Goal: Task Accomplishment & Management: Complete application form

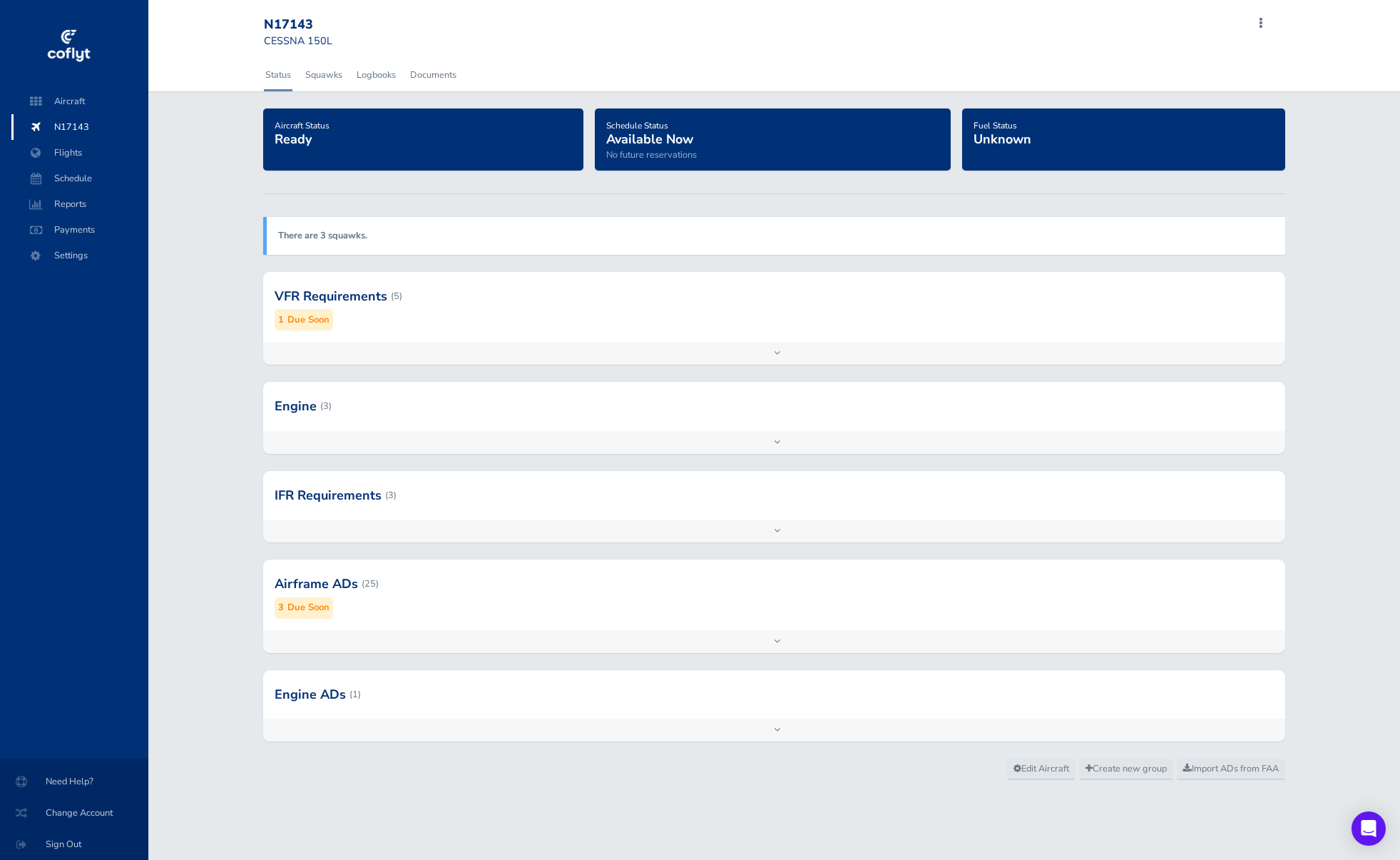
click at [301, 27] on div "N17143" at bounding box center [315, 25] width 103 height 16
click at [92, 97] on span "Aircraft" at bounding box center [80, 101] width 108 height 26
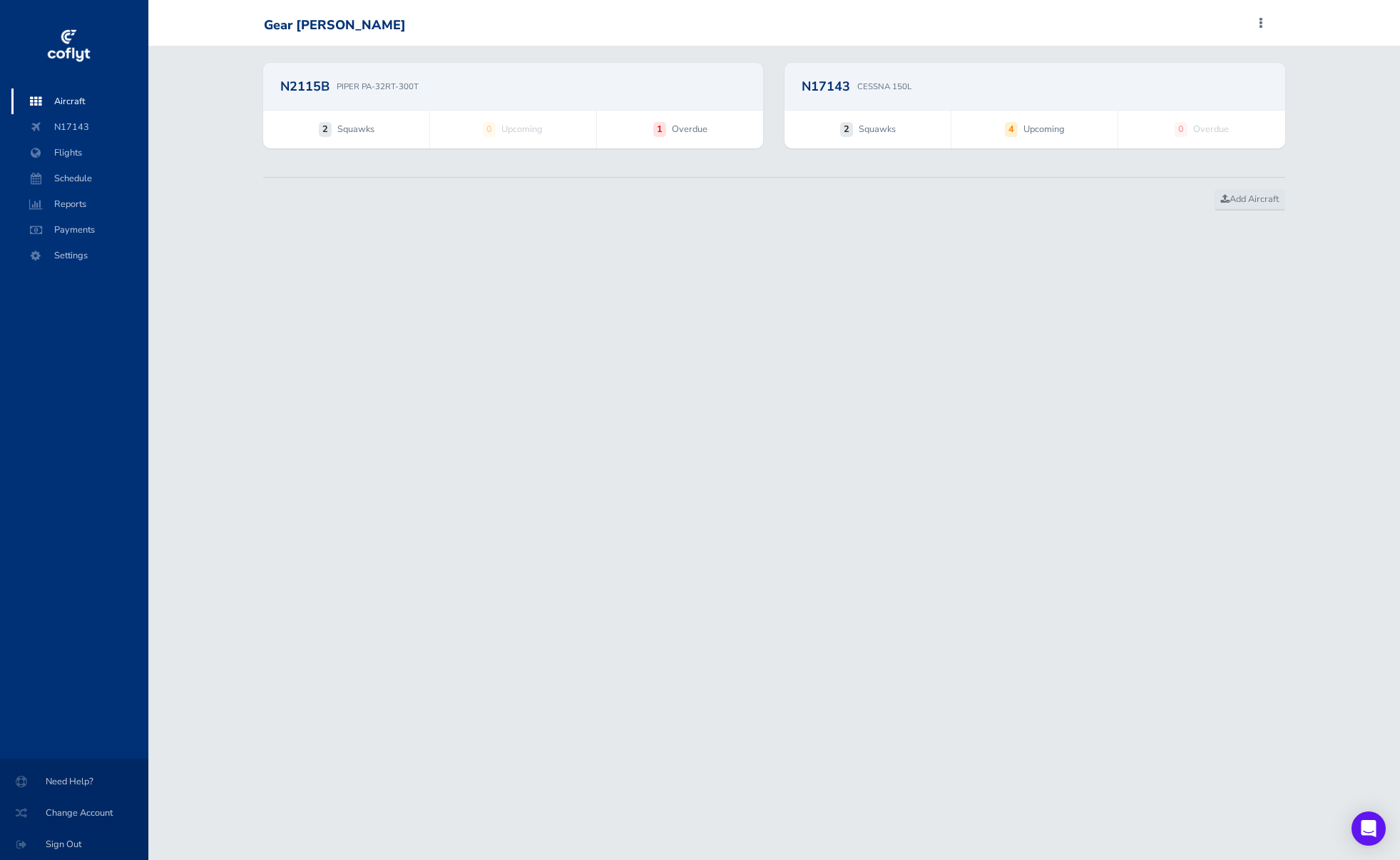
click at [709, 107] on div "N2115B PIPER PA-32RT-300T" at bounding box center [513, 86] width 500 height 47
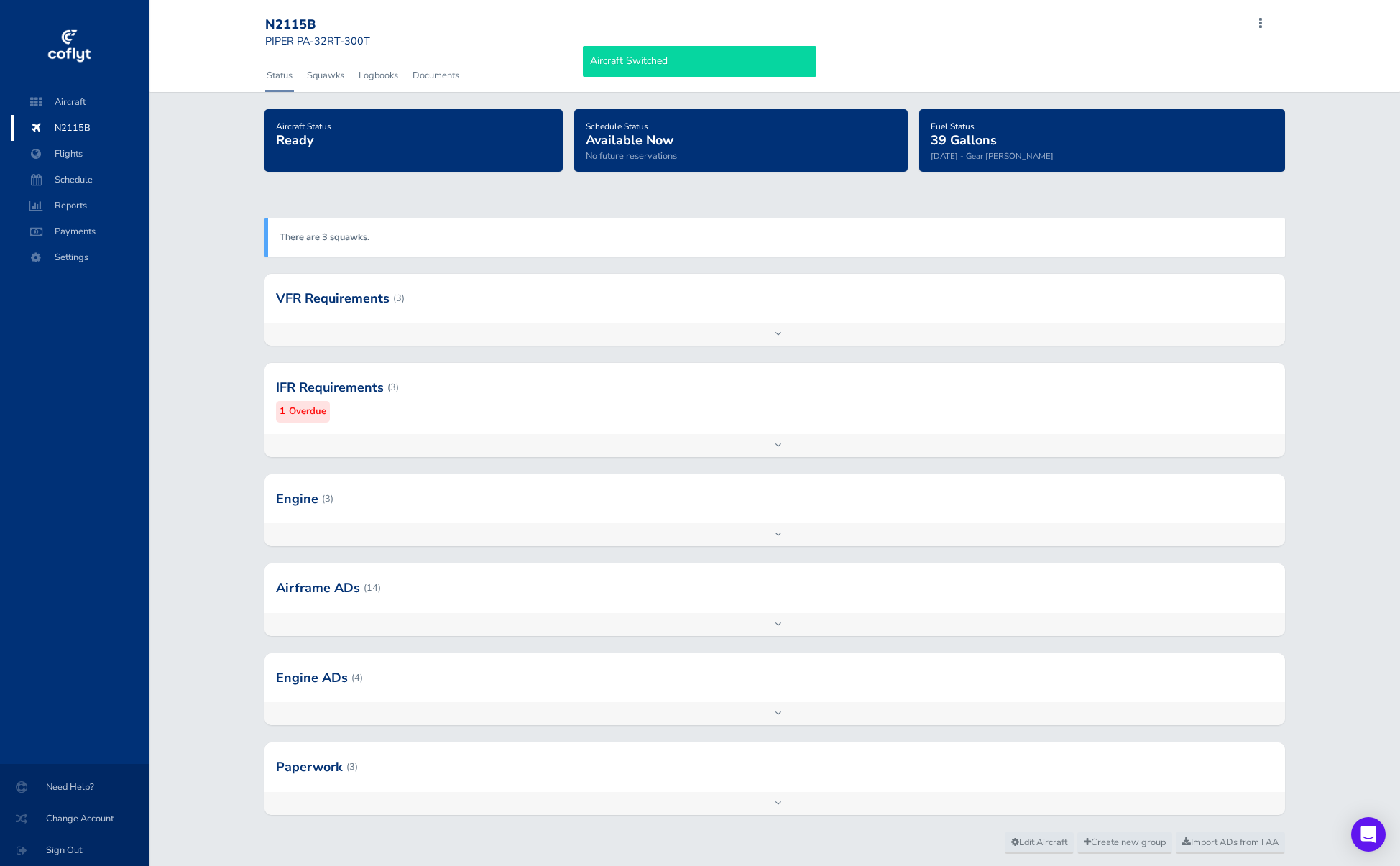
click at [475, 402] on div at bounding box center [775, 387] width 1020 height 70
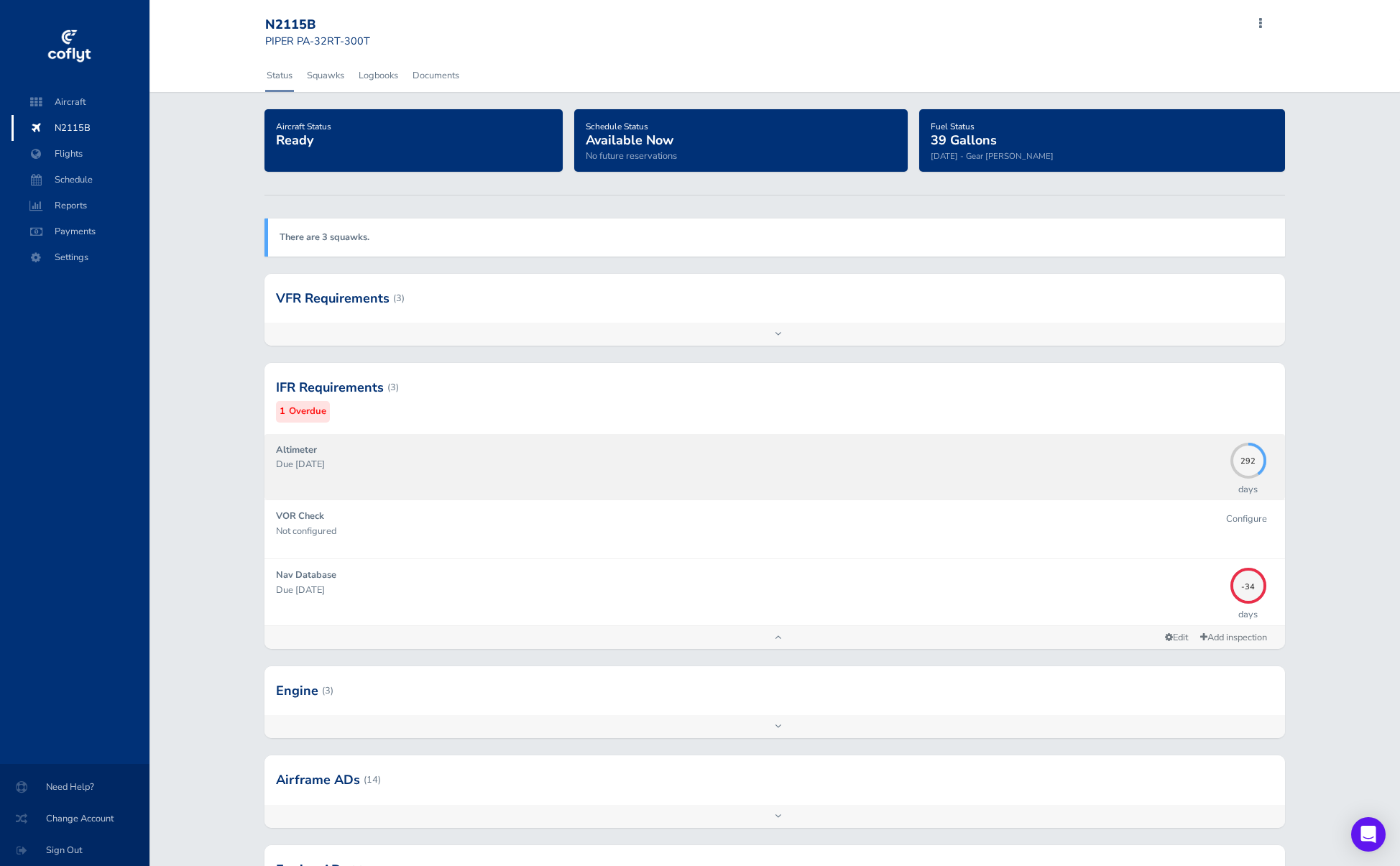
scroll to position [223, 0]
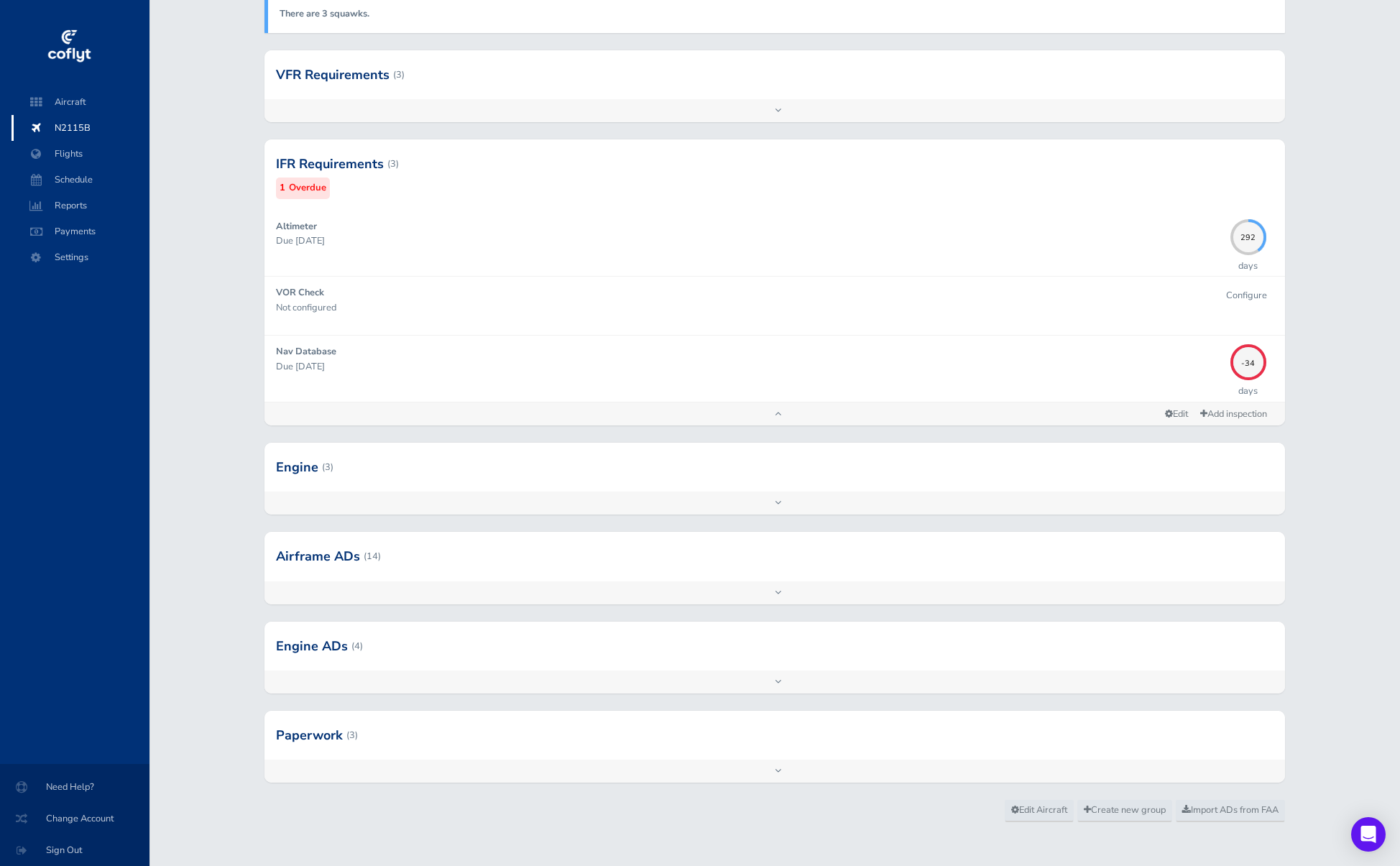
click at [413, 477] on div at bounding box center [775, 467] width 1020 height 49
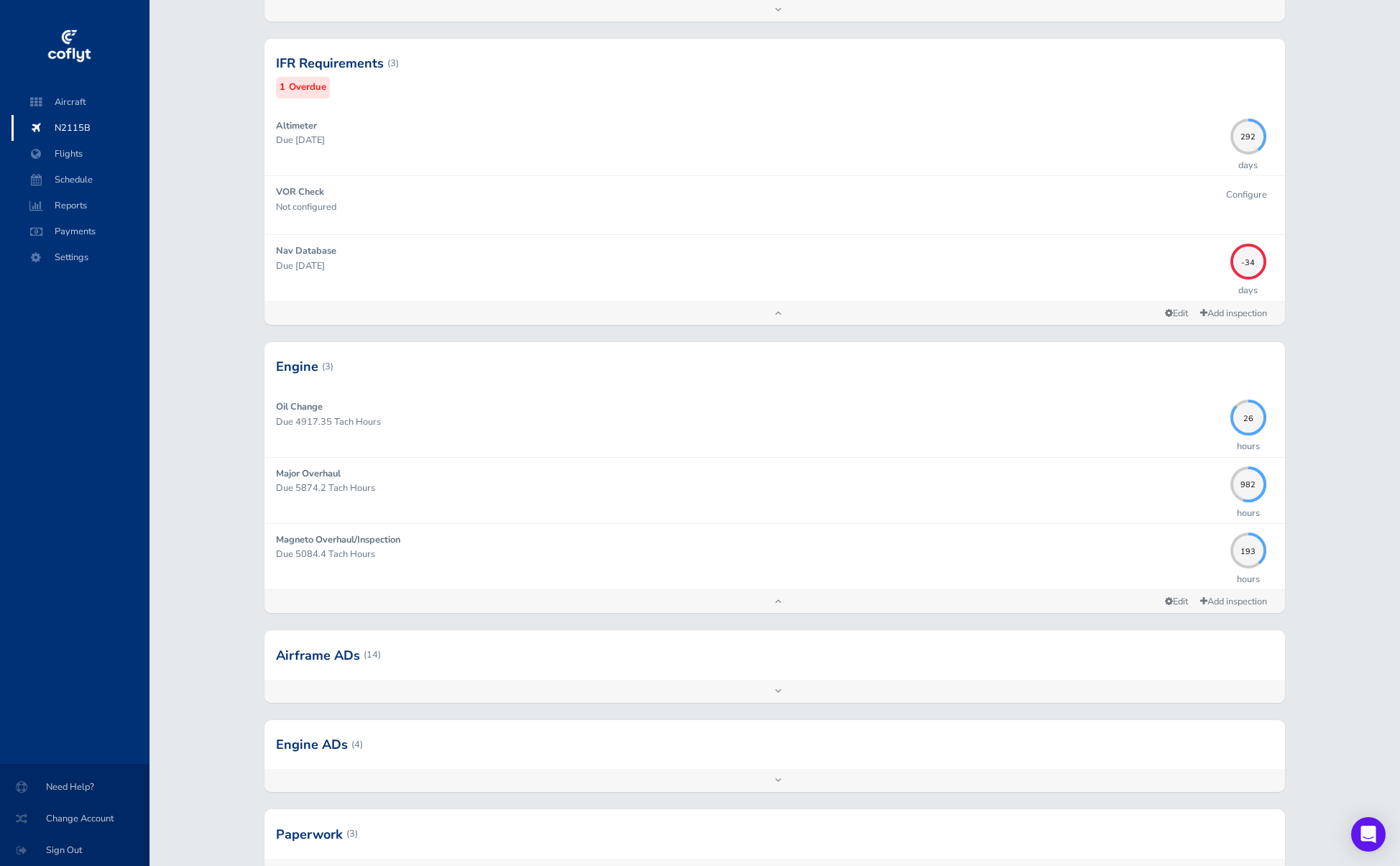
scroll to position [422, 0]
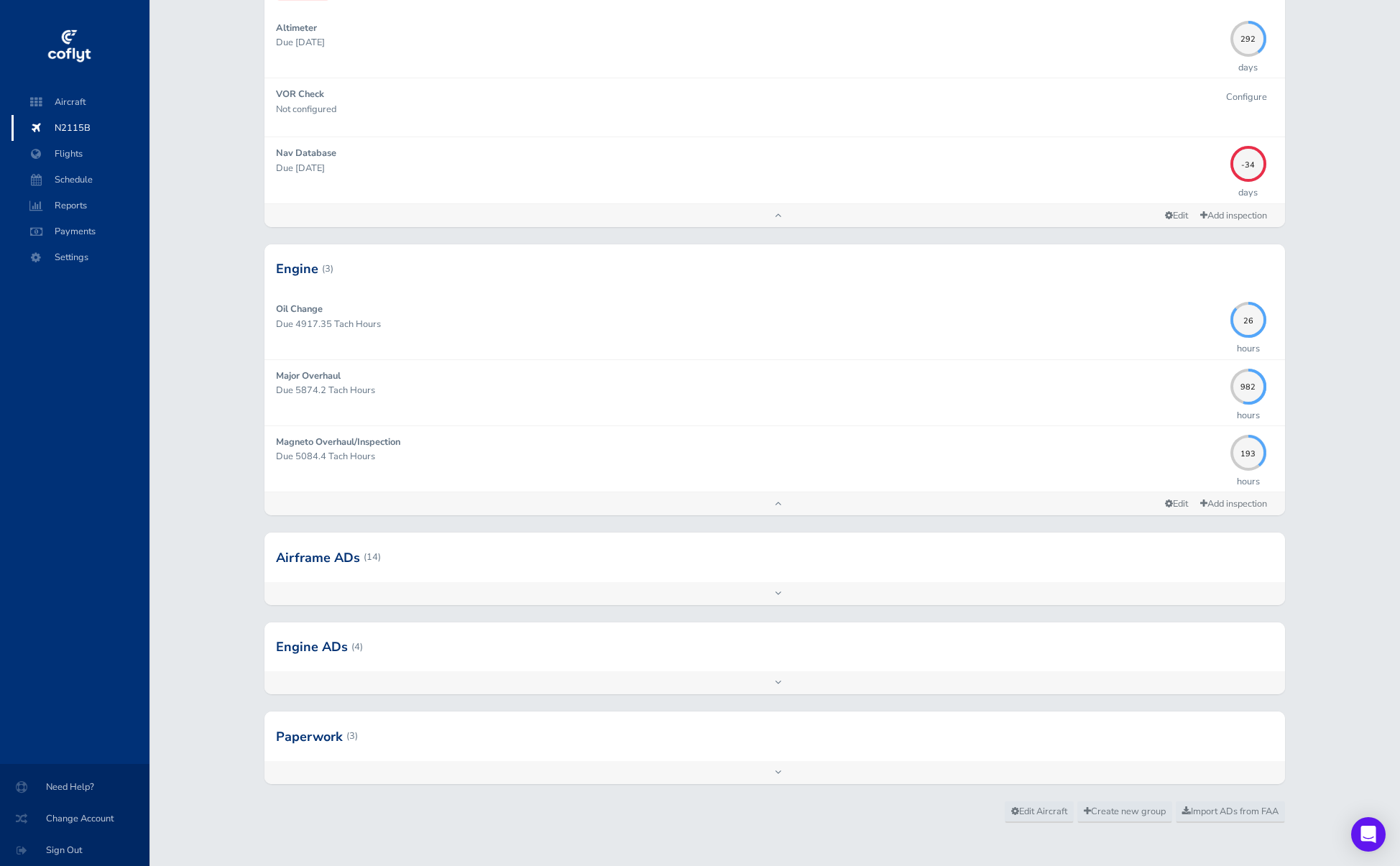
click at [418, 632] on div at bounding box center [775, 647] width 1020 height 49
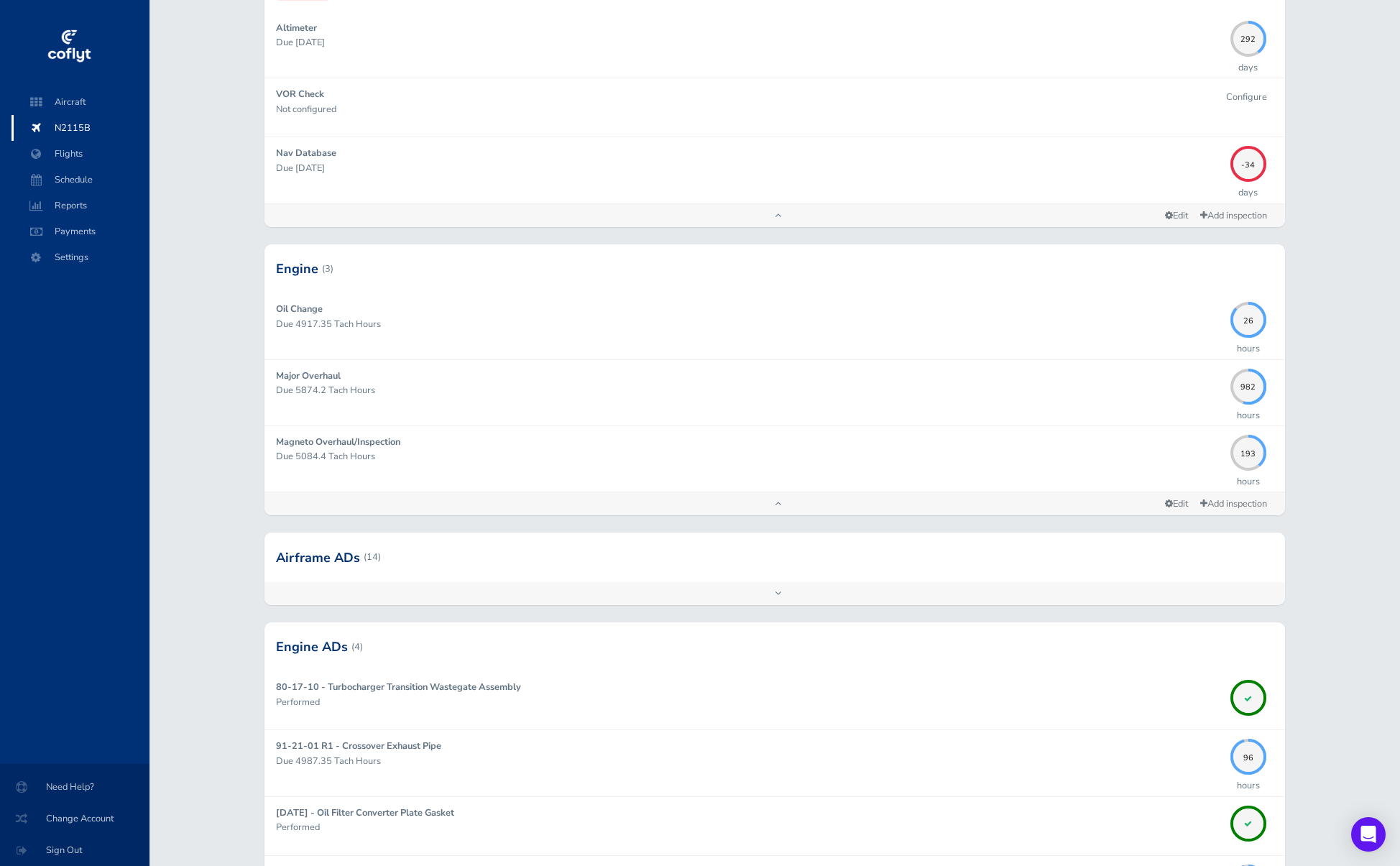
scroll to position [541, 0]
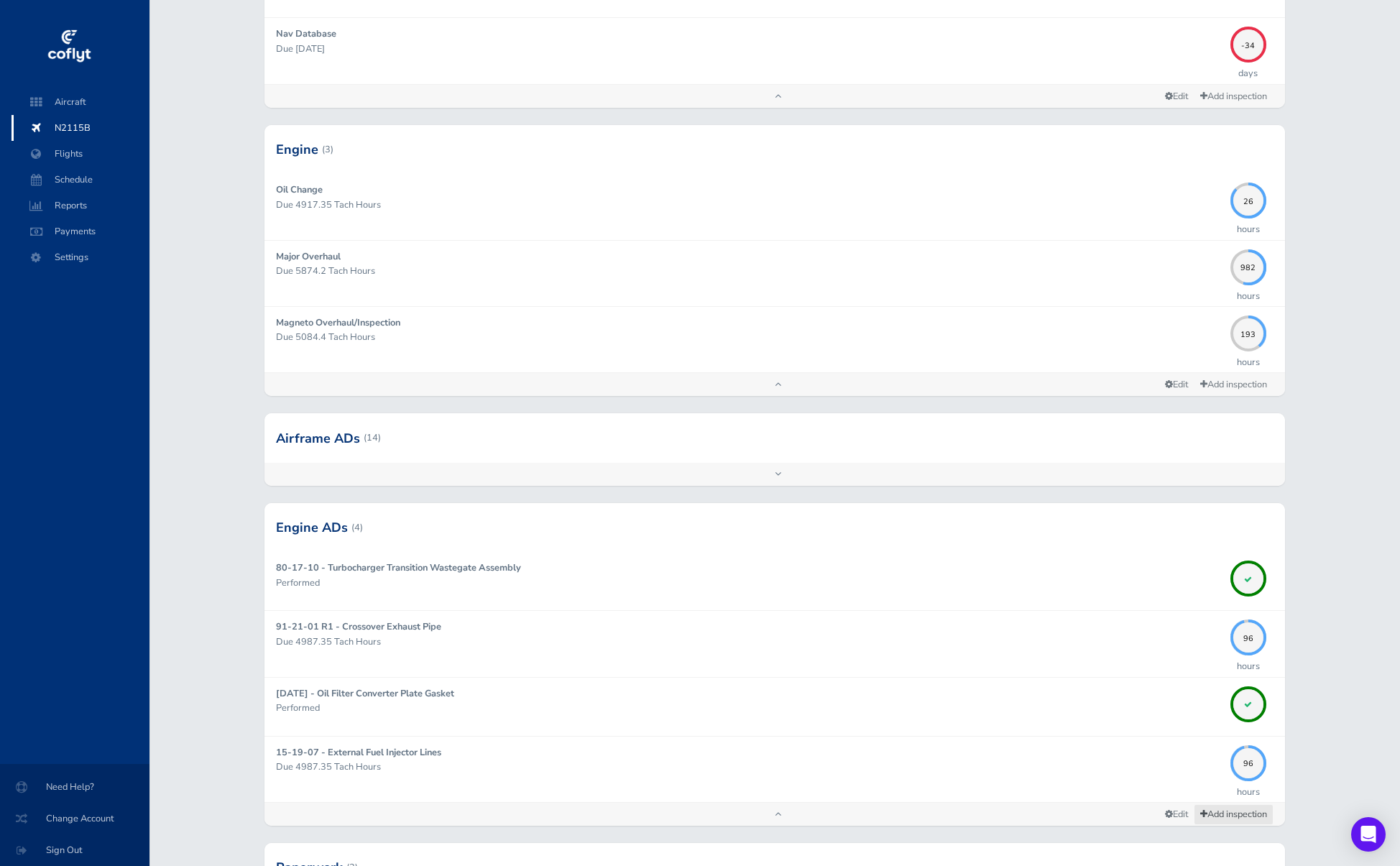
click at [1218, 805] on link "Add inspection" at bounding box center [1233, 815] width 79 height 21
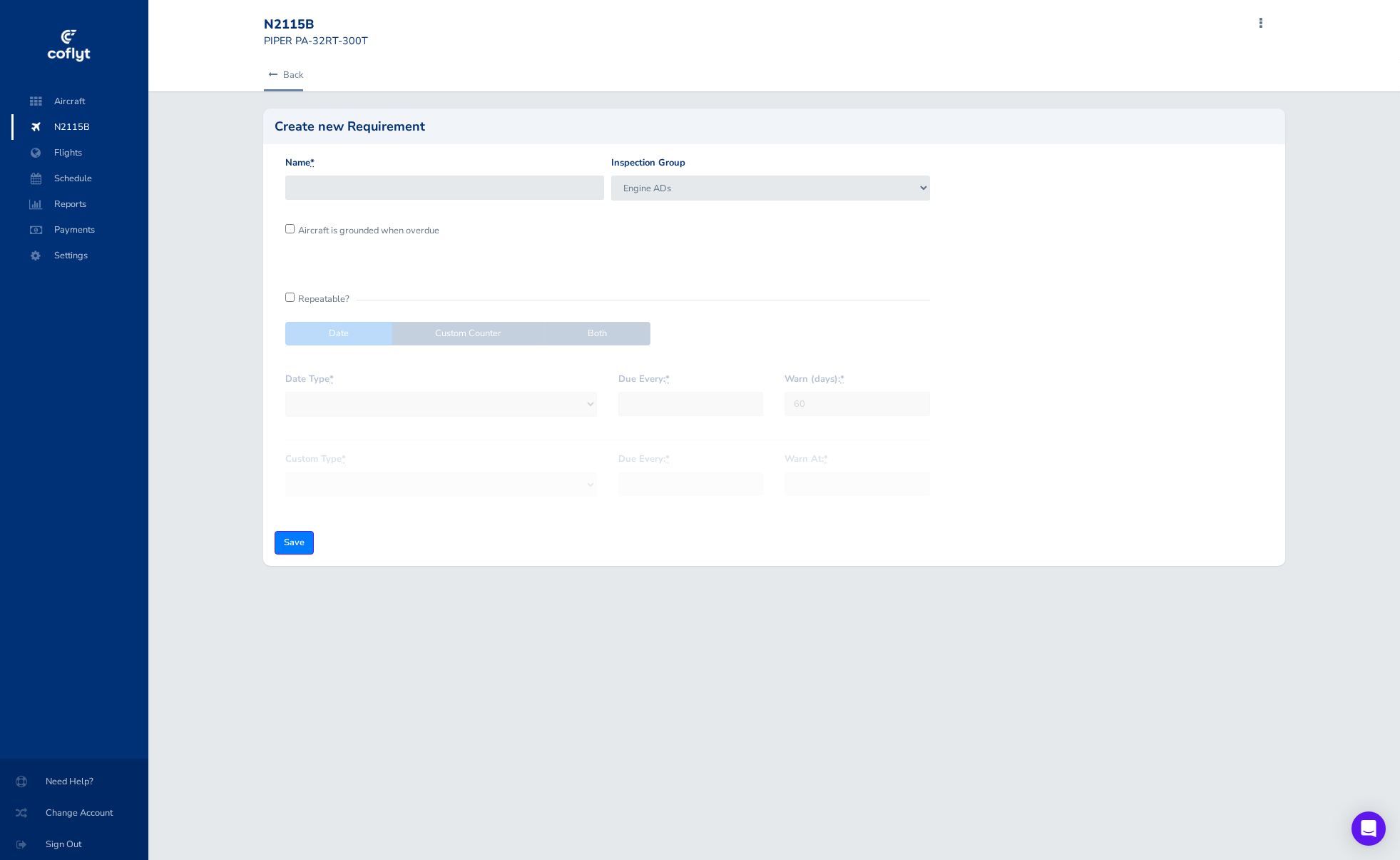
click at [285, 74] on link "Back" at bounding box center [284, 75] width 39 height 32
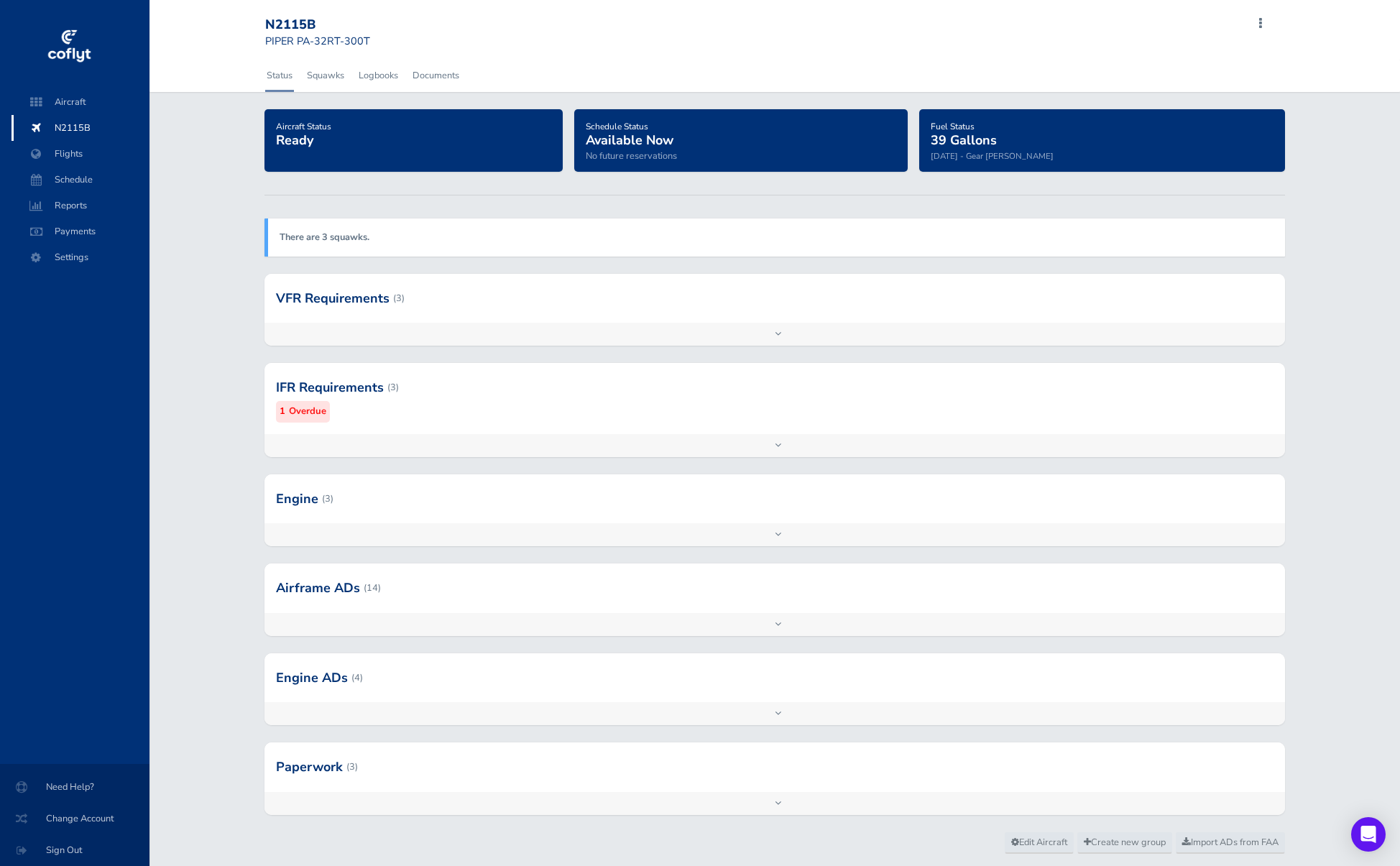
click at [401, 586] on div at bounding box center [775, 588] width 1020 height 49
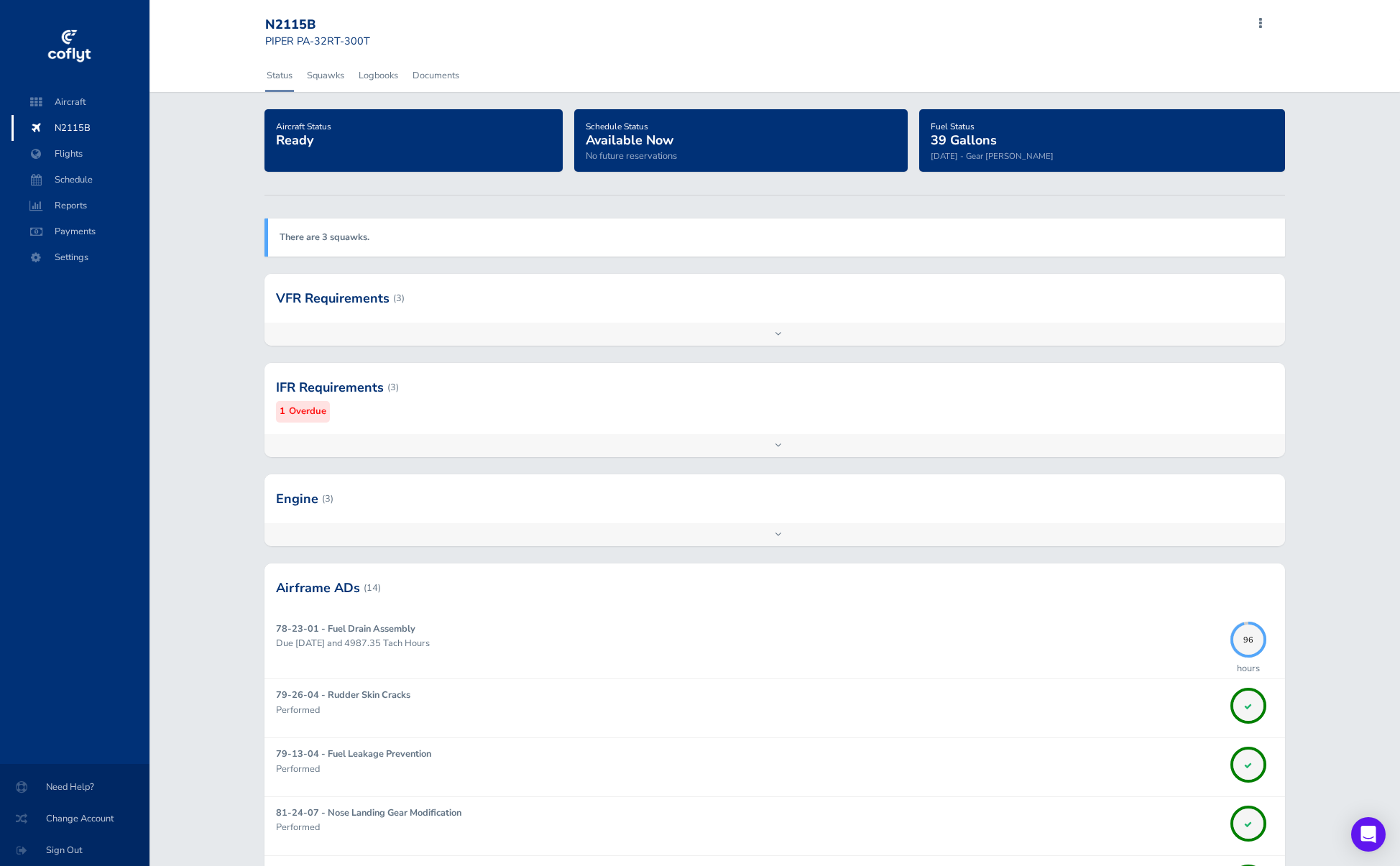
click at [309, 502] on div at bounding box center [775, 498] width 1020 height 49
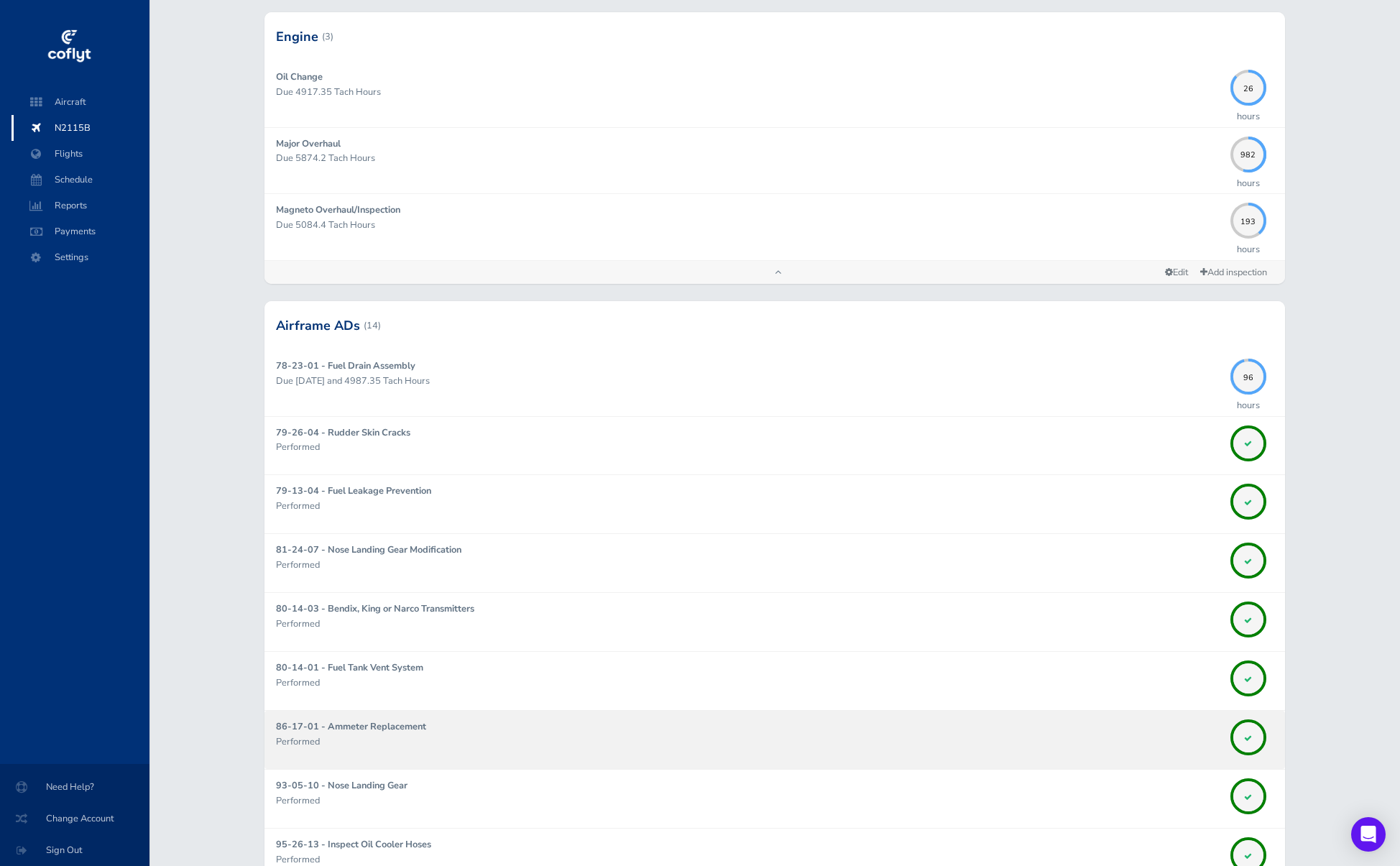
scroll to position [1062, 0]
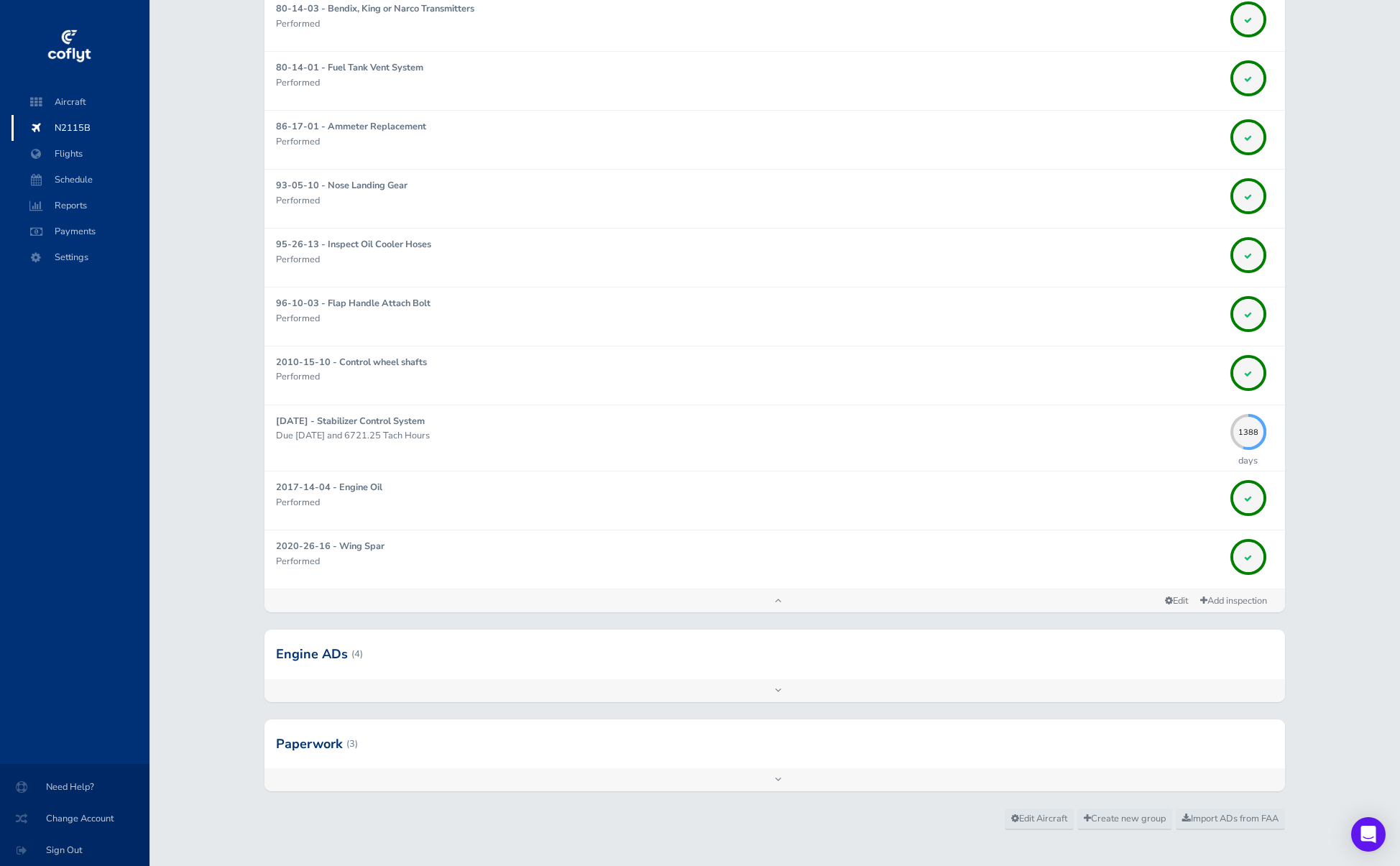
click at [375, 634] on div at bounding box center [775, 653] width 1020 height 49
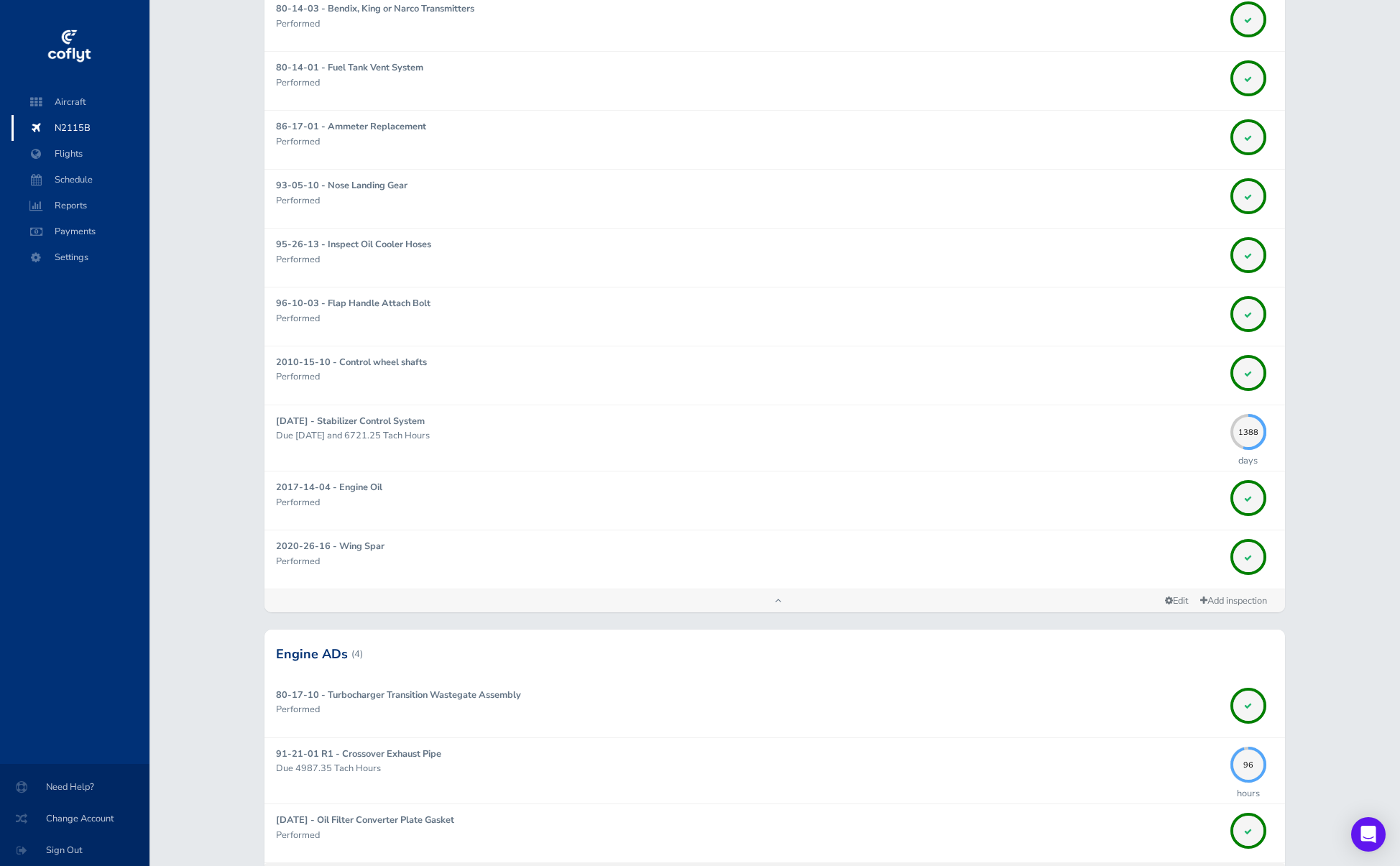
scroll to position [1311, 0]
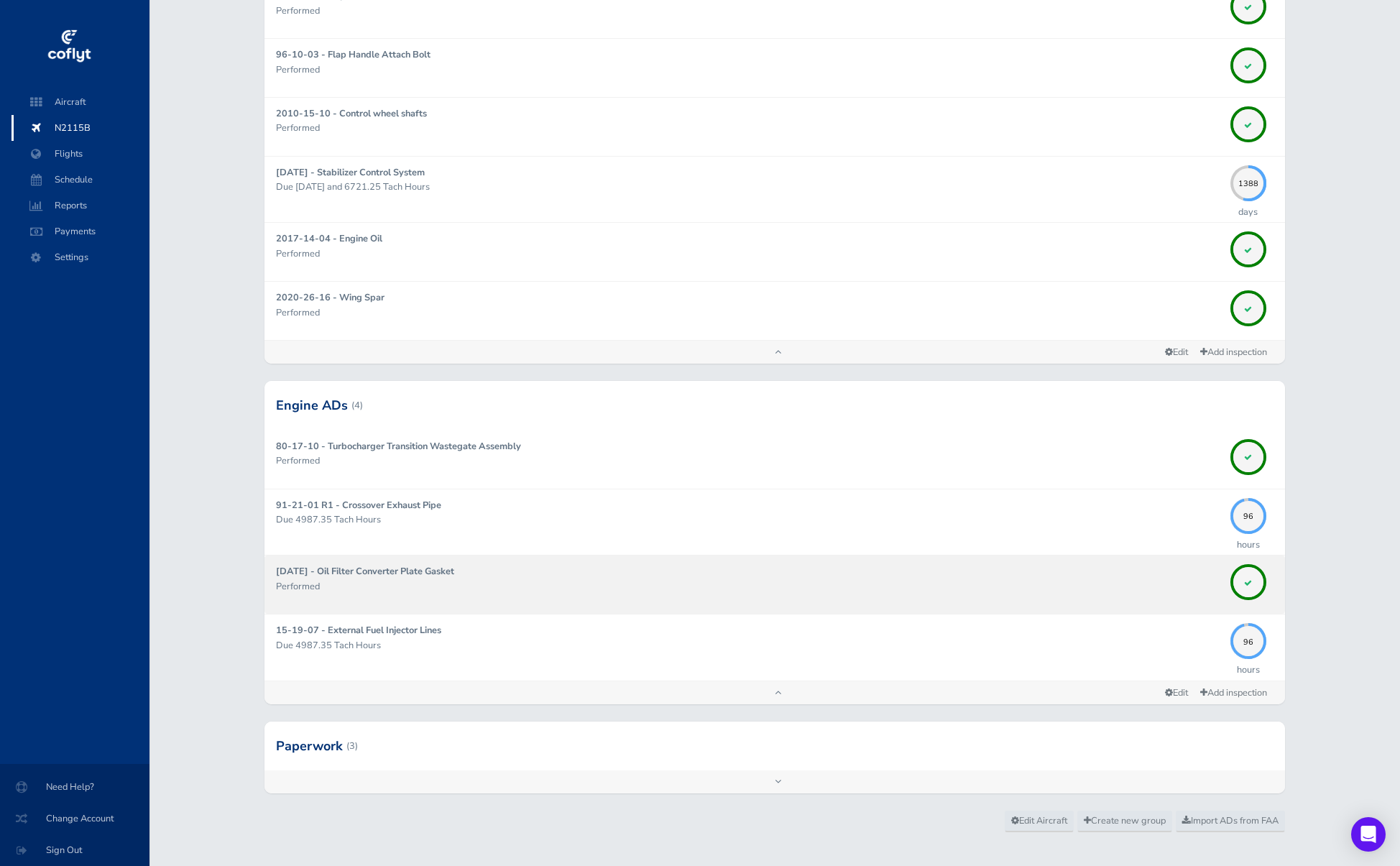
click at [391, 565] on strong "[DATE] - Oil Filter Converter Plate Gasket" at bounding box center [365, 571] width 178 height 13
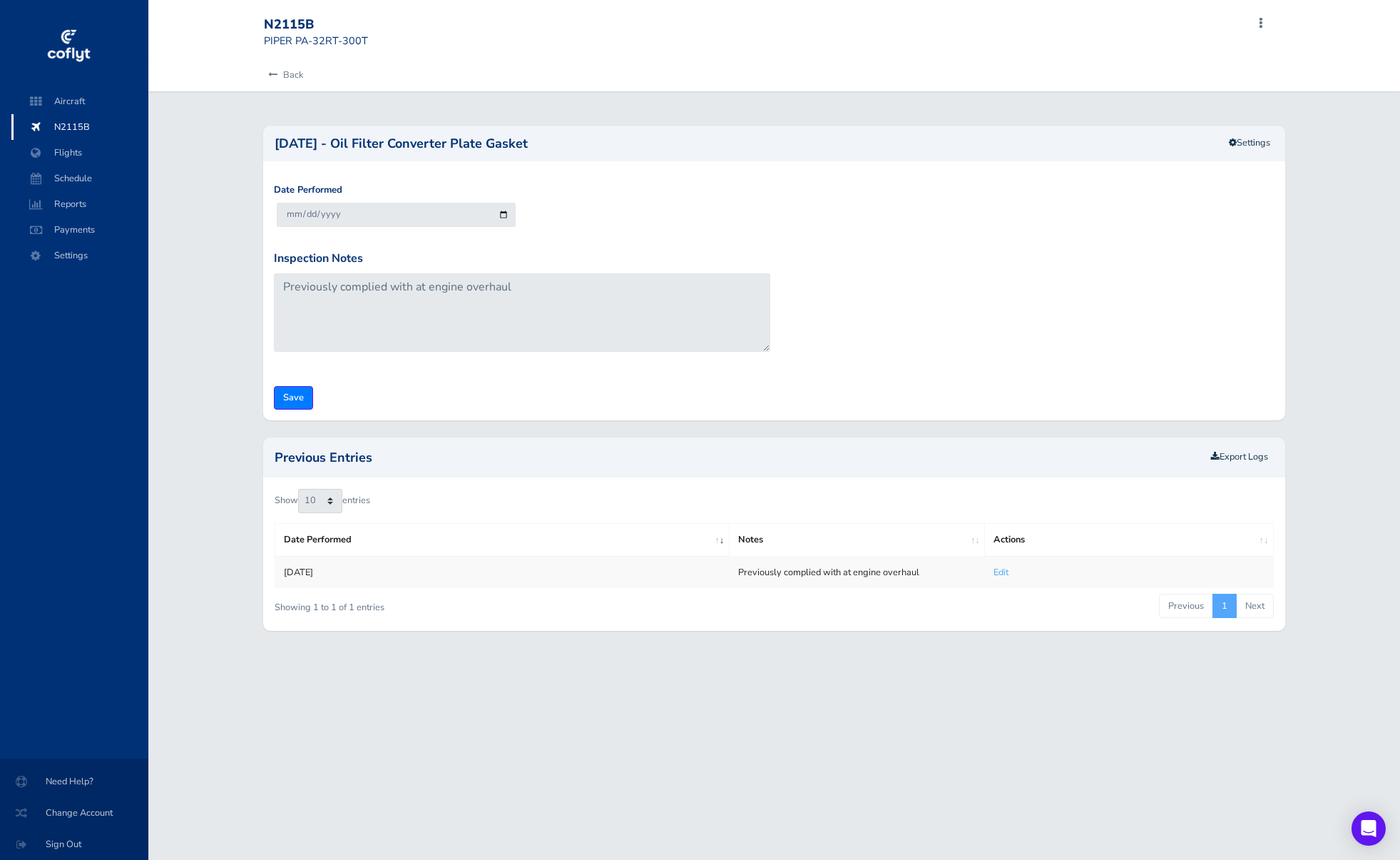
drag, startPoint x: 541, startPoint y: 125, endPoint x: 260, endPoint y: 116, distance: 281.1
click at [260, 116] on div "02-12-07 - Oil Filter Converter Plate Gasket Settings Date Performed 2025-08-12…" at bounding box center [774, 370] width 1043 height 523
copy h2 "02-12-07 - Oil Filter Converter Plate Gasket"
click at [284, 68] on link "Back" at bounding box center [284, 75] width 39 height 32
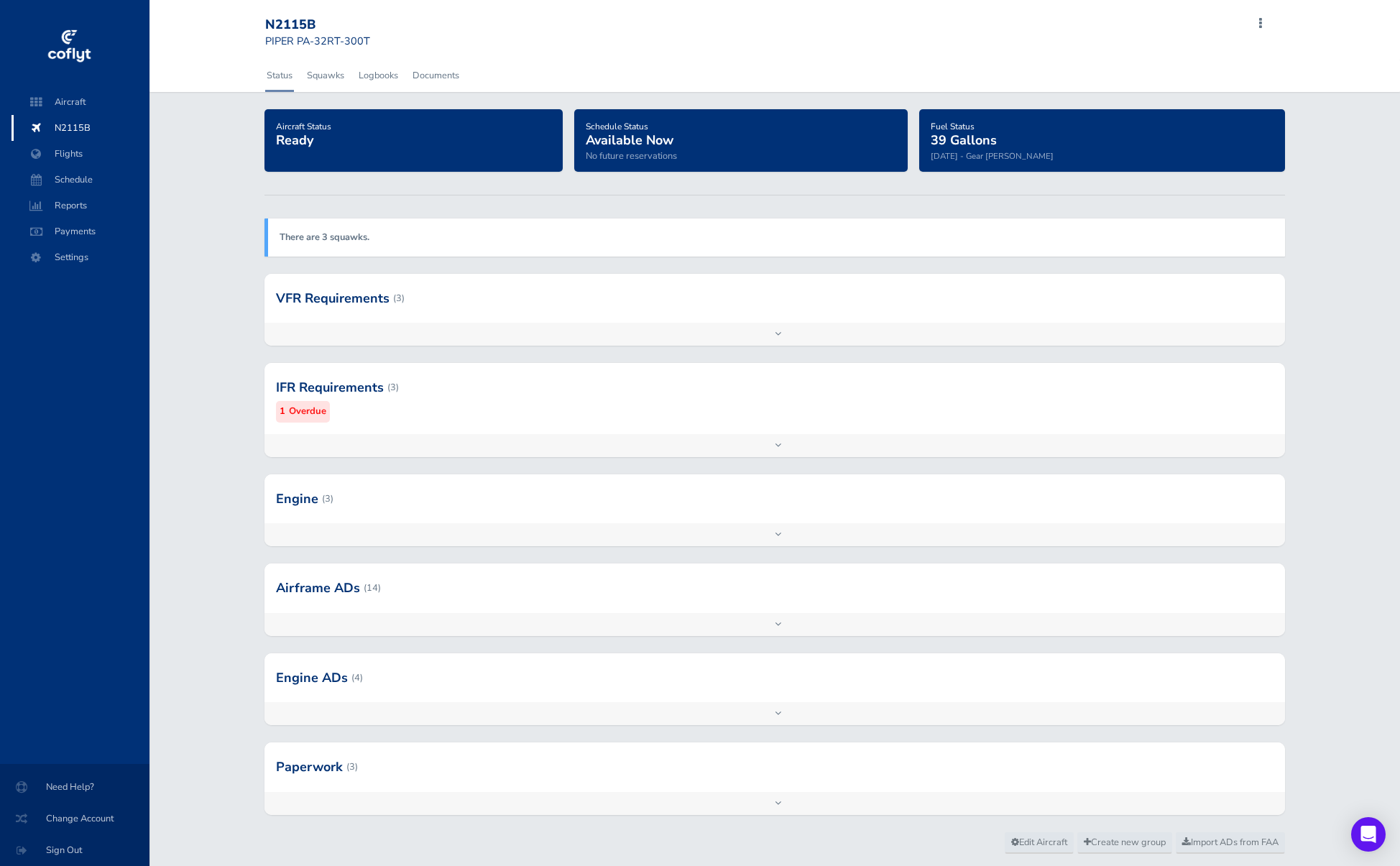
click at [586, 662] on div at bounding box center [775, 678] width 1020 height 49
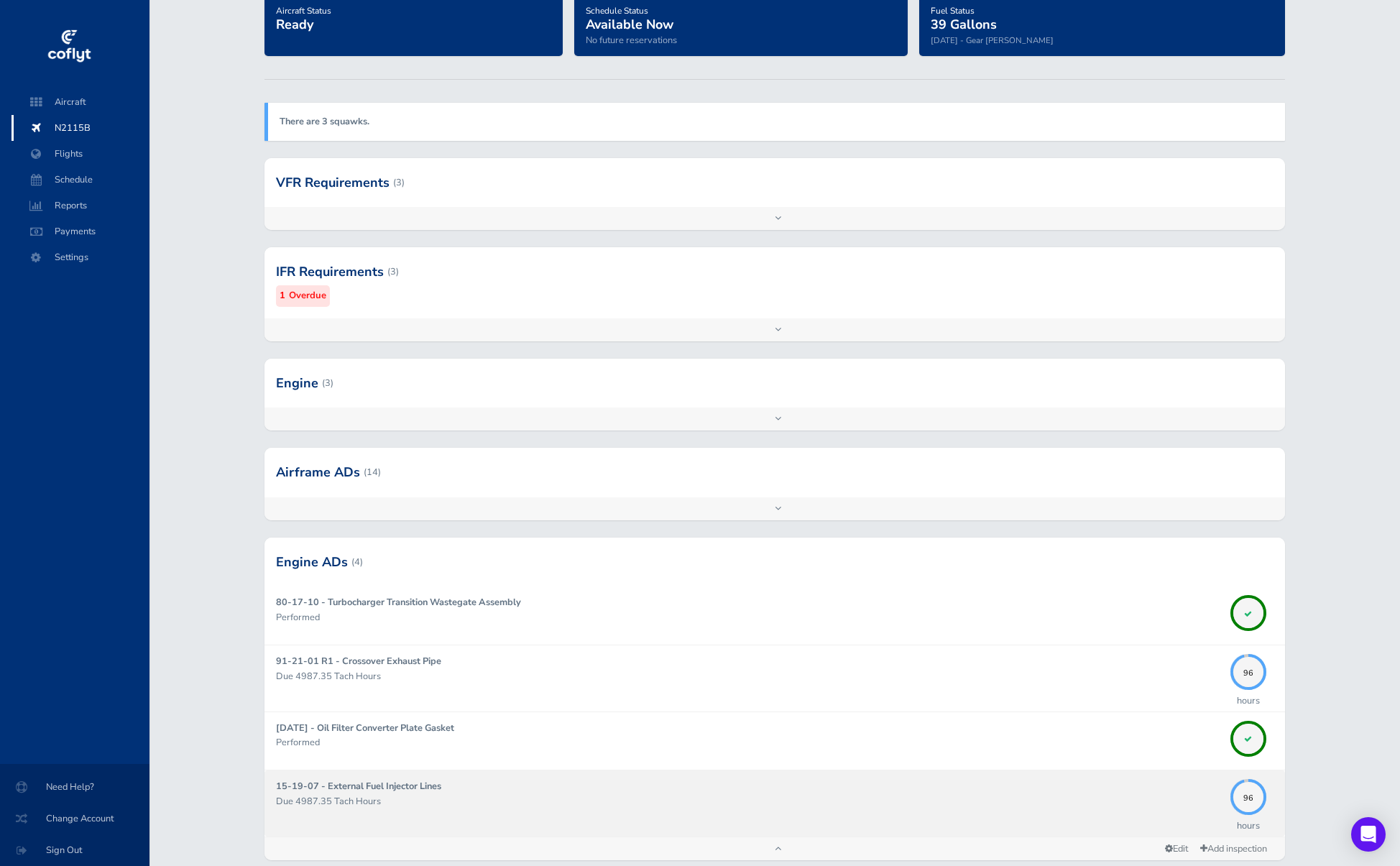
scroll to position [203, 0]
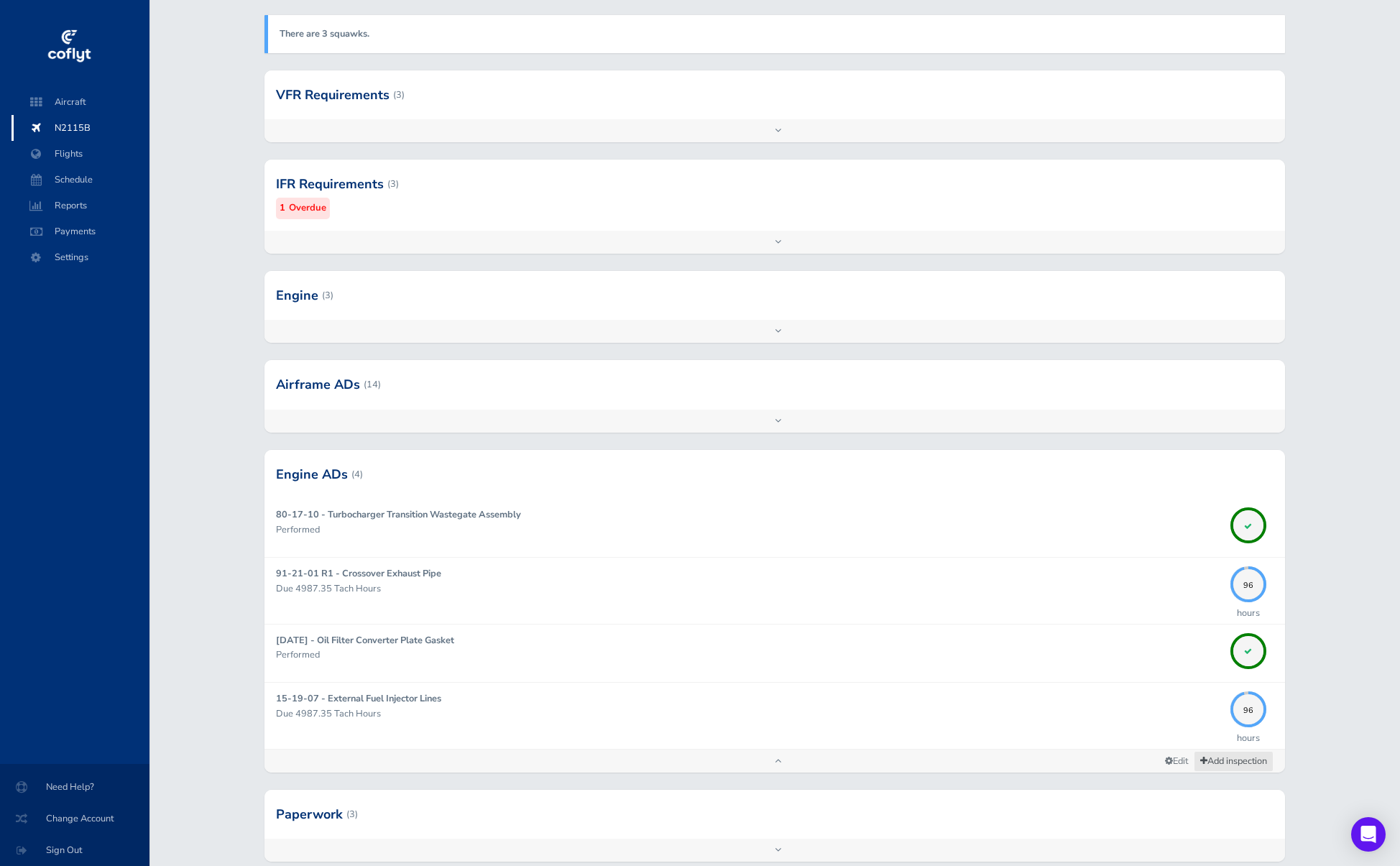
click at [1247, 756] on link "Add inspection" at bounding box center [1233, 762] width 79 height 21
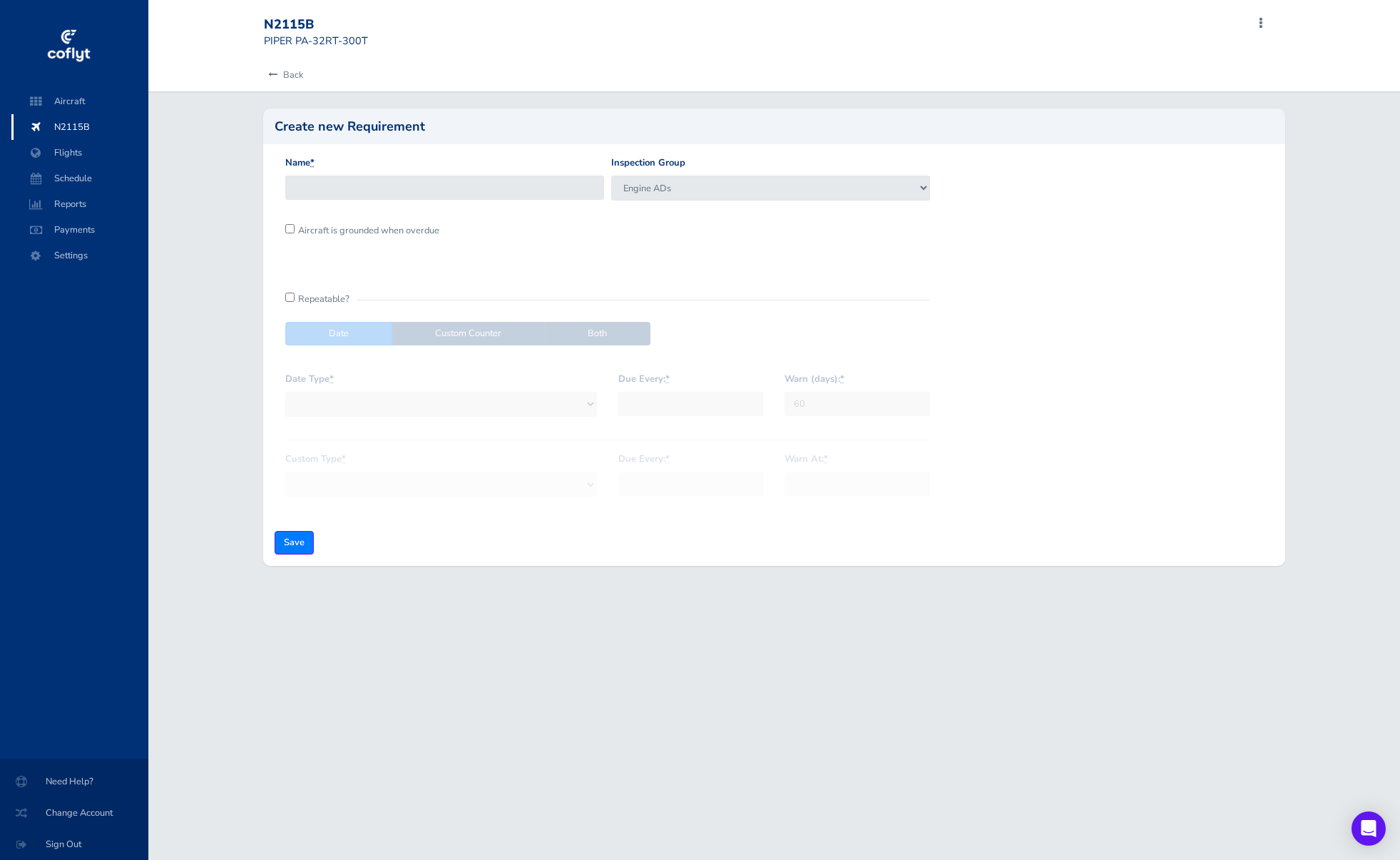
click at [326, 182] on input "Name *" at bounding box center [444, 187] width 319 height 23
click at [300, 183] on input "02-12-07 - Oil Filter Converter Plate Gasket" at bounding box center [444, 187] width 319 height 23
drag, startPoint x: 483, startPoint y: 184, endPoint x: 346, endPoint y: 181, distance: 137.0
click at [346, 181] on input "23-09-09 - Oil Filter Converter Plate Gasket" at bounding box center [444, 187] width 319 height 23
type input "23-09-09 - Turbo Vband Clamp"
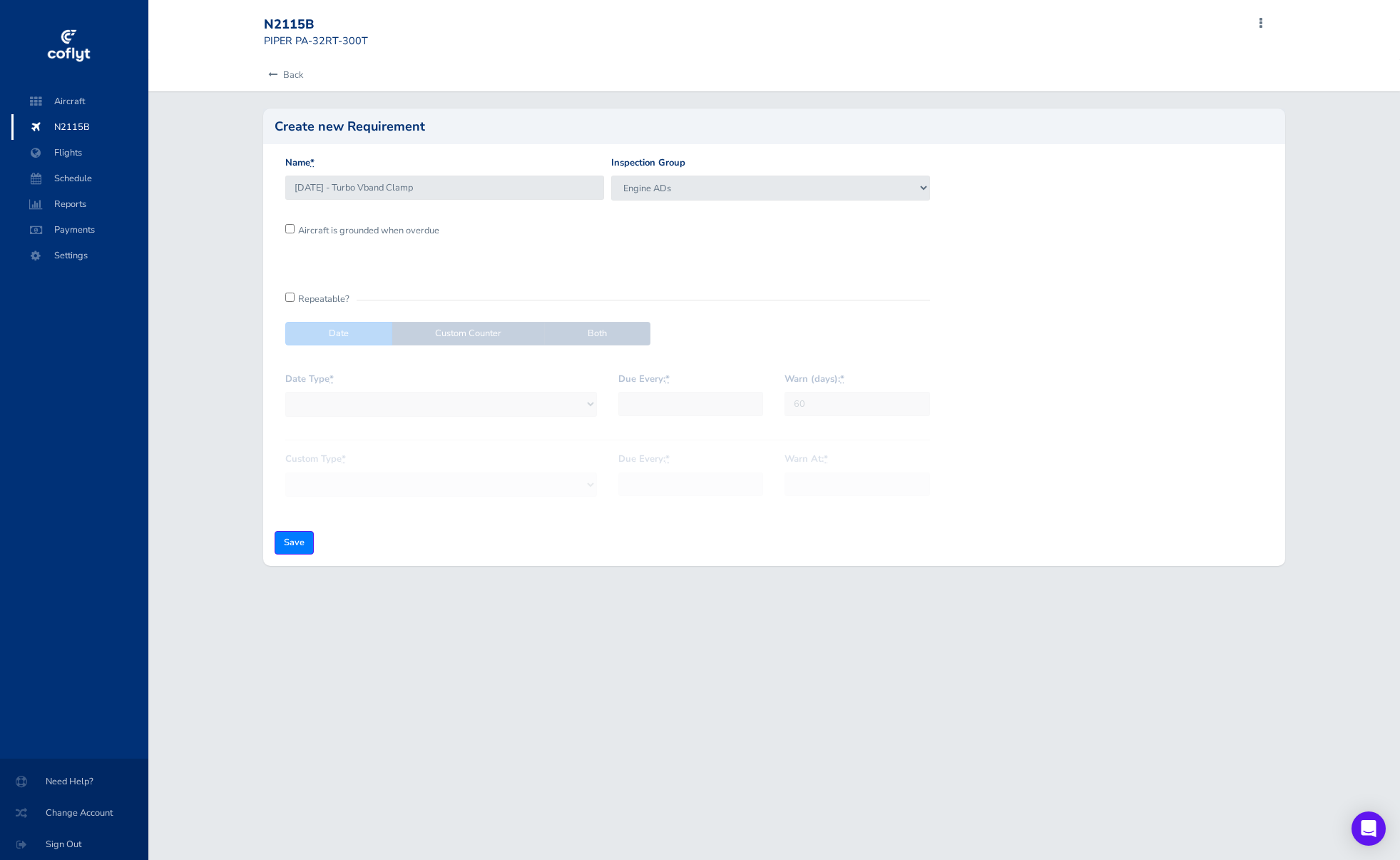
click at [544, 240] on div "Aircraft is grounded when overdue" at bounding box center [607, 236] width 652 height 26
click at [294, 225] on input "checkbox" at bounding box center [290, 228] width 9 height 9
checkbox input "true"
click at [294, 300] on div "Repeatable?" at bounding box center [607, 296] width 645 height 8
click at [295, 300] on div "Repeatable?" at bounding box center [607, 296] width 645 height 8
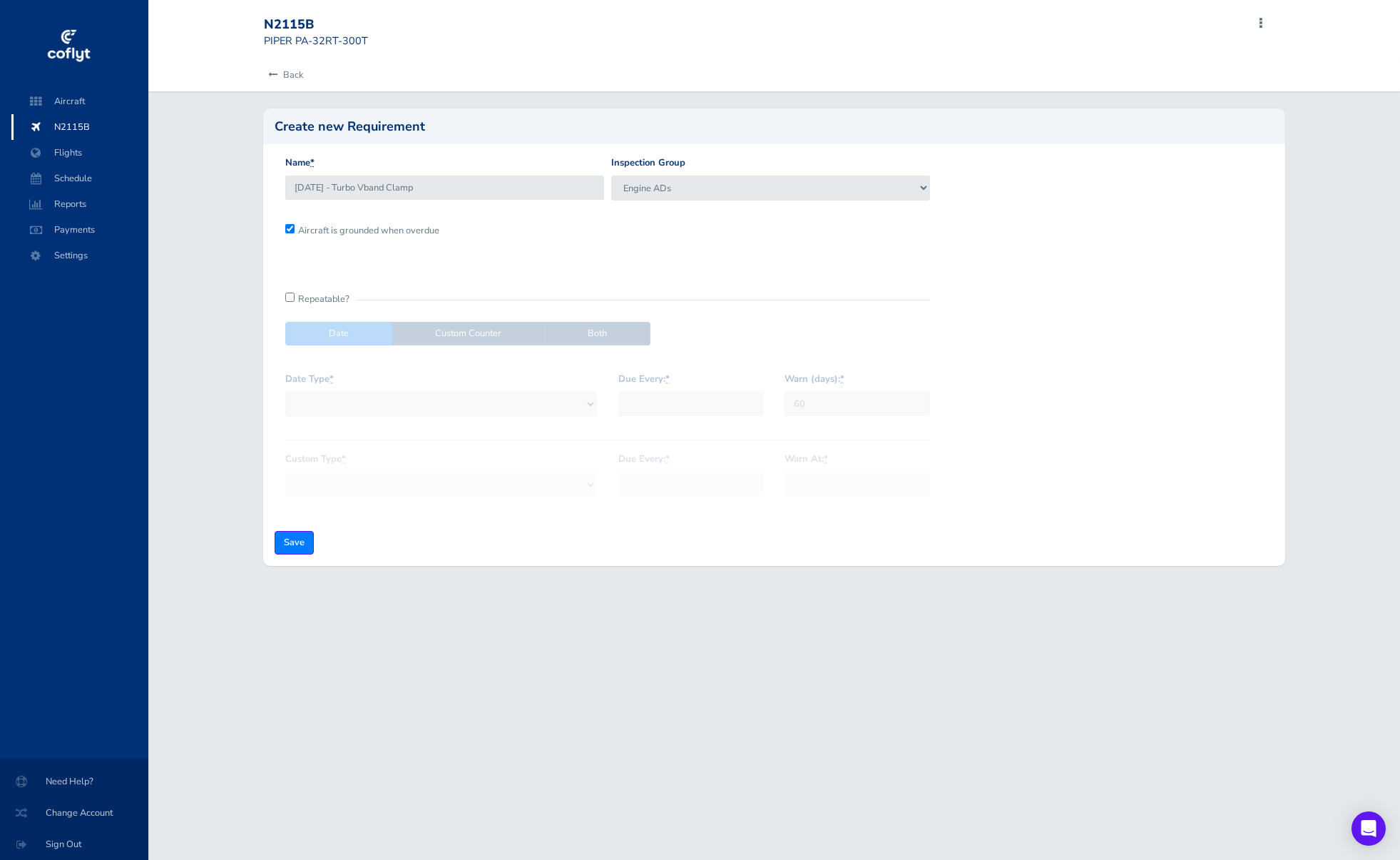
click at [289, 297] on input "checkbox" at bounding box center [290, 297] width 9 height 9
checkbox input "true"
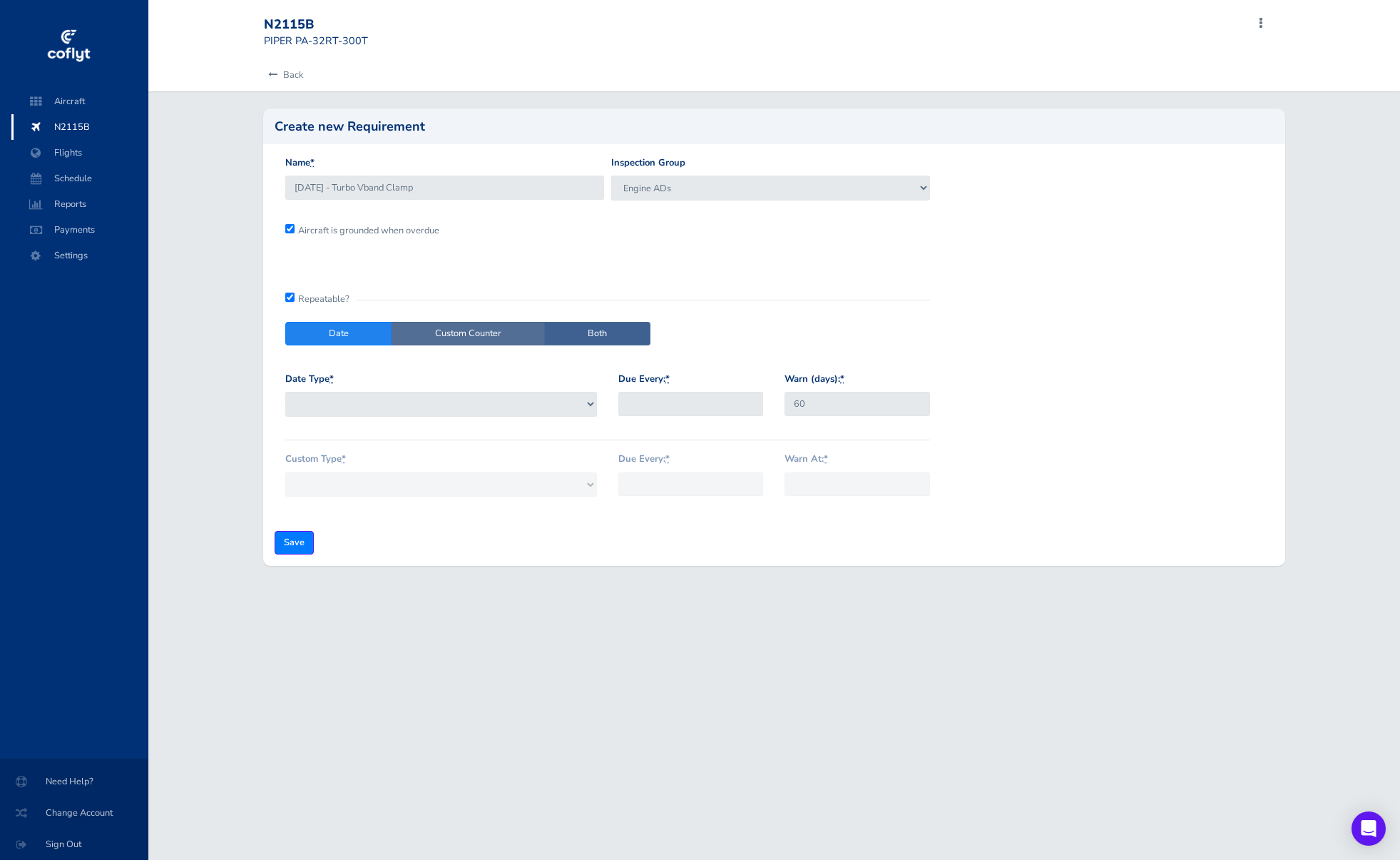
click at [450, 331] on label "Custom Counter" at bounding box center [468, 333] width 153 height 23
radio input "true"
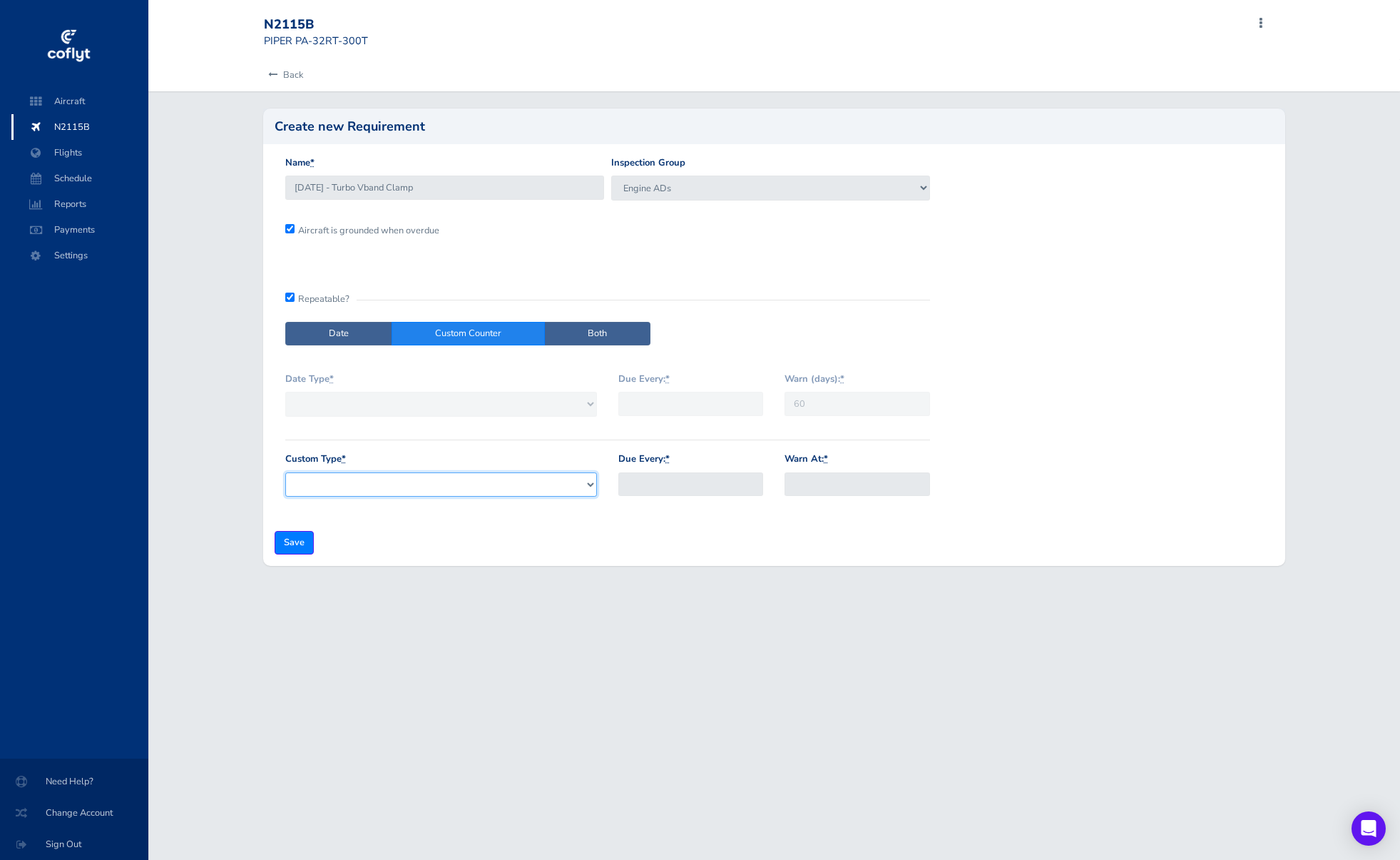
select select "4261"
click at [629, 484] on input "Due Every: *" at bounding box center [691, 484] width 145 height 23
type input "500"
click at [781, 521] on form "Name * 23-09-09 - Turbo Vband Clamp Inspection Group VFR Requirements IFR Requi…" at bounding box center [774, 355] width 999 height 400
click at [828, 456] on abbr "*" at bounding box center [826, 458] width 5 height 13
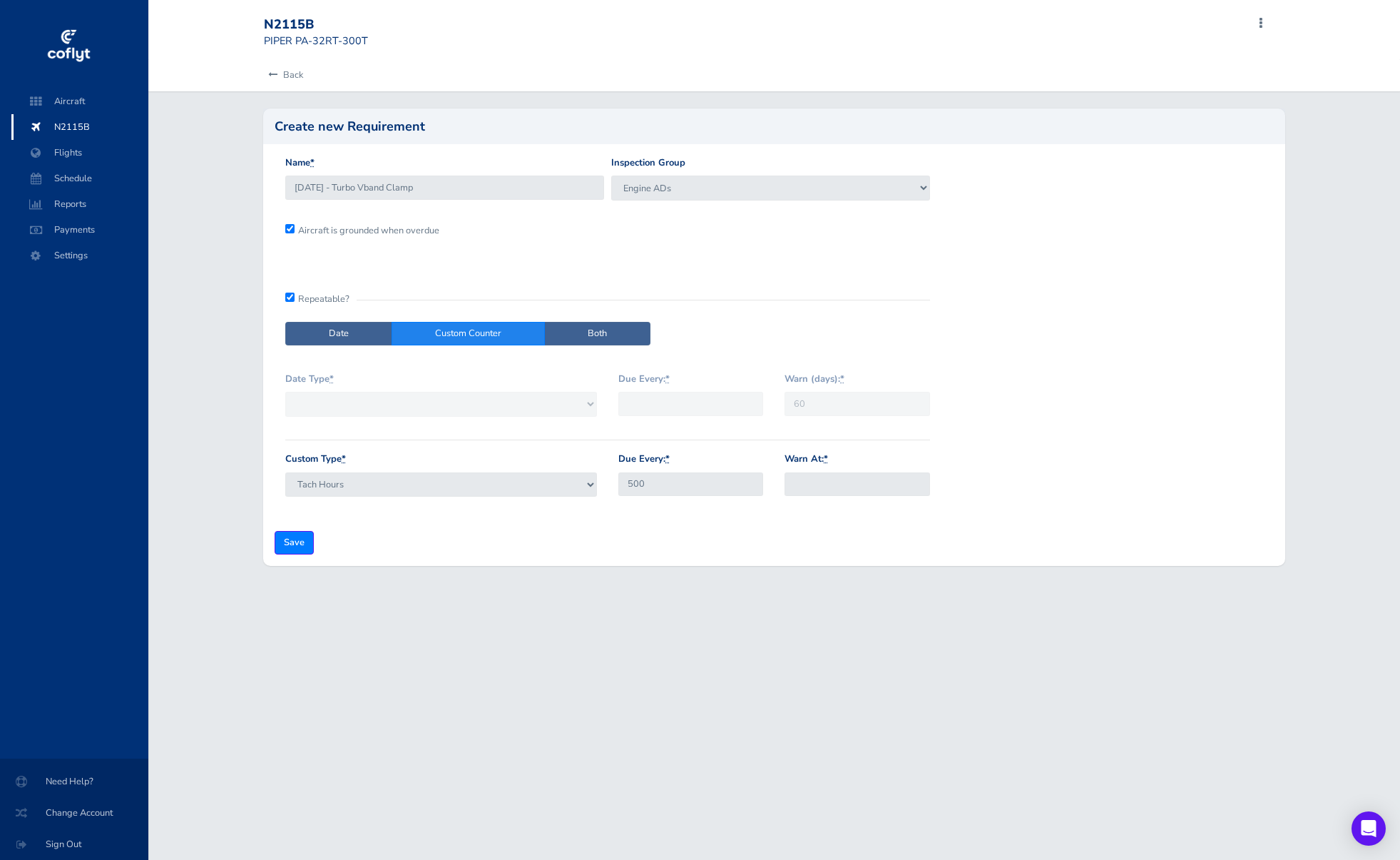
click at [829, 472] on input "Warn At: *" at bounding box center [857, 484] width 145 height 23
click at [828, 456] on abbr "*" at bounding box center [826, 458] width 5 height 13
click at [829, 472] on input "Warn At: *" at bounding box center [857, 484] width 145 height 23
click at [832, 451] on div "Warn At: *" at bounding box center [857, 473] width 145 height 44
click at [823, 451] on label "Warn At: *" at bounding box center [806, 459] width 44 height 15
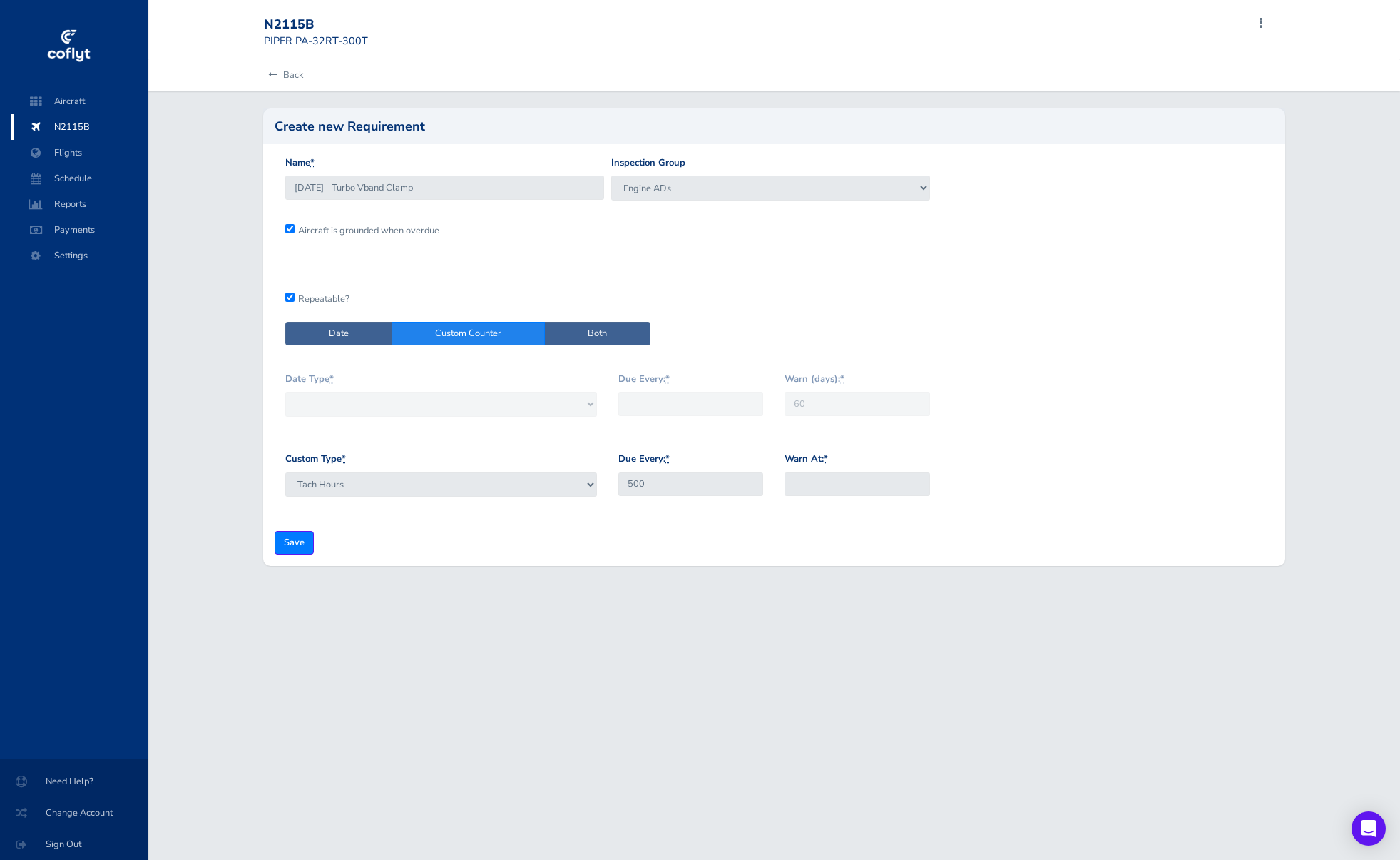
click at [823, 472] on input "Warn At: *" at bounding box center [857, 484] width 145 height 23
click at [828, 457] on abbr "*" at bounding box center [826, 458] width 5 height 13
click at [828, 472] on input "Warn At: *" at bounding box center [857, 484] width 145 height 23
click at [825, 481] on input "Warn At: *" at bounding box center [857, 484] width 145 height 23
type input "400"
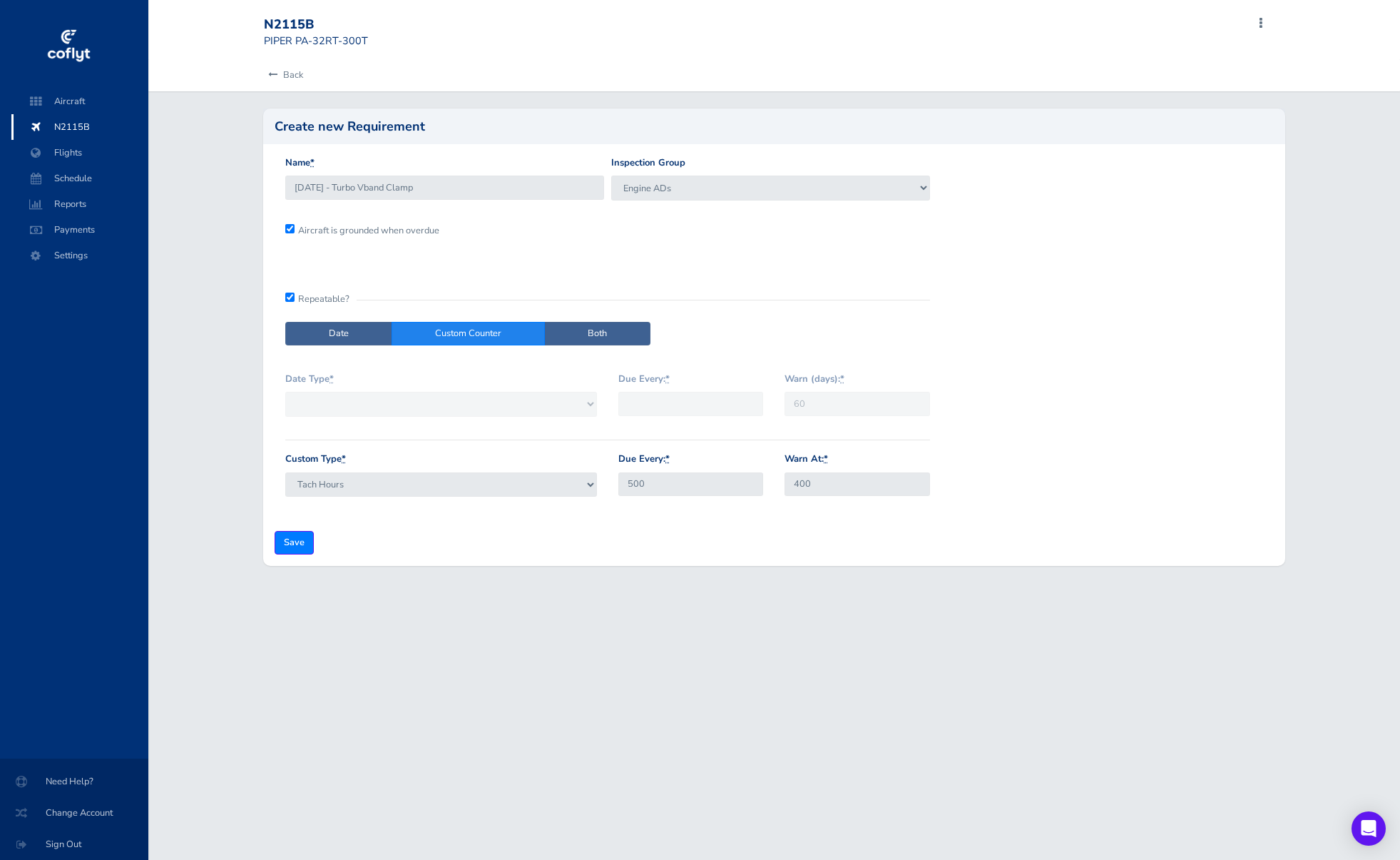
click at [841, 516] on form "Name * 23-09-09 - Turbo Vband Clamp Inspection Group VFR Requirements IFR Requi…" at bounding box center [774, 355] width 999 height 400
click at [294, 540] on input "Save" at bounding box center [294, 542] width 39 height 23
type input "Create Inspection"
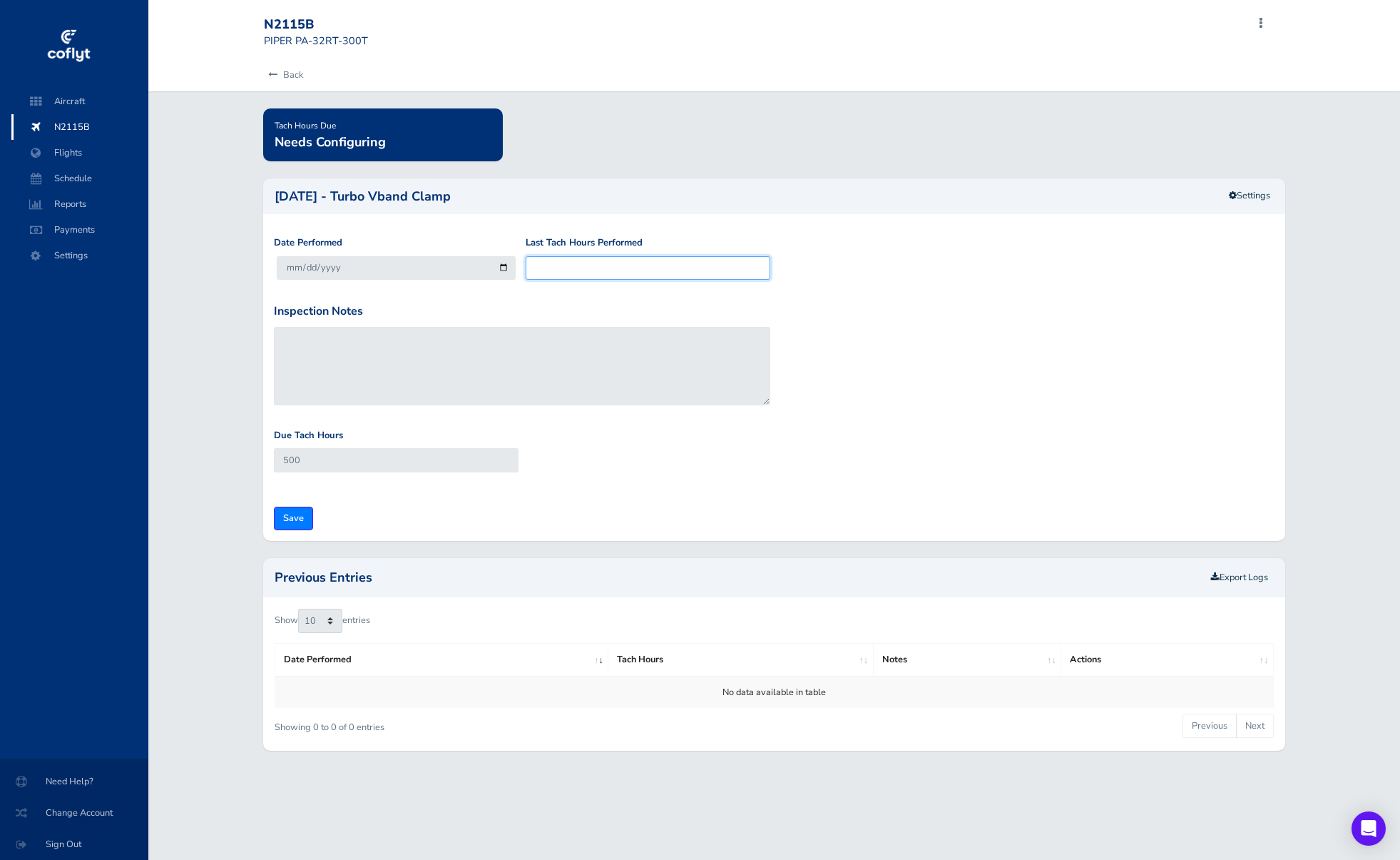
click at [555, 270] on input "Last Tach Hours Performed" at bounding box center [648, 267] width 245 height 23
type input "48"
type input "548"
type input "489"
type input "989"
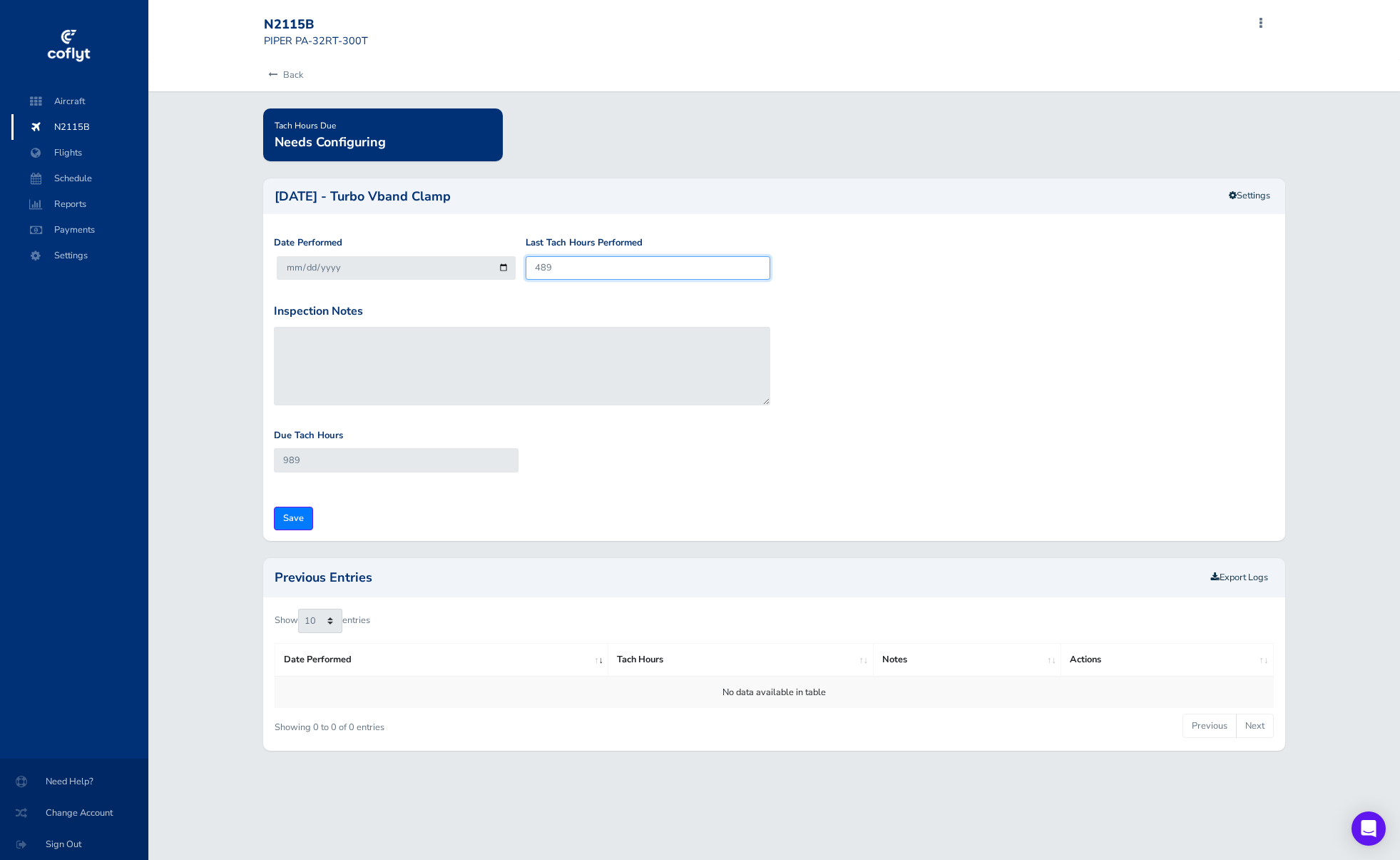
type input "4896"
type input "5396"
type input "4896.2"
type input "5396.2"
type input "4896.25"
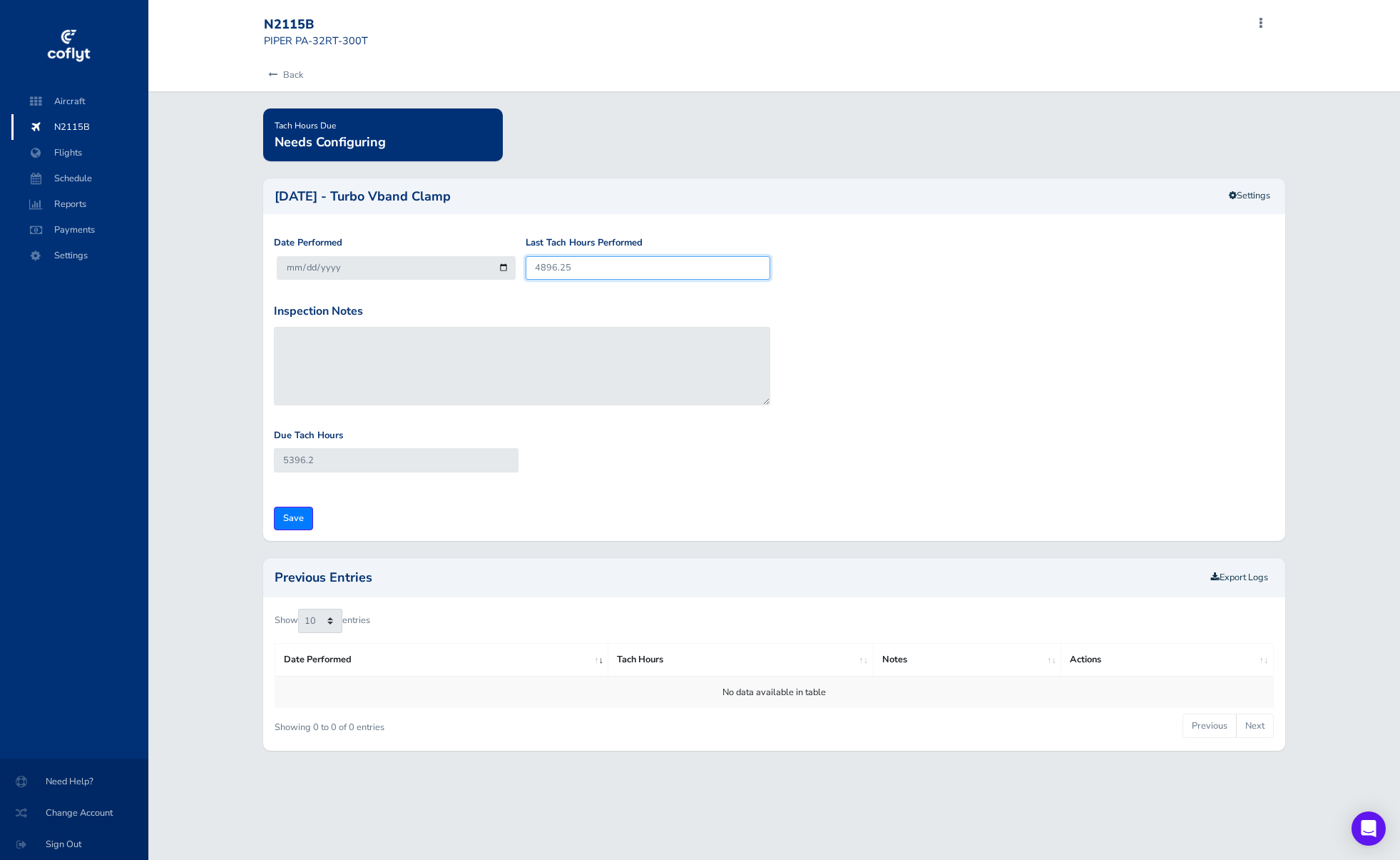
type input "5396.25"
type input "4896.25"
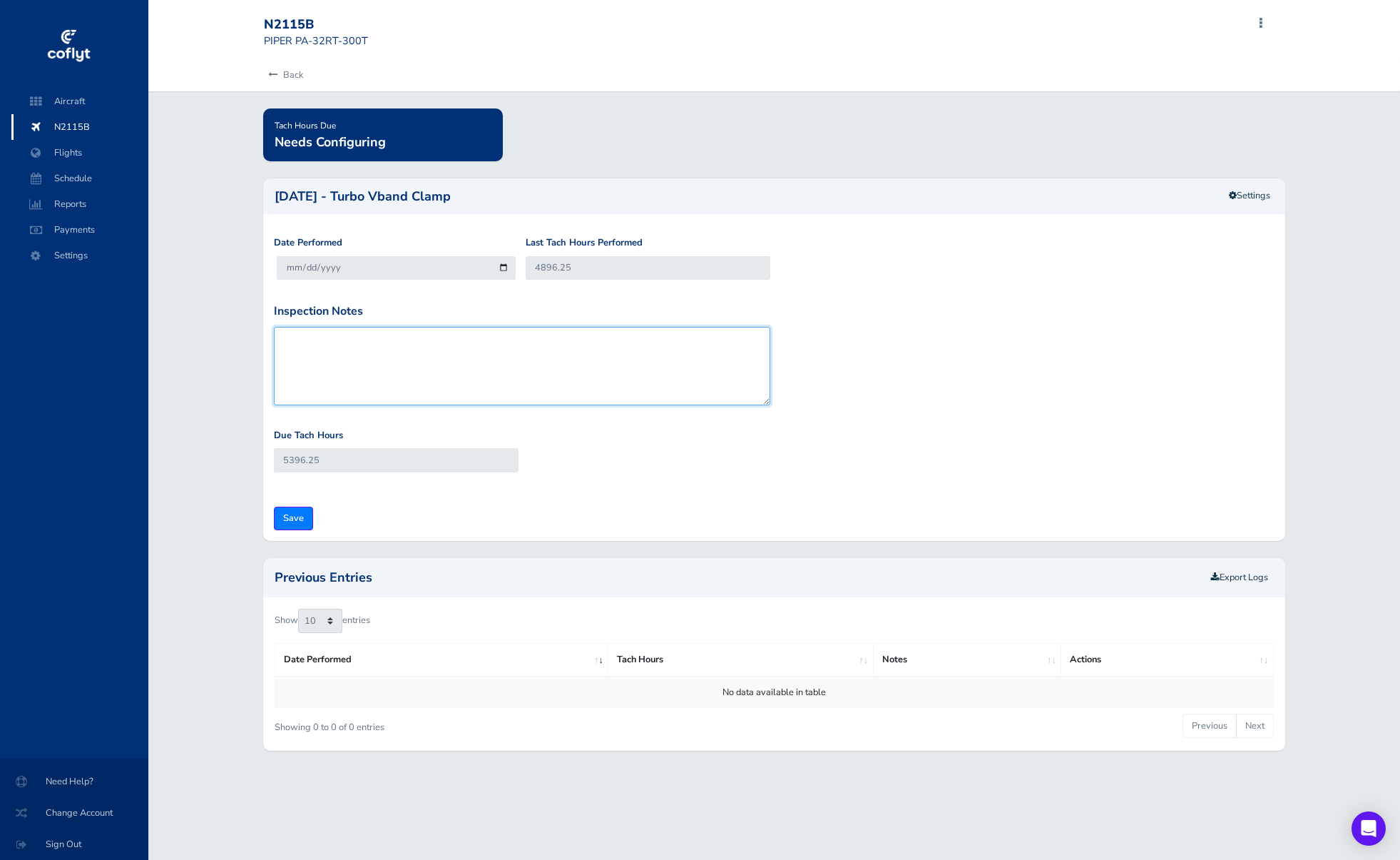
click at [363, 393] on textarea "Inspection Notes" at bounding box center [522, 366] width 496 height 79
paste textarea "Replaced V-band coupling installed at the tailpipe to turbocharger exhaust hous…"
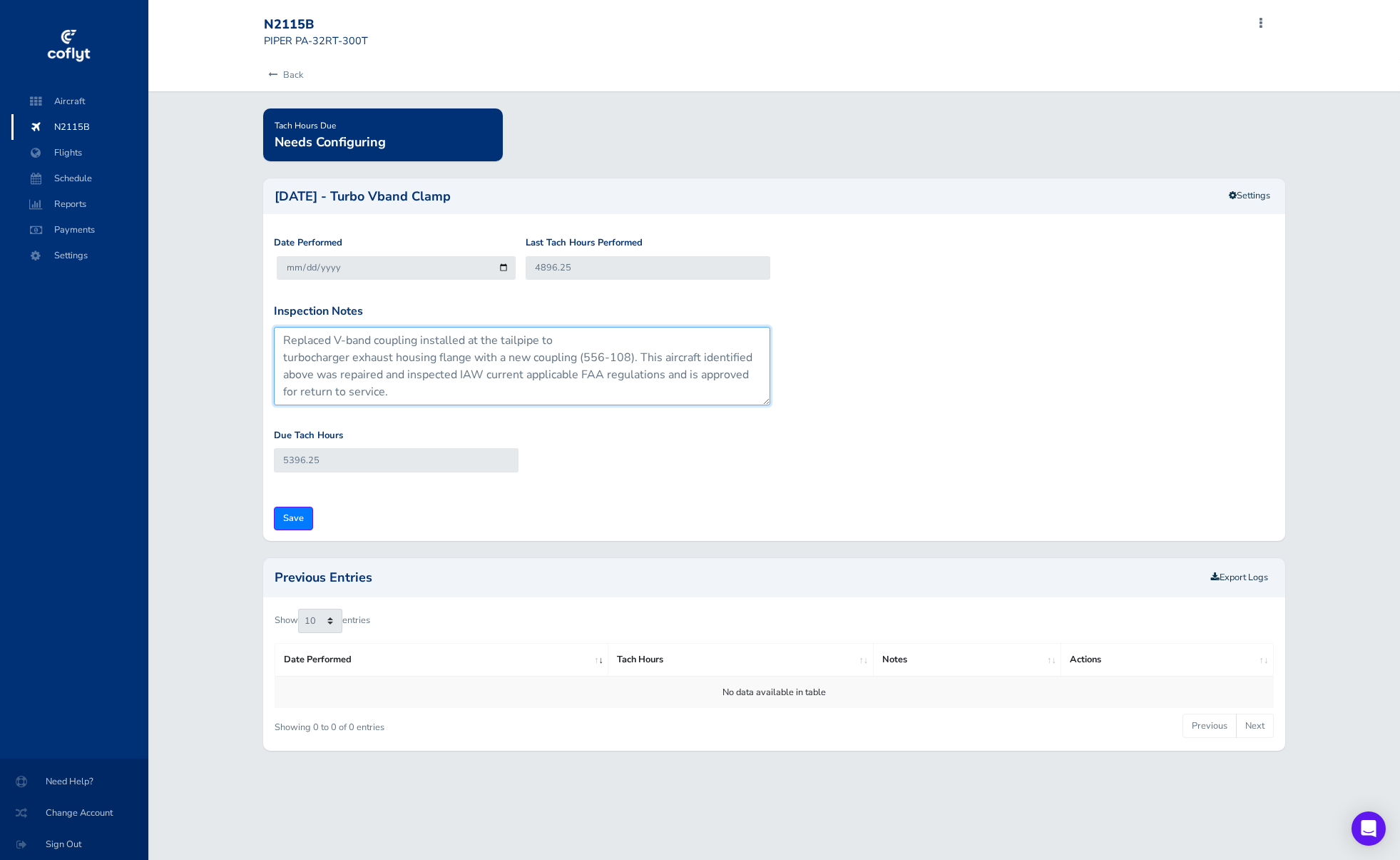
click at [281, 355] on textarea "Replaced V-band coupling installed at the tailpipe to turbocharger exhaust hous…" at bounding box center [522, 366] width 496 height 79
type textarea "Replaced V-band coupling installed at the tailpipe to turbocharger exhaust hous…"
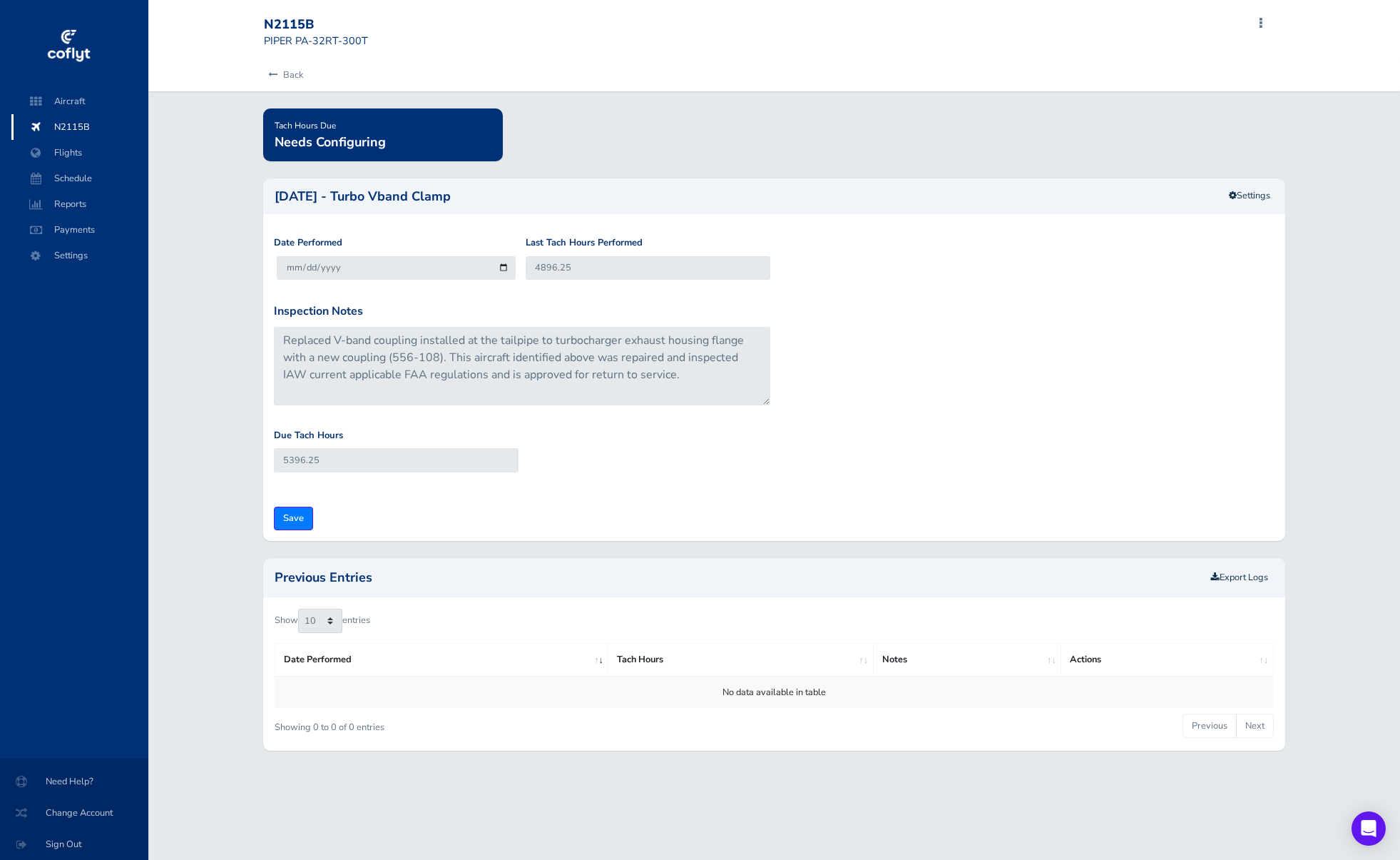
click at [613, 467] on div "Due Tach Hours 5396.25" at bounding box center [774, 461] width 1008 height 67
click at [294, 519] on input "Save" at bounding box center [294, 518] width 39 height 23
type input "Update Inspection"
click at [279, 76] on link "Back" at bounding box center [284, 75] width 39 height 32
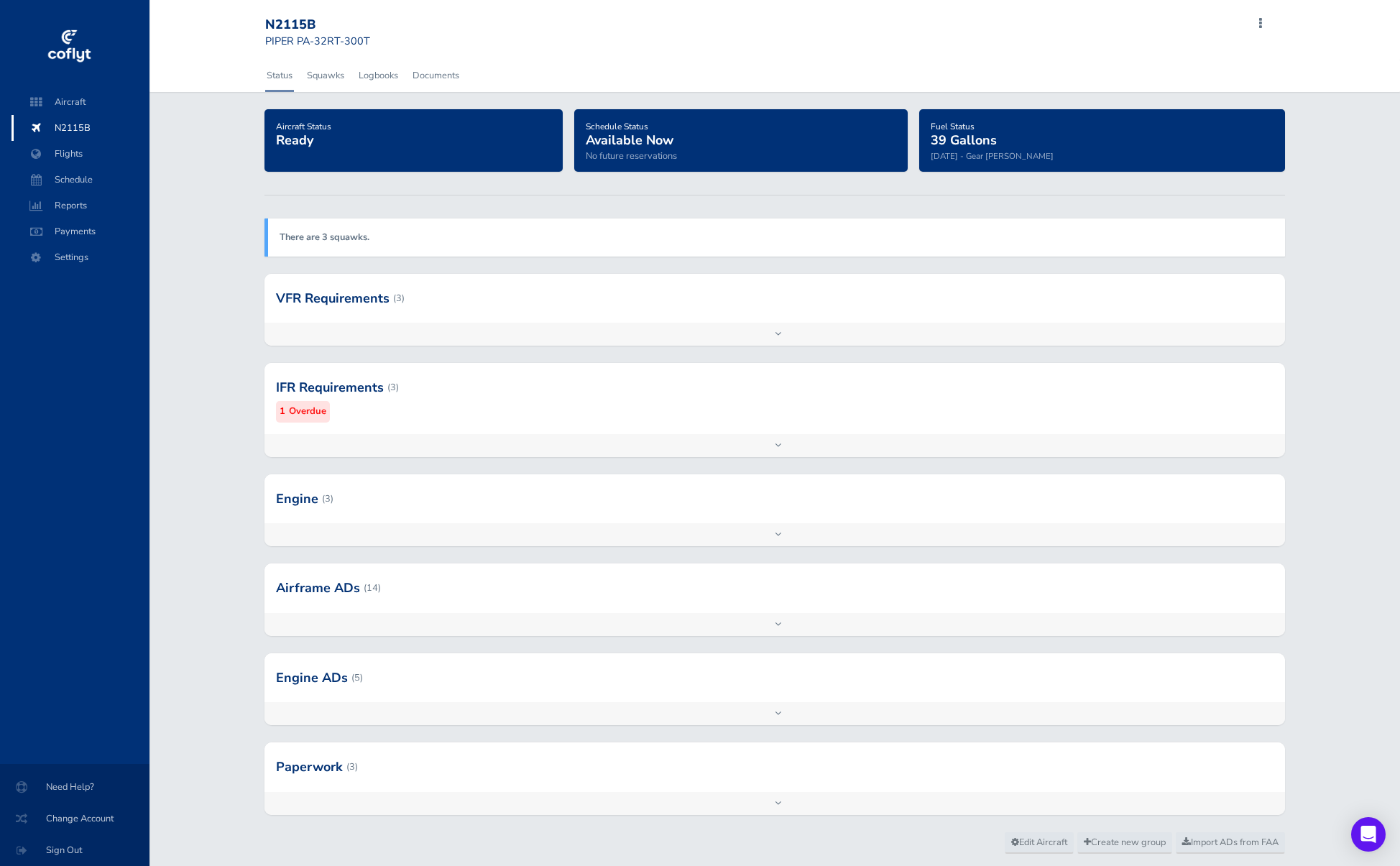
click at [425, 681] on div at bounding box center [775, 678] width 1020 height 49
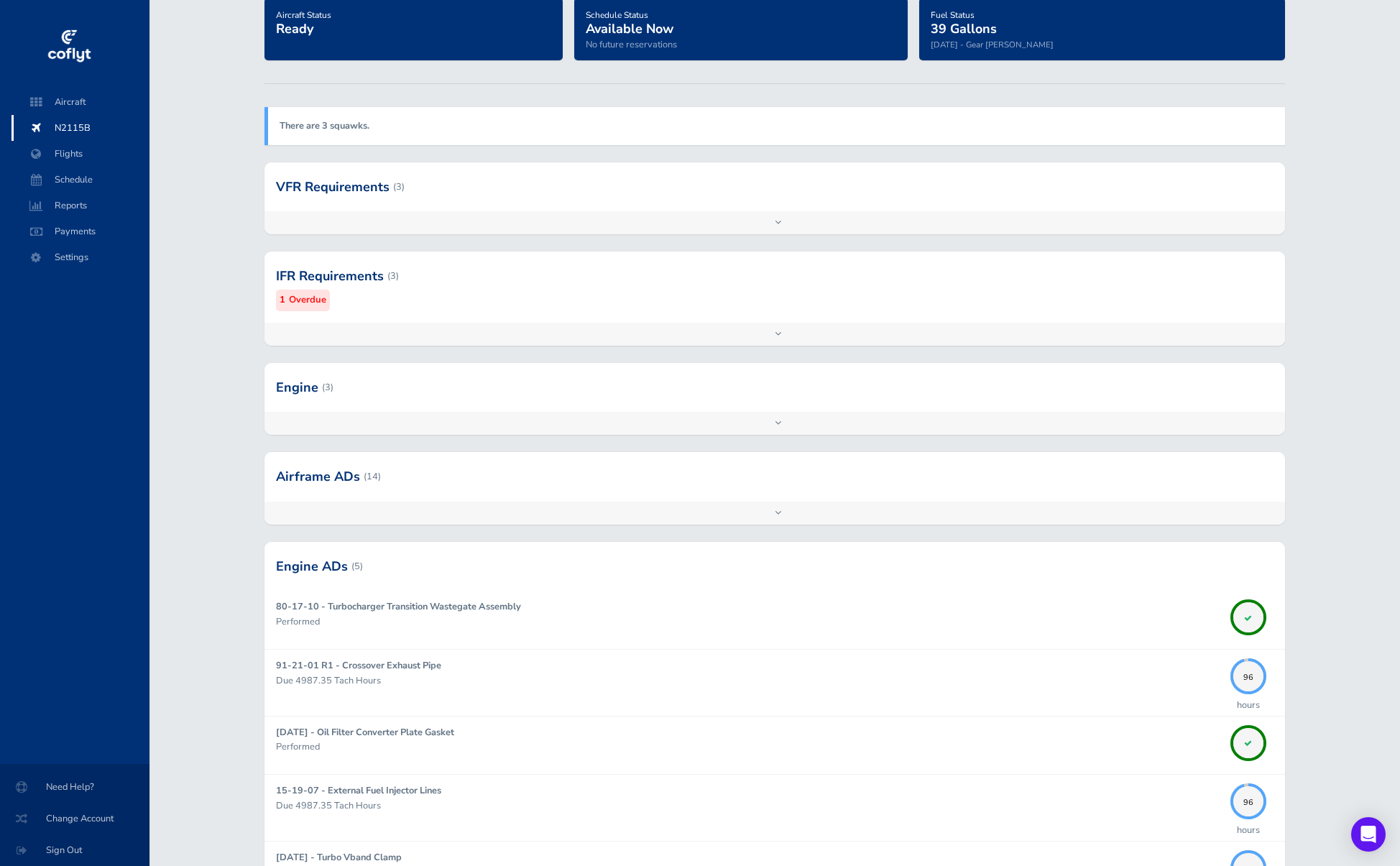
scroll to position [232, 0]
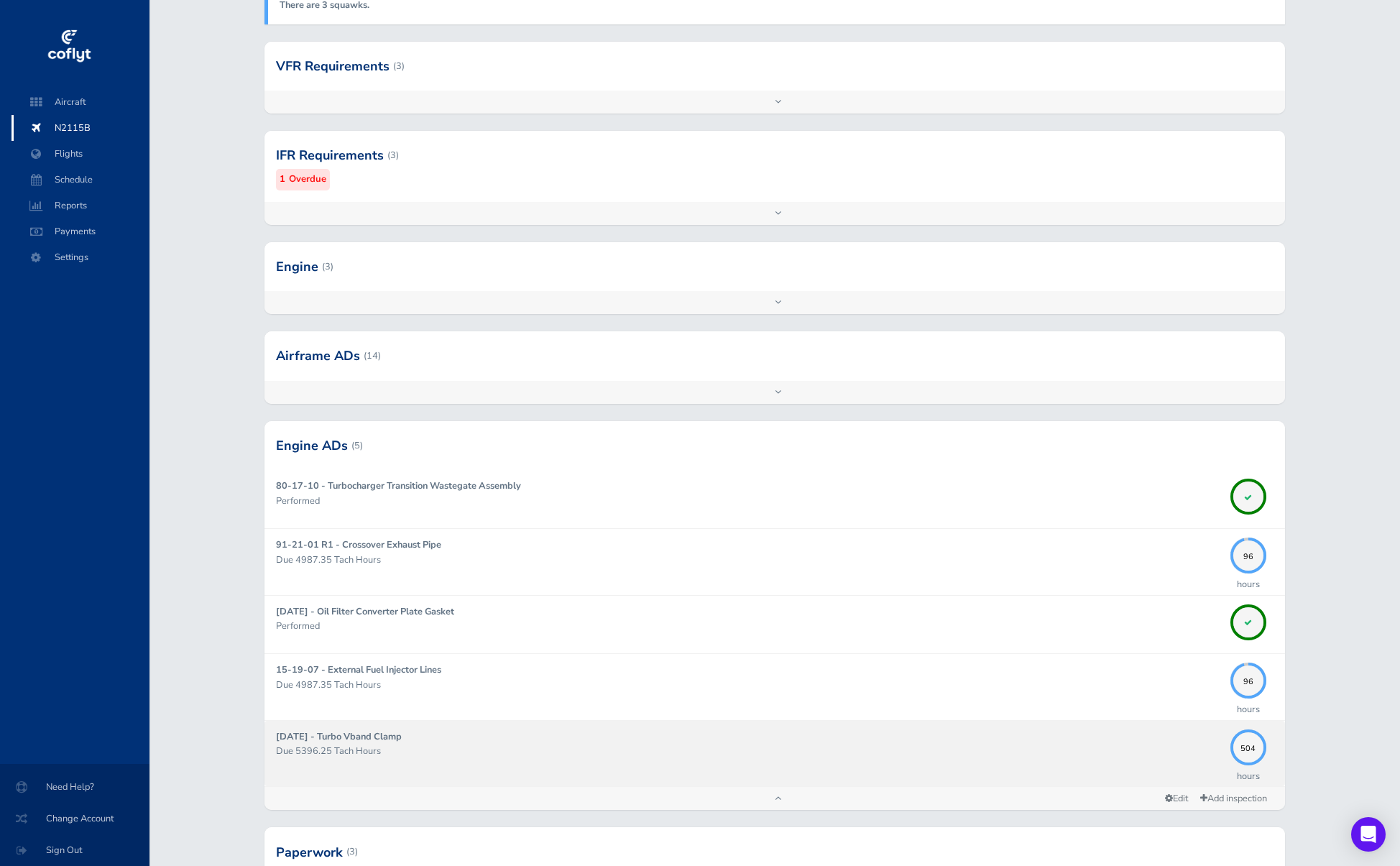
click at [478, 766] on div "23-09-09 - Turbo Vband Clamp Due 5396.25 Tach Hours" at bounding box center [750, 753] width 947 height 48
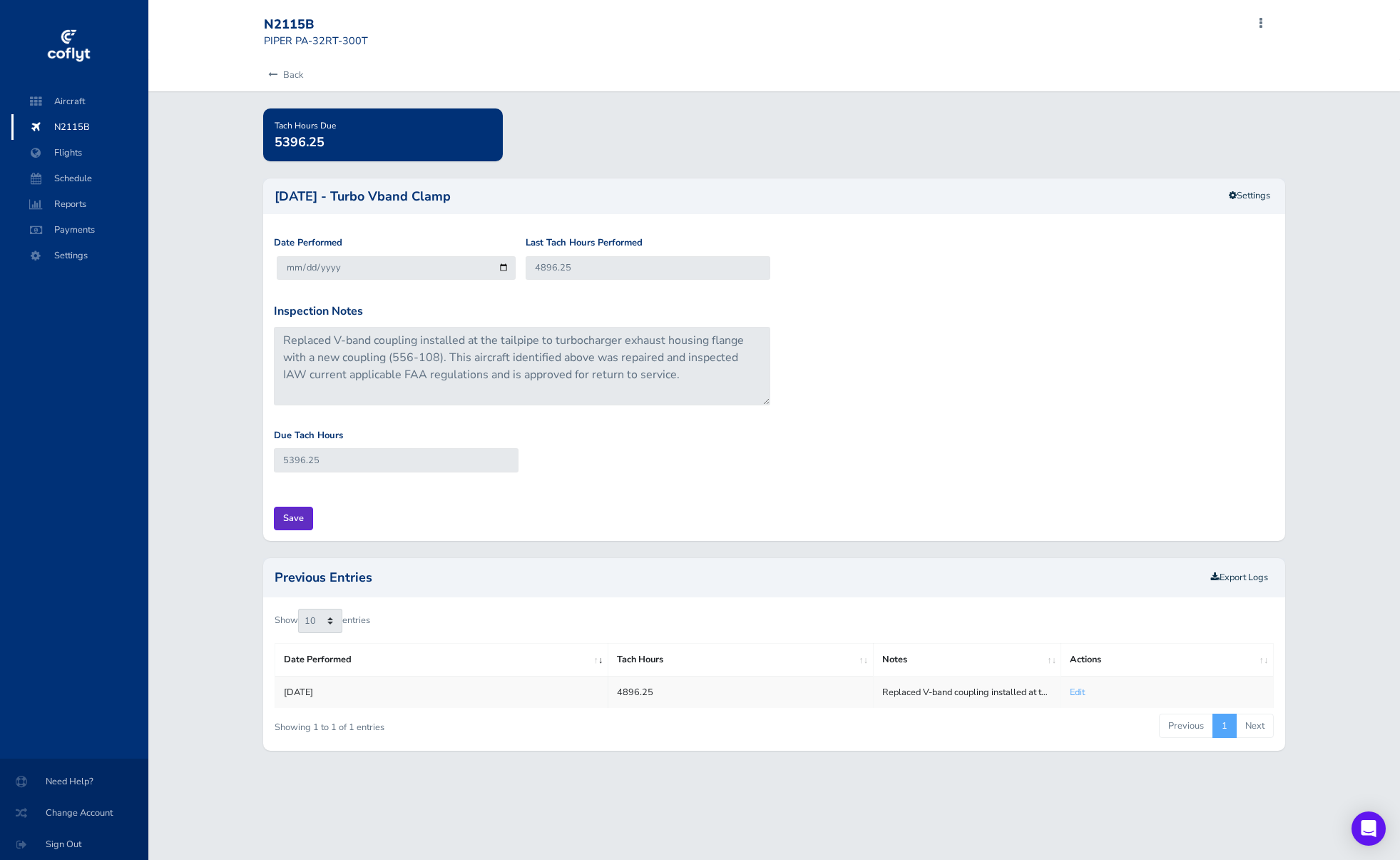
click at [307, 513] on input "Save" at bounding box center [294, 518] width 39 height 23
type input "Update Inspection"
click at [79, 122] on span "N2115B" at bounding box center [80, 127] width 108 height 26
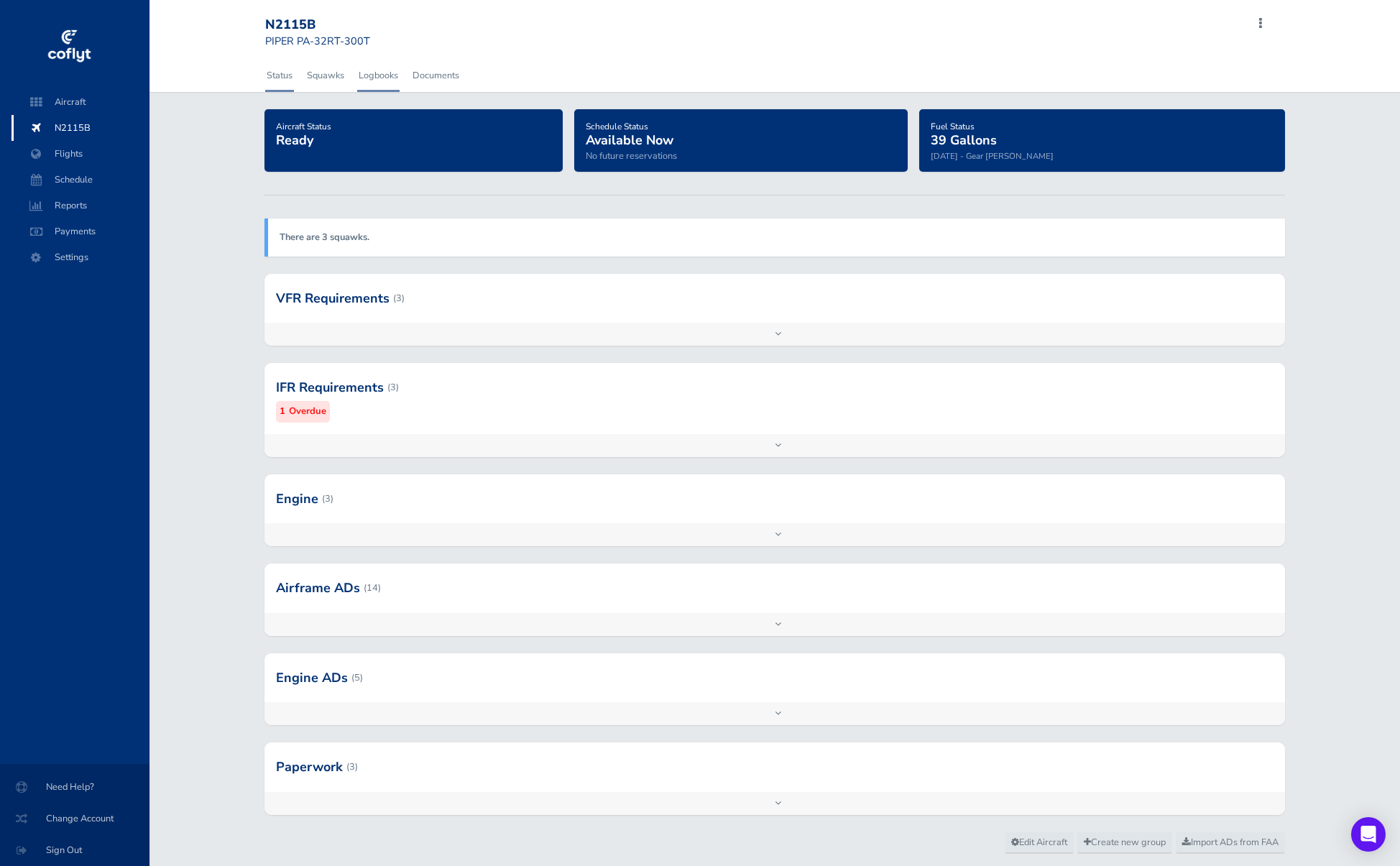
click at [391, 75] on link "Logbooks" at bounding box center [378, 76] width 42 height 32
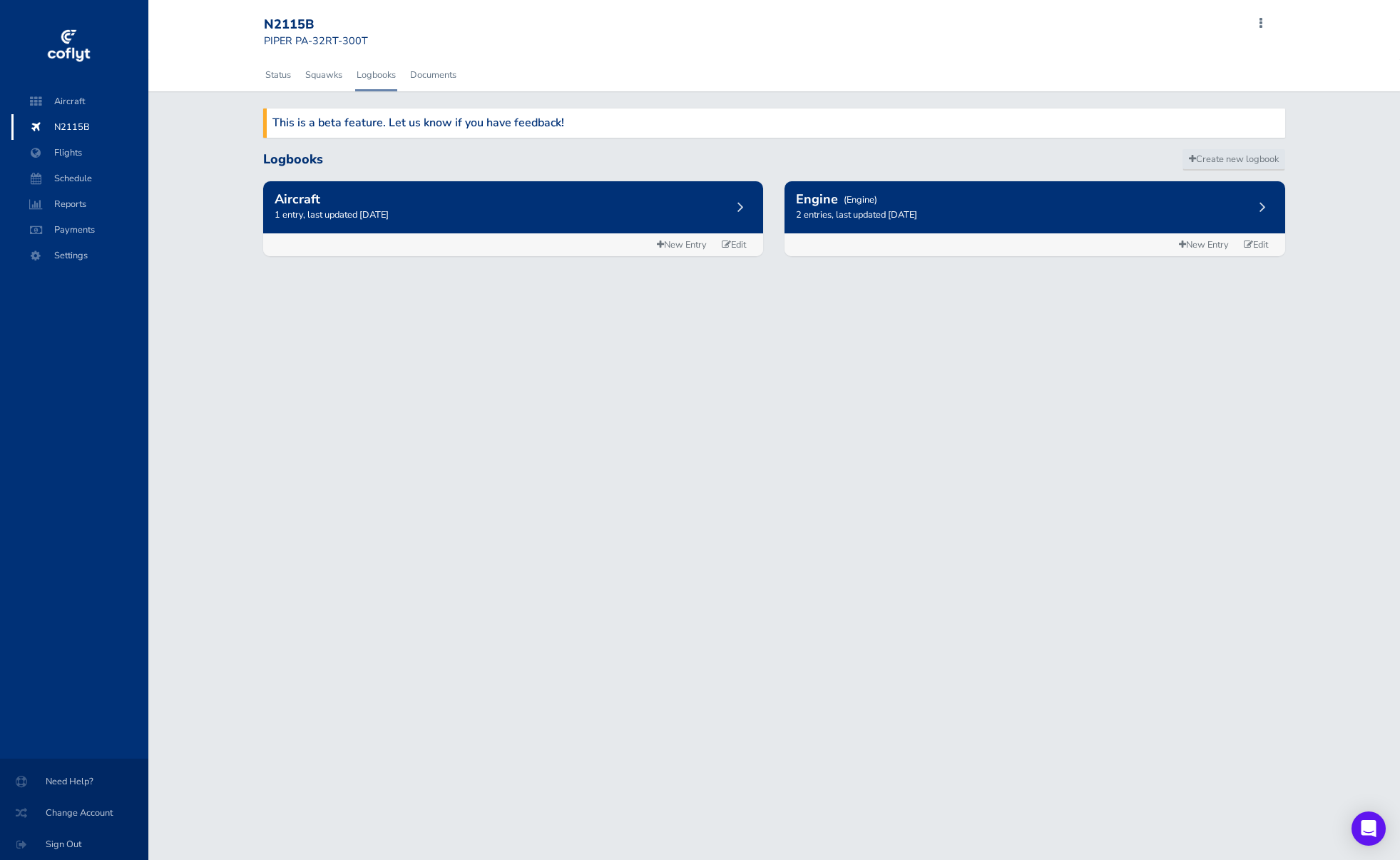
click at [884, 196] on div "Engine (Engine) 2 entries, last updated November 03, 2021" at bounding box center [1034, 207] width 500 height 52
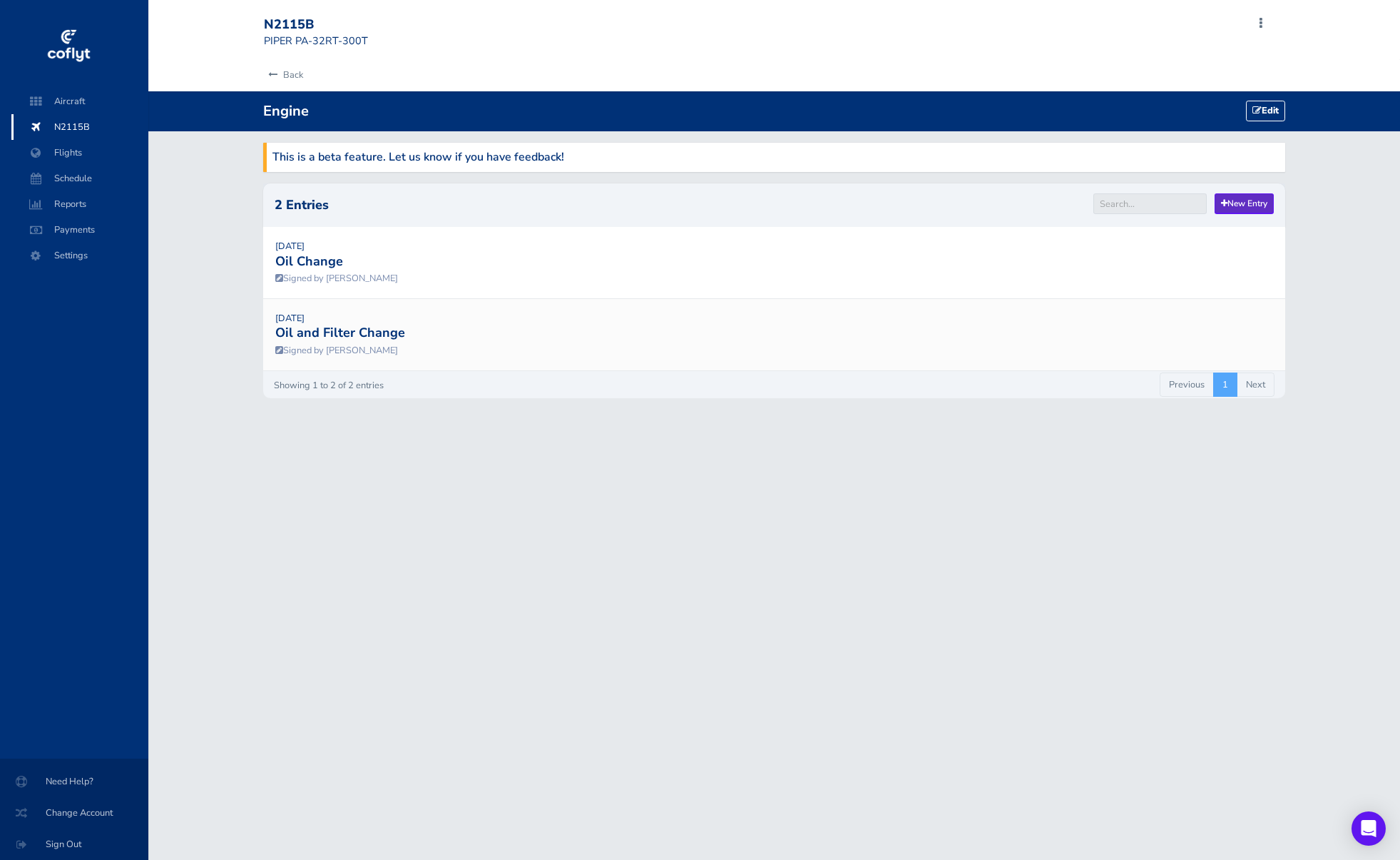
click at [1245, 199] on link "New Entry" at bounding box center [1244, 204] width 59 height 21
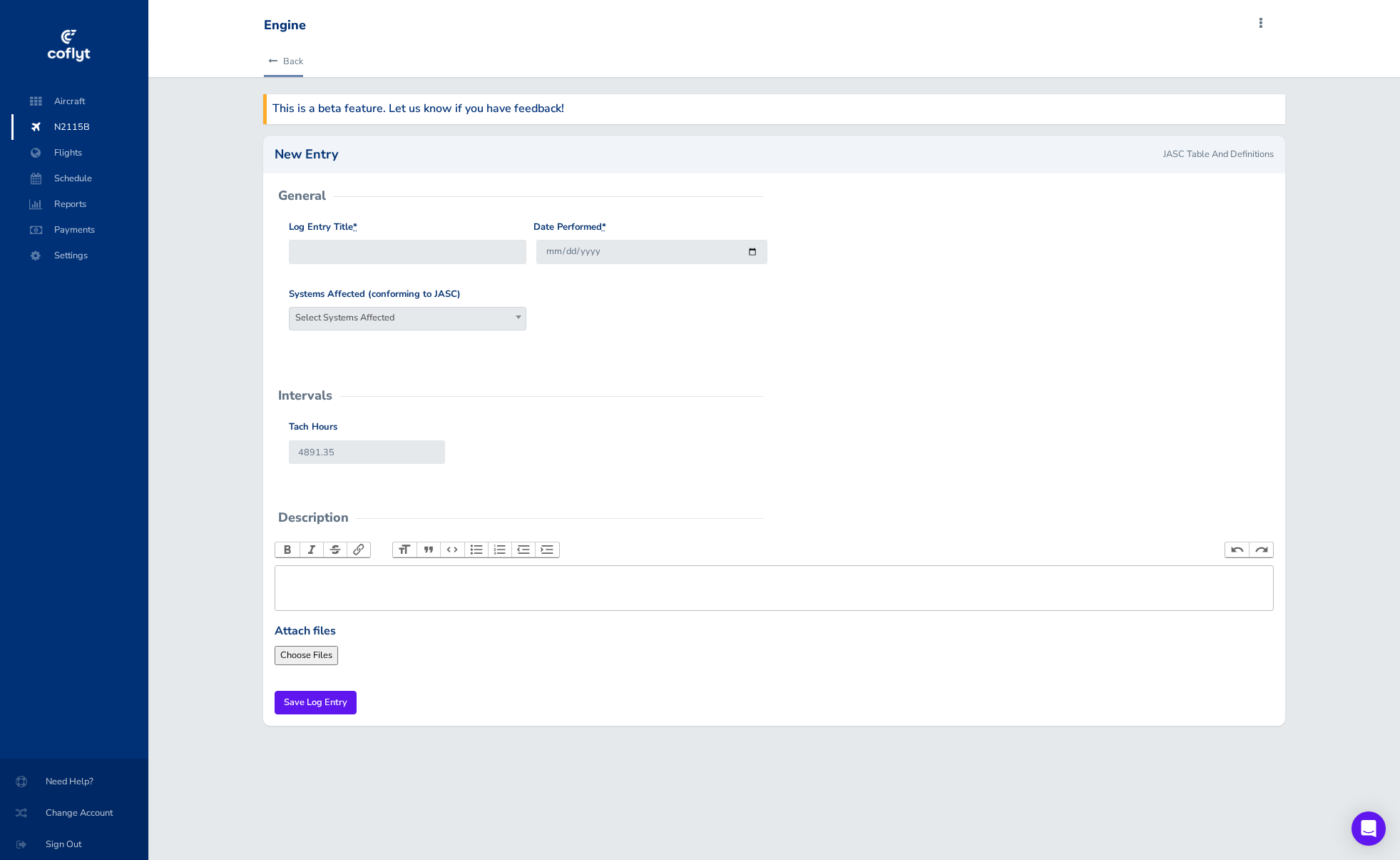
click at [278, 57] on link "Back" at bounding box center [284, 62] width 39 height 32
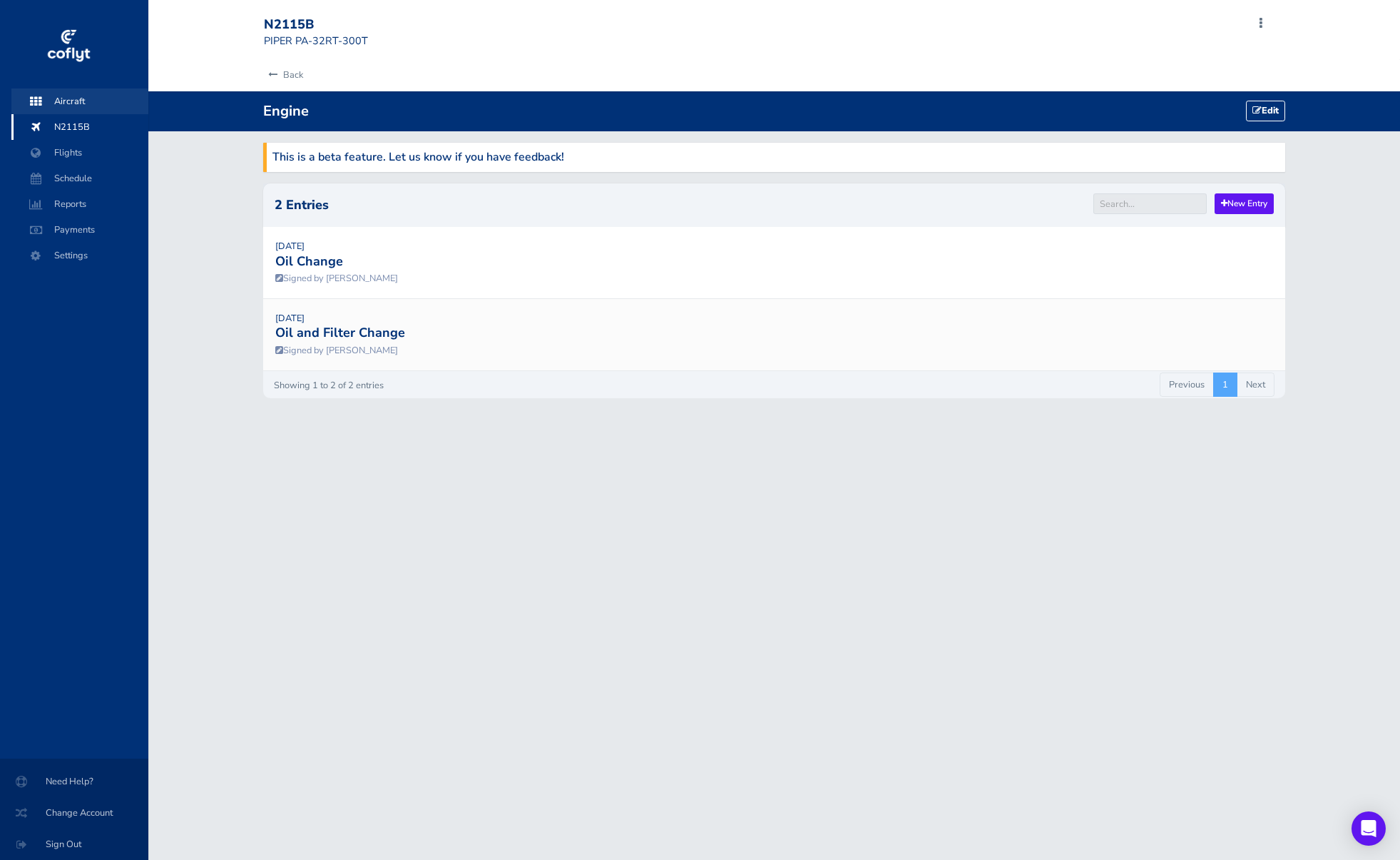
click at [69, 98] on span "Aircraft" at bounding box center [80, 101] width 108 height 26
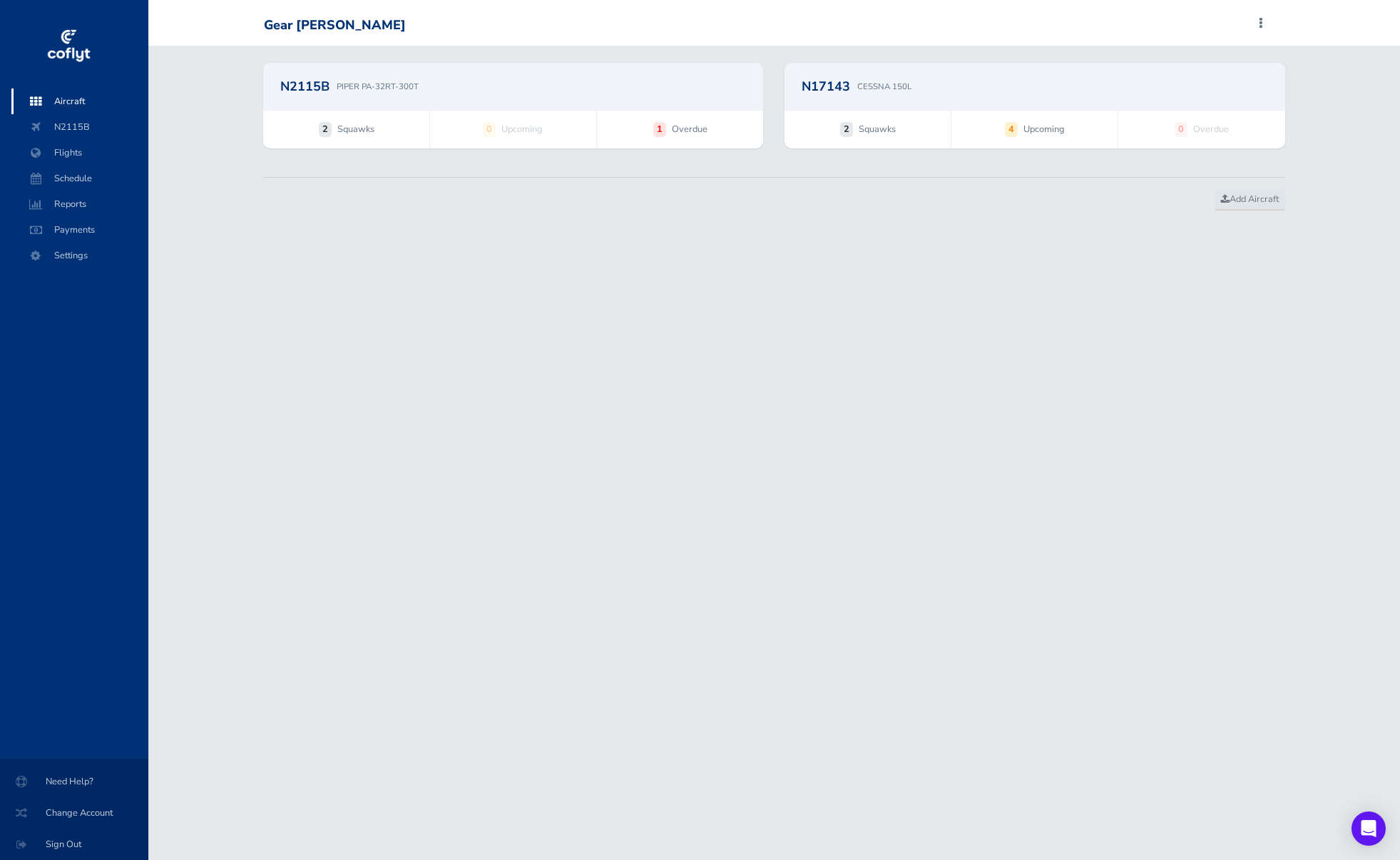
click at [641, 91] on div "N2115B PIPER PA-32RT-300T" at bounding box center [513, 86] width 465 height 13
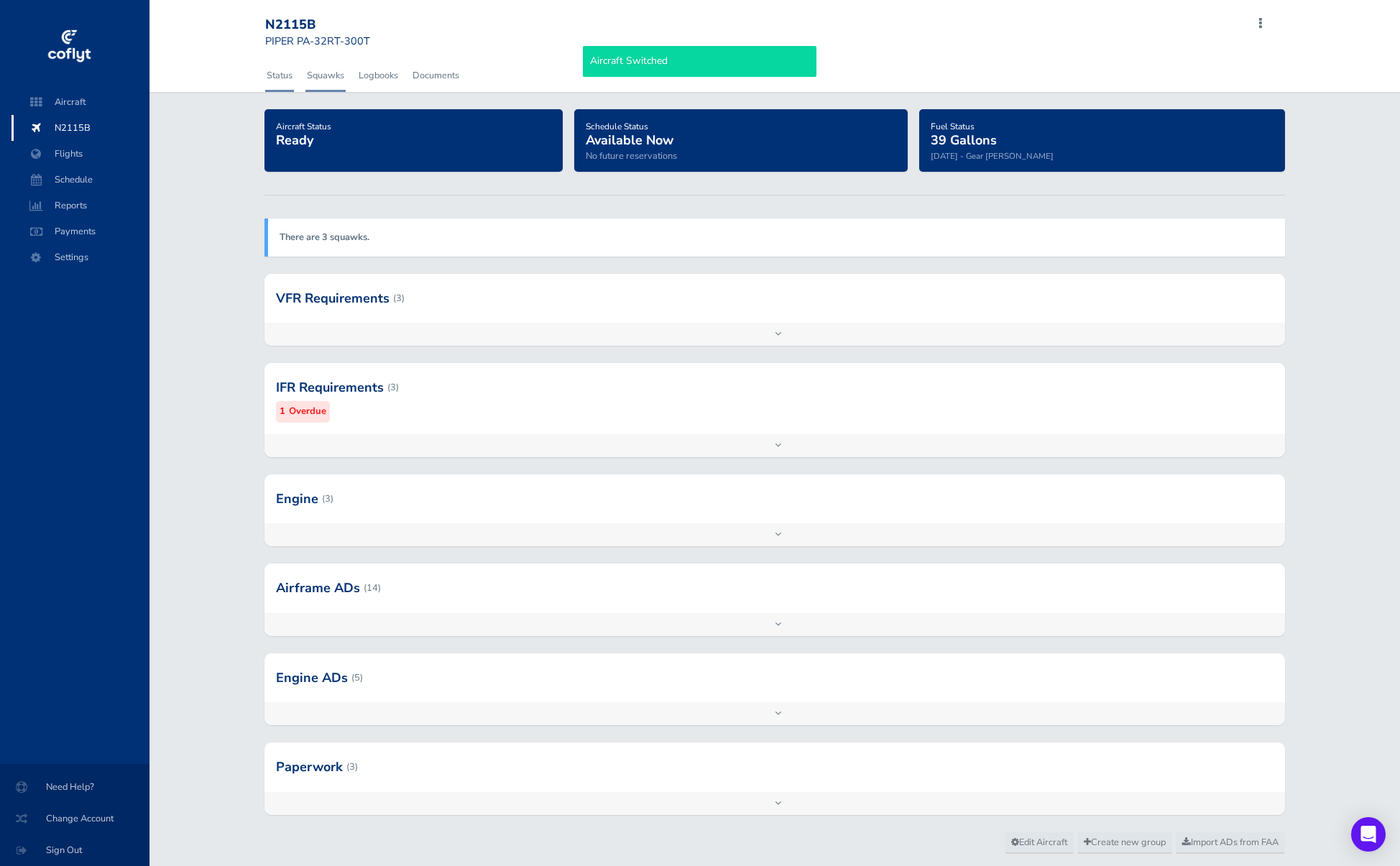
click at [336, 76] on link "Squawks" at bounding box center [325, 76] width 40 height 32
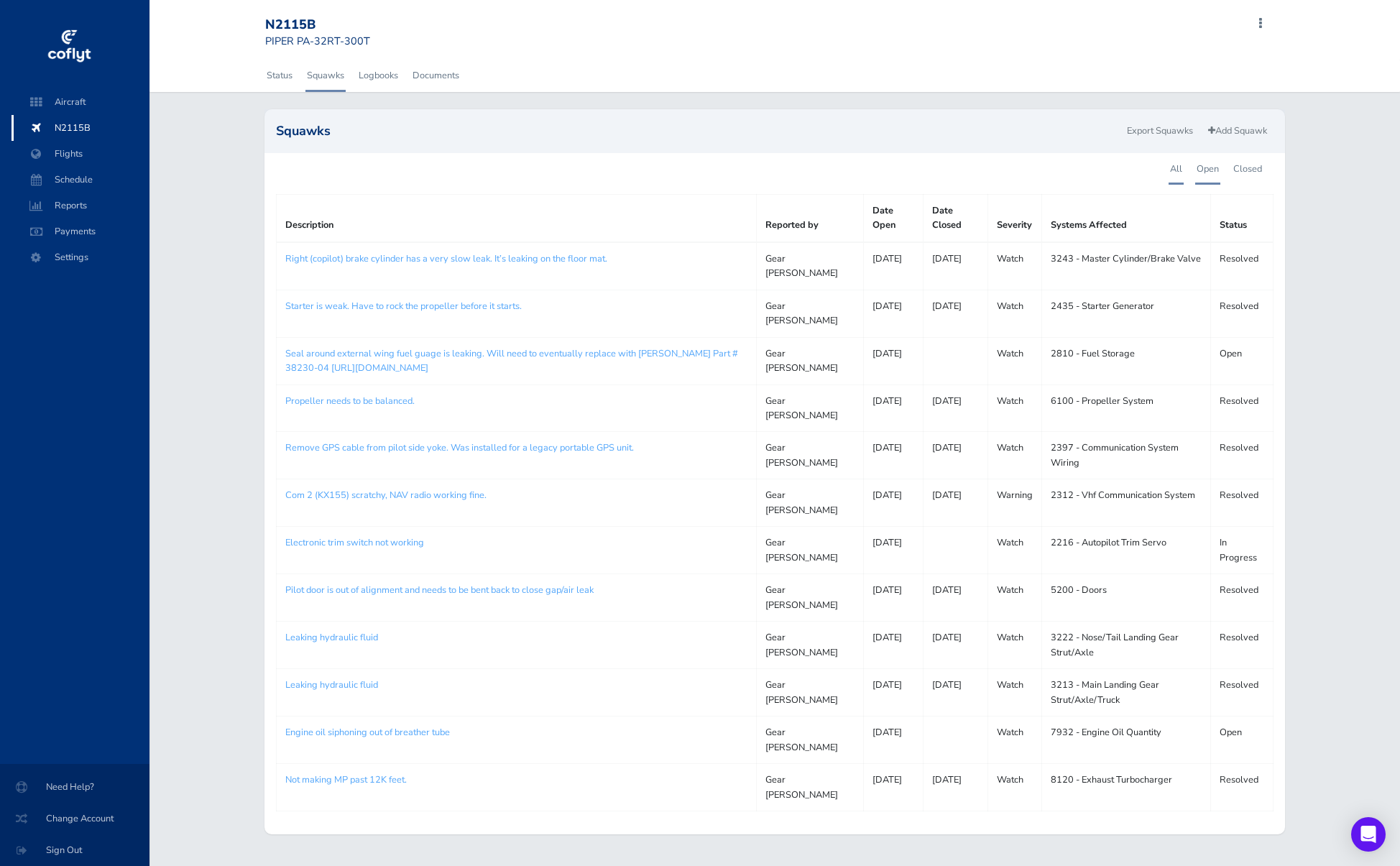
click at [1218, 167] on link "Open" at bounding box center [1207, 169] width 25 height 32
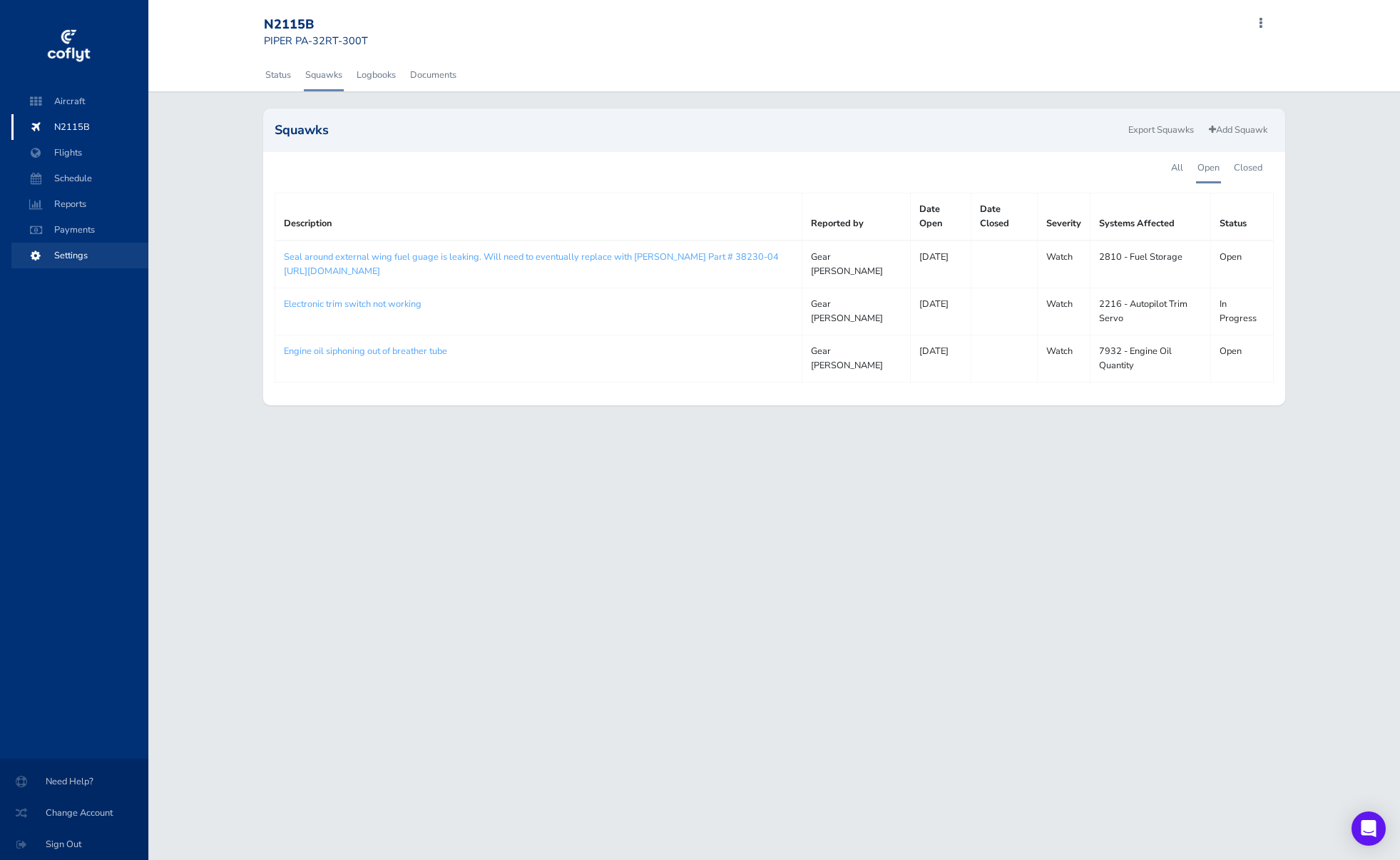
click at [89, 252] on span "Settings" at bounding box center [80, 255] width 108 height 26
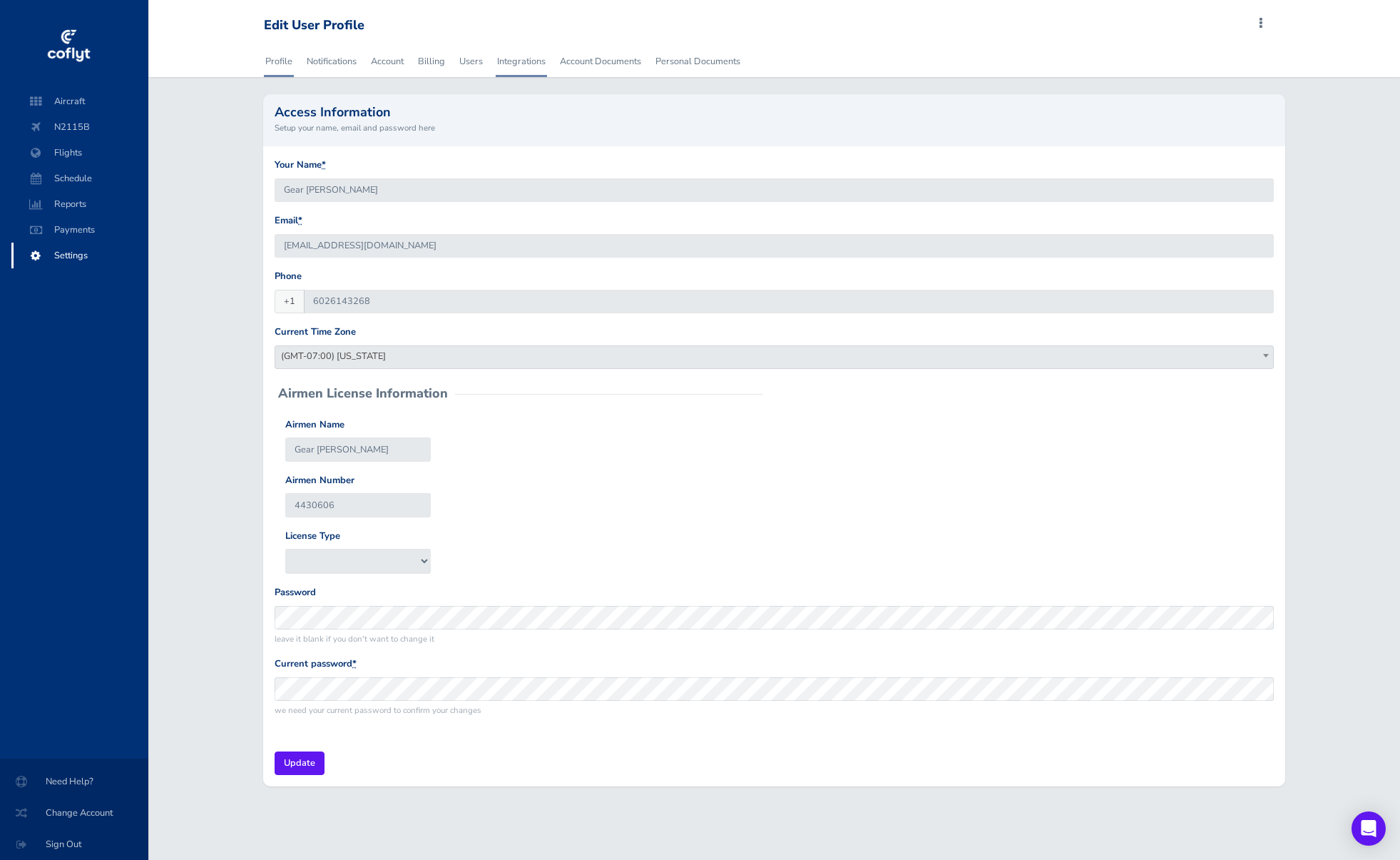
click at [532, 65] on link "Integrations" at bounding box center [521, 62] width 51 height 32
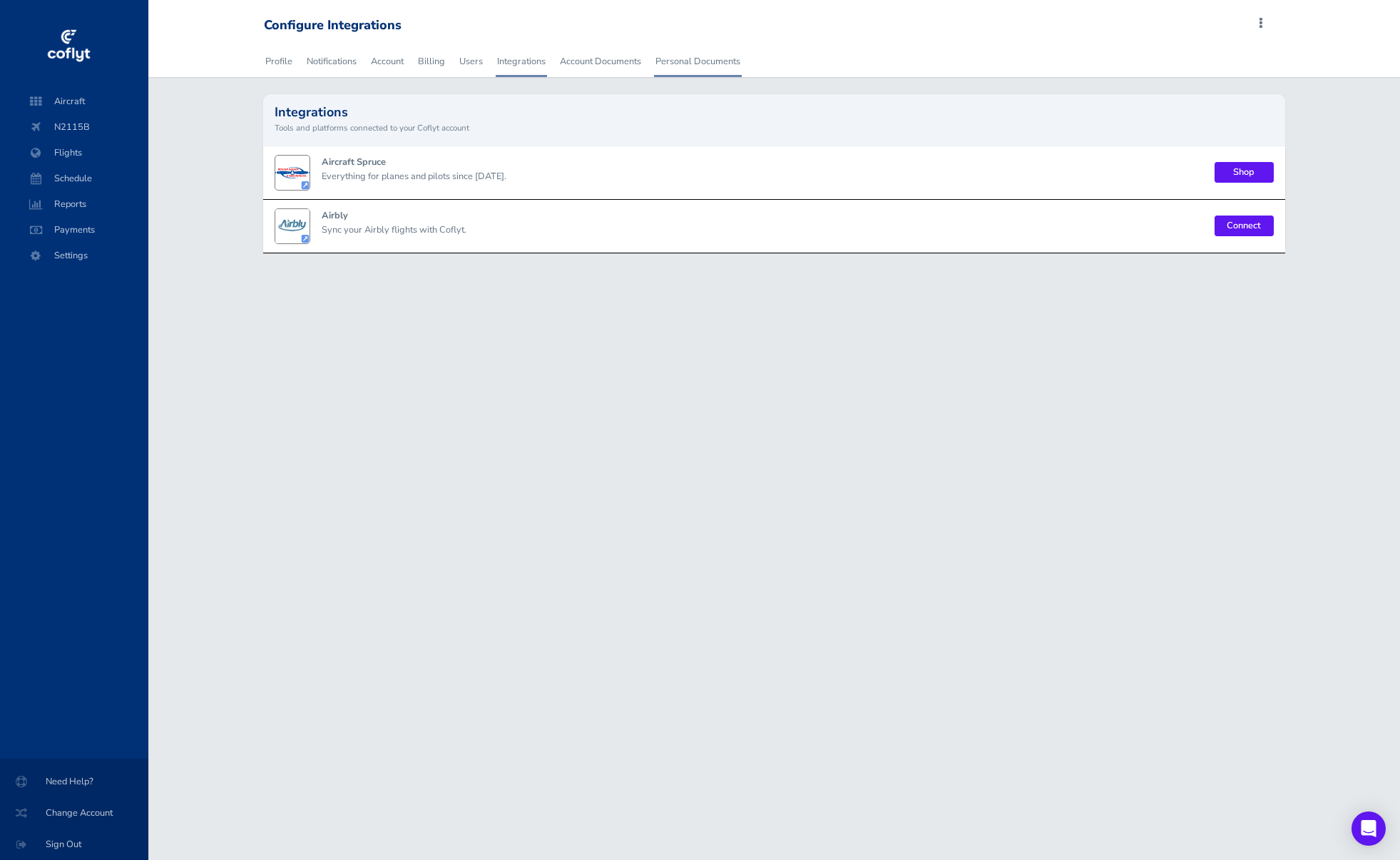
click at [684, 65] on link "Personal Documents" at bounding box center [697, 62] width 88 height 32
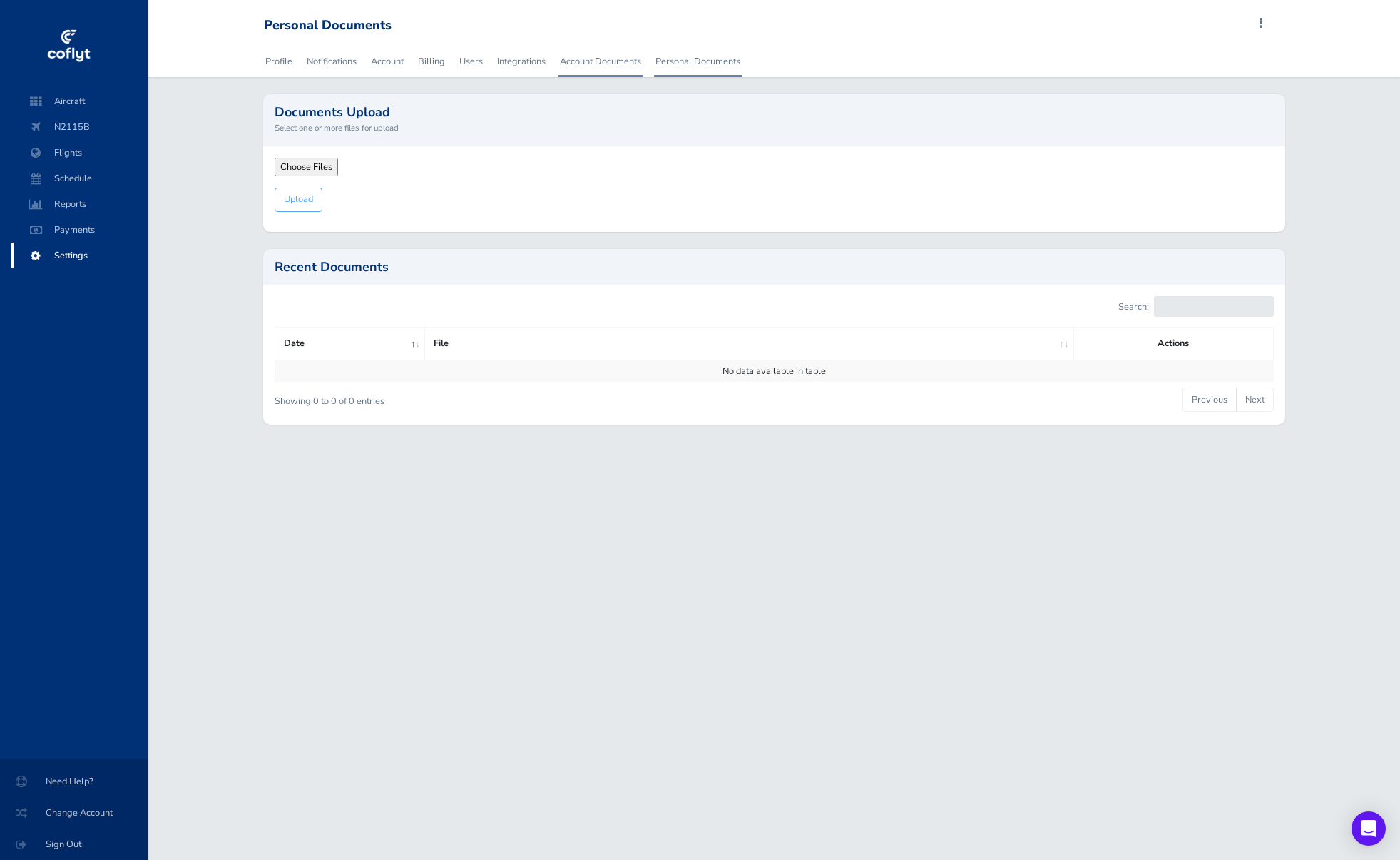
click at [616, 68] on link "Account Documents" at bounding box center [601, 62] width 84 height 32
click at [518, 67] on link "Integrations" at bounding box center [521, 62] width 51 height 32
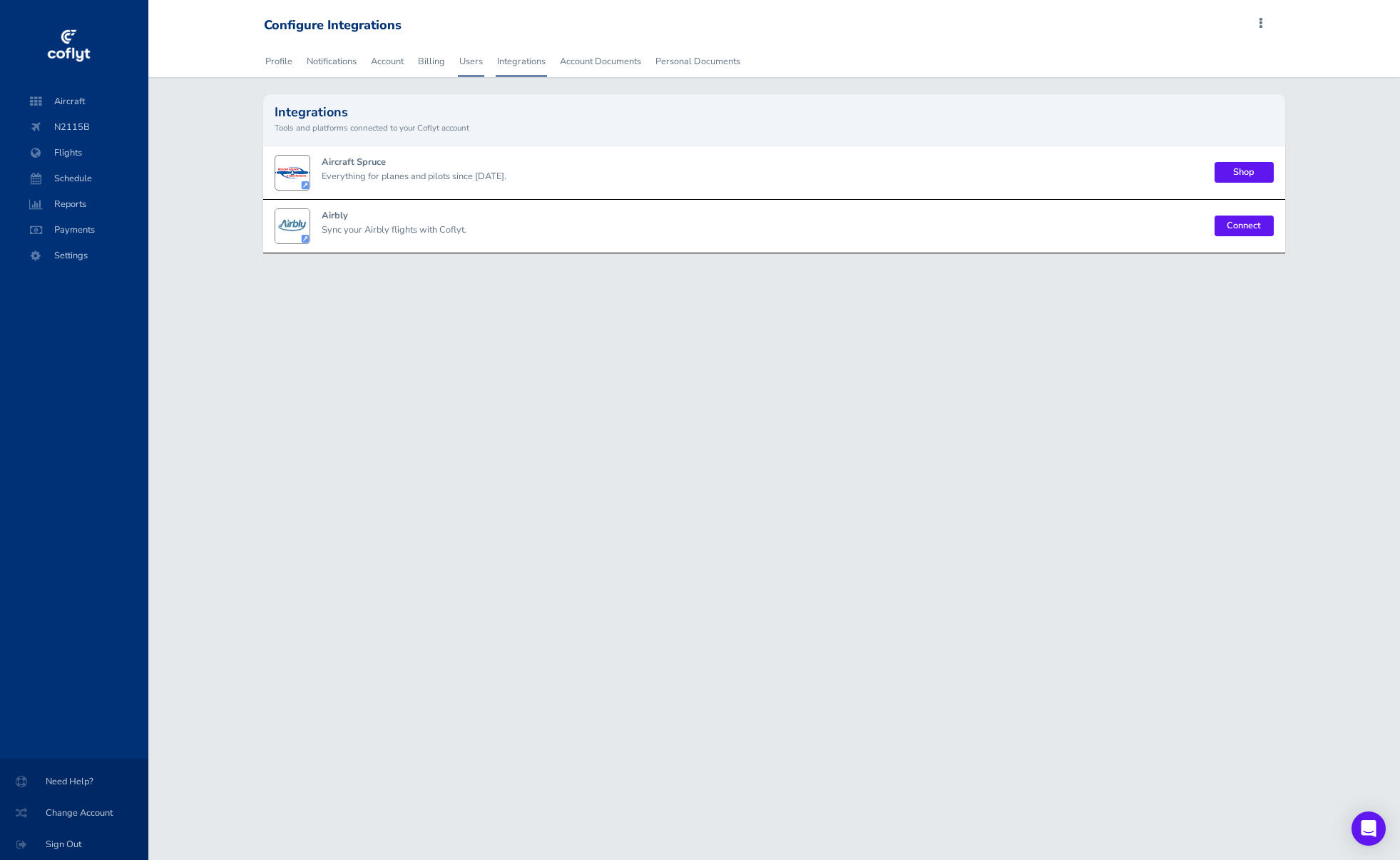
click at [465, 65] on link "Users" at bounding box center [471, 62] width 26 height 32
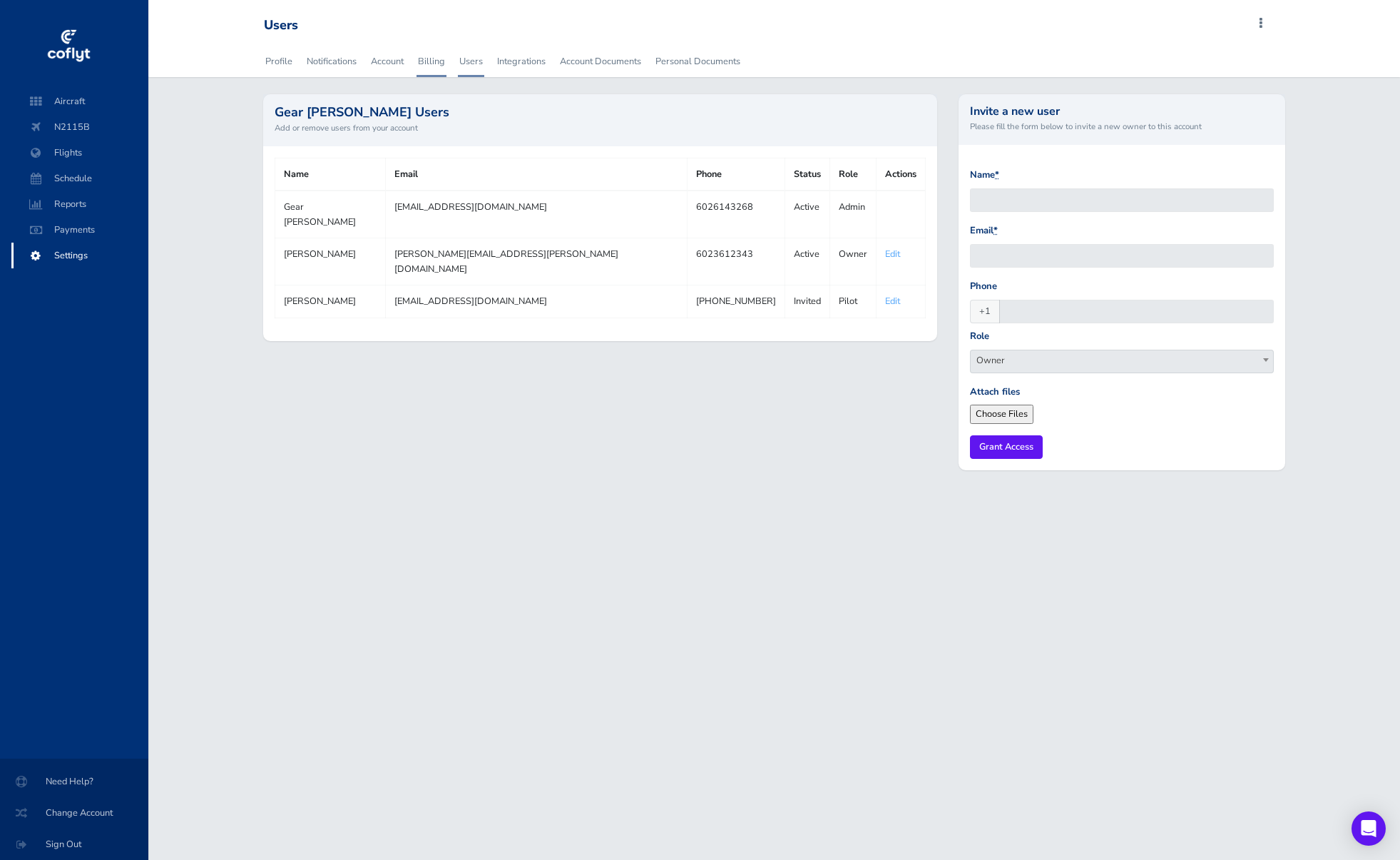
click at [424, 64] on link "Billing" at bounding box center [432, 62] width 30 height 32
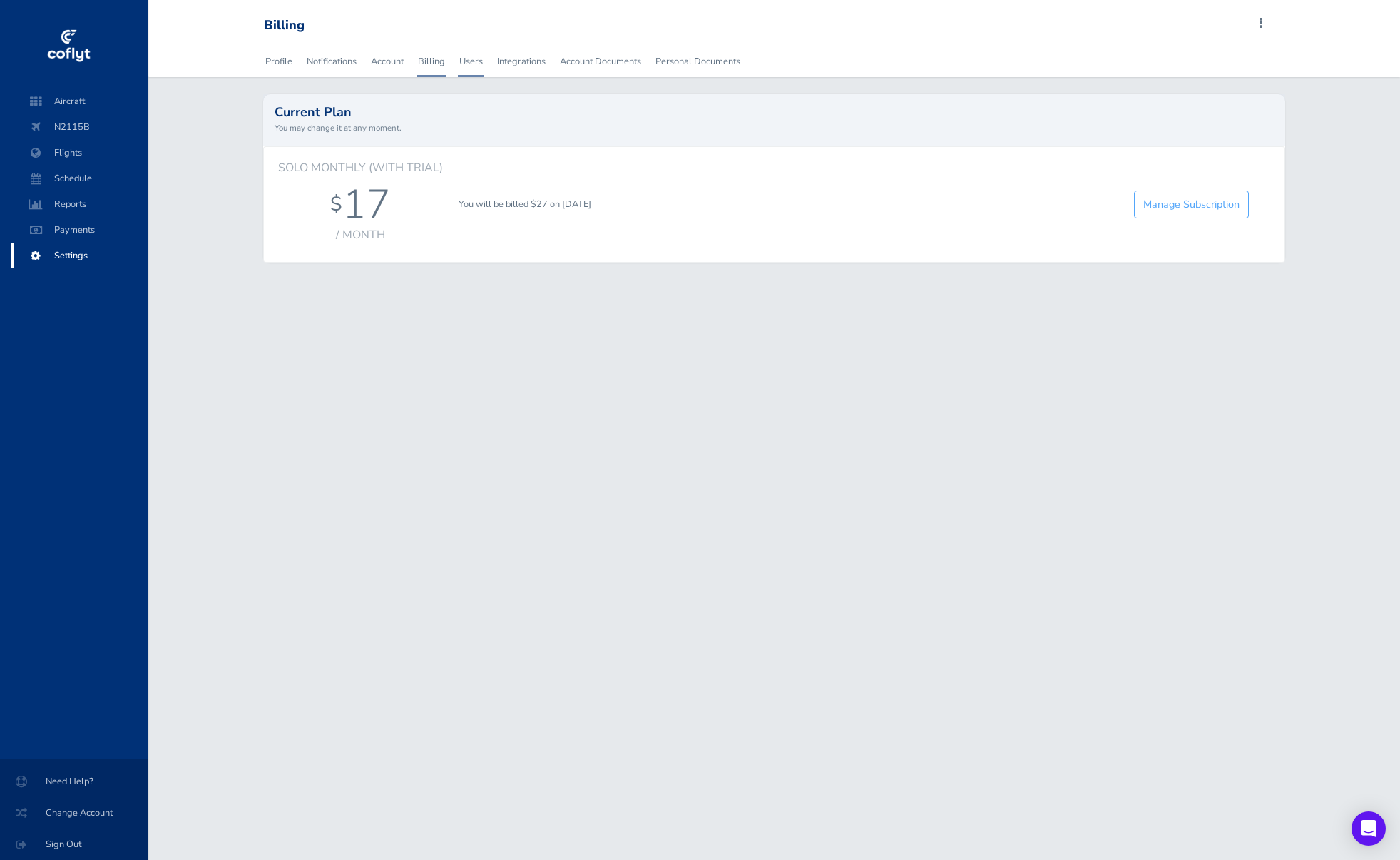
click at [467, 62] on link "Users" at bounding box center [471, 62] width 26 height 32
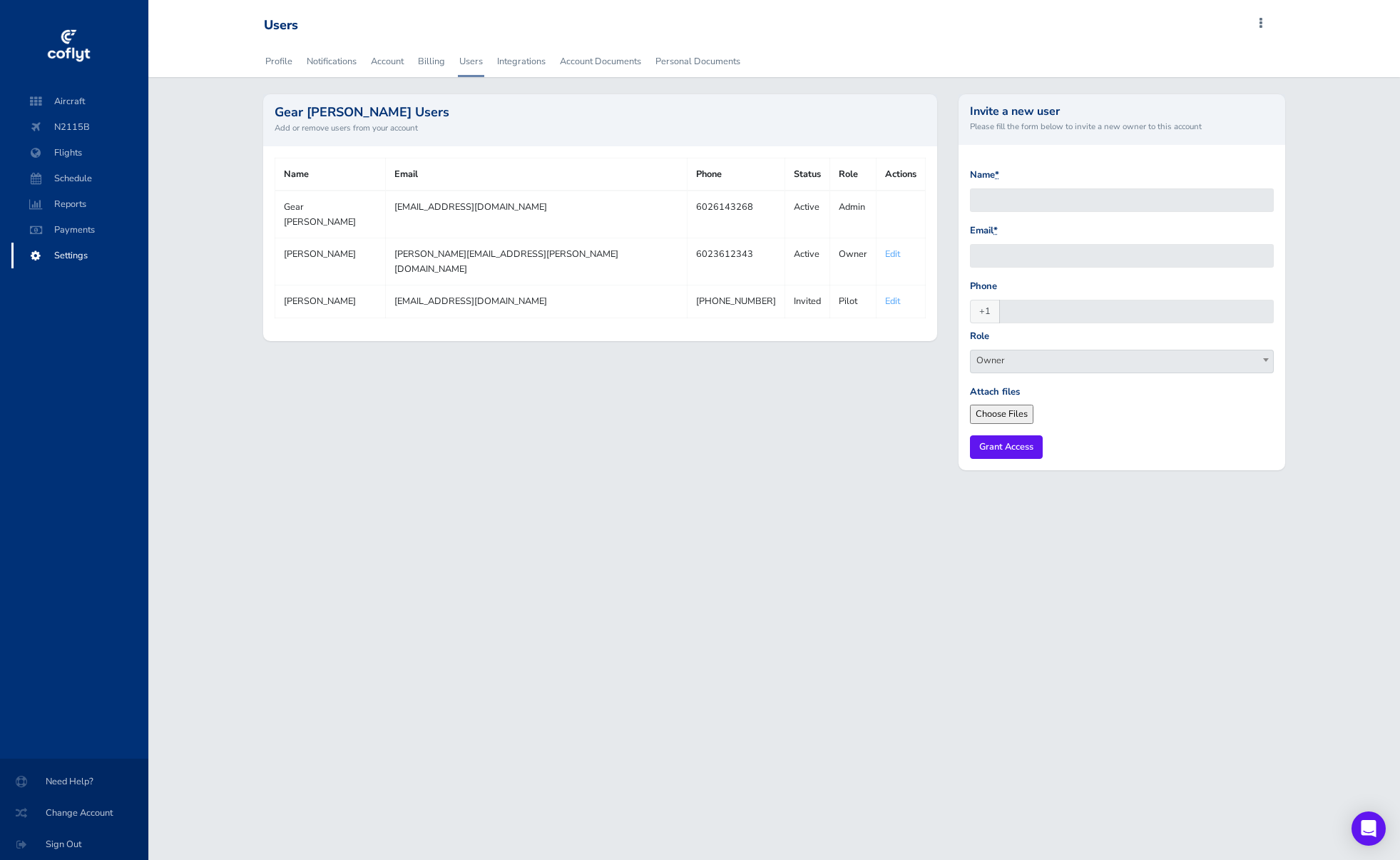
click at [424, 63] on link "Billing" at bounding box center [432, 62] width 30 height 32
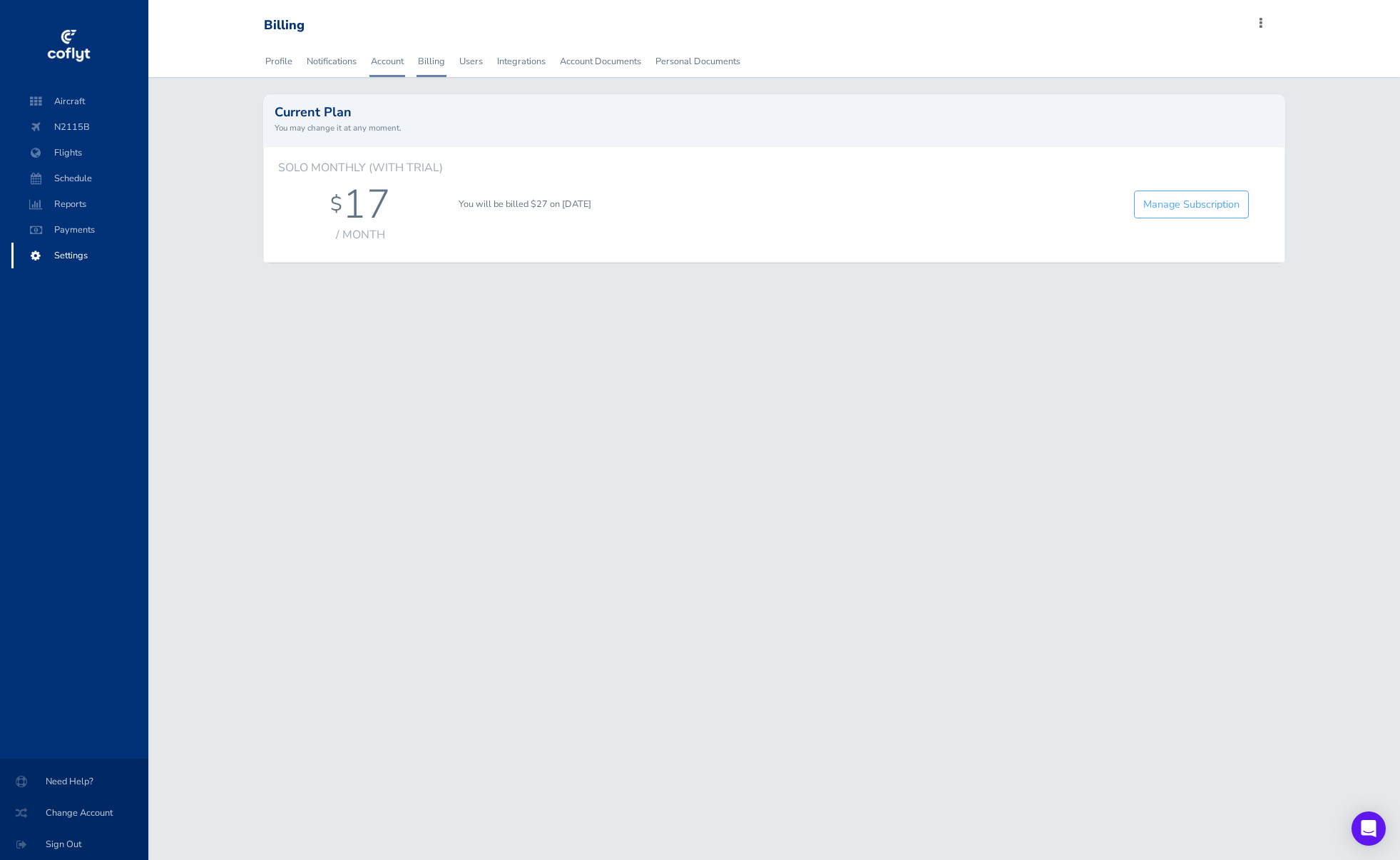
click at [391, 65] on link "Account" at bounding box center [387, 62] width 36 height 32
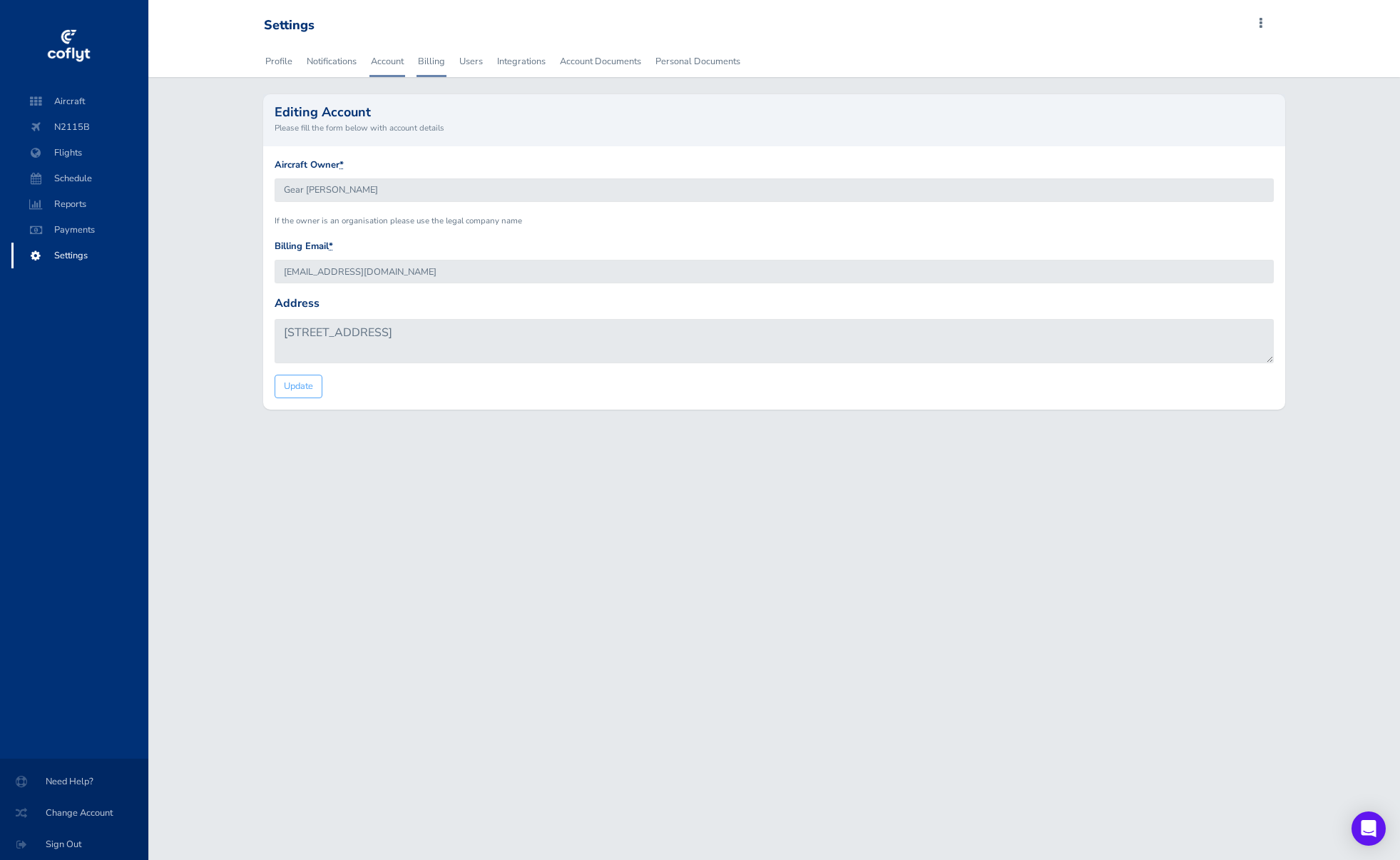
click at [441, 64] on link "Billing" at bounding box center [432, 62] width 30 height 32
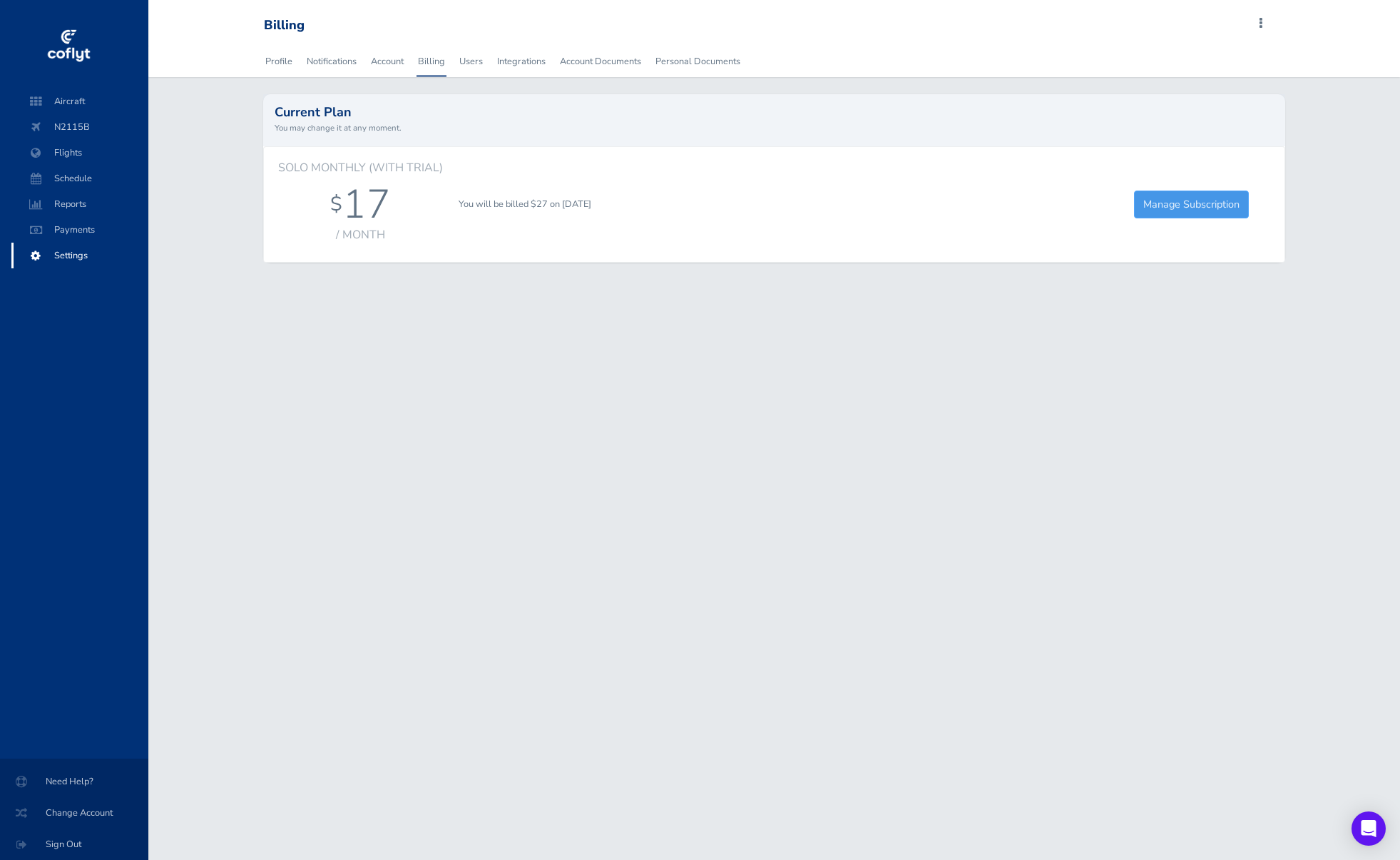
click at [1157, 214] on link "Manage Subscription" at bounding box center [1191, 204] width 115 height 28
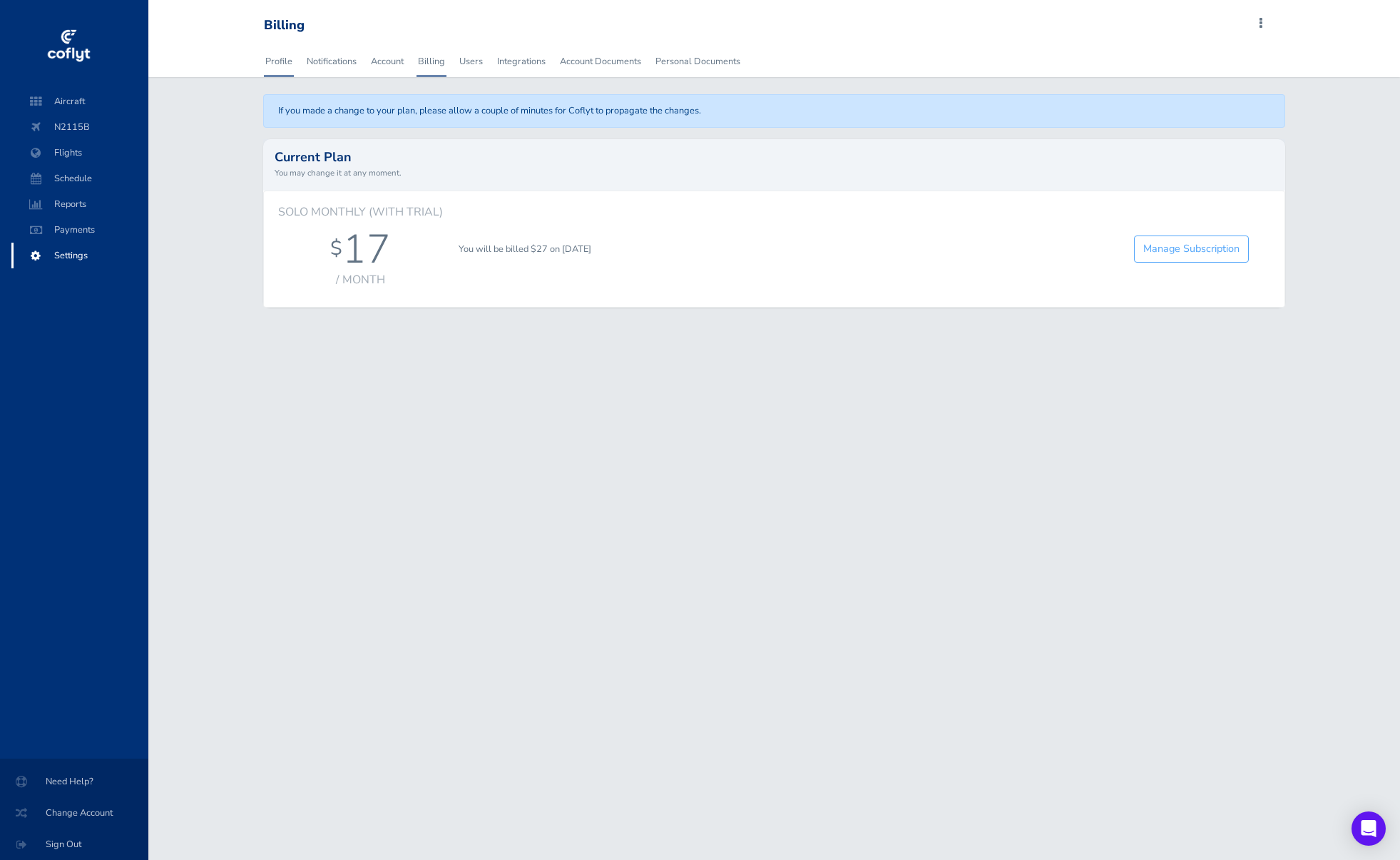
click at [272, 61] on link "Profile" at bounding box center [279, 62] width 30 height 32
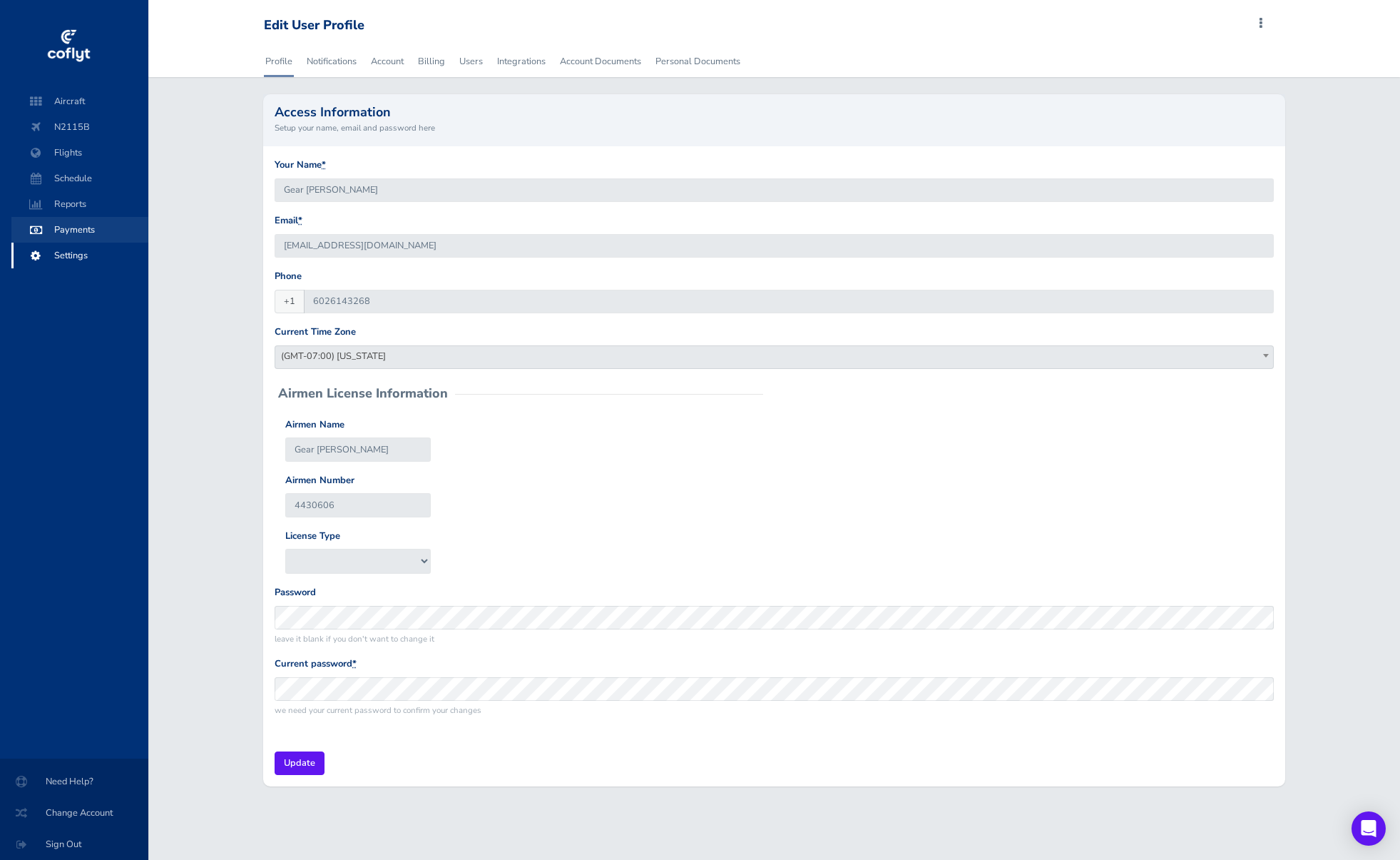
click at [92, 225] on span "Payments" at bounding box center [80, 230] width 108 height 26
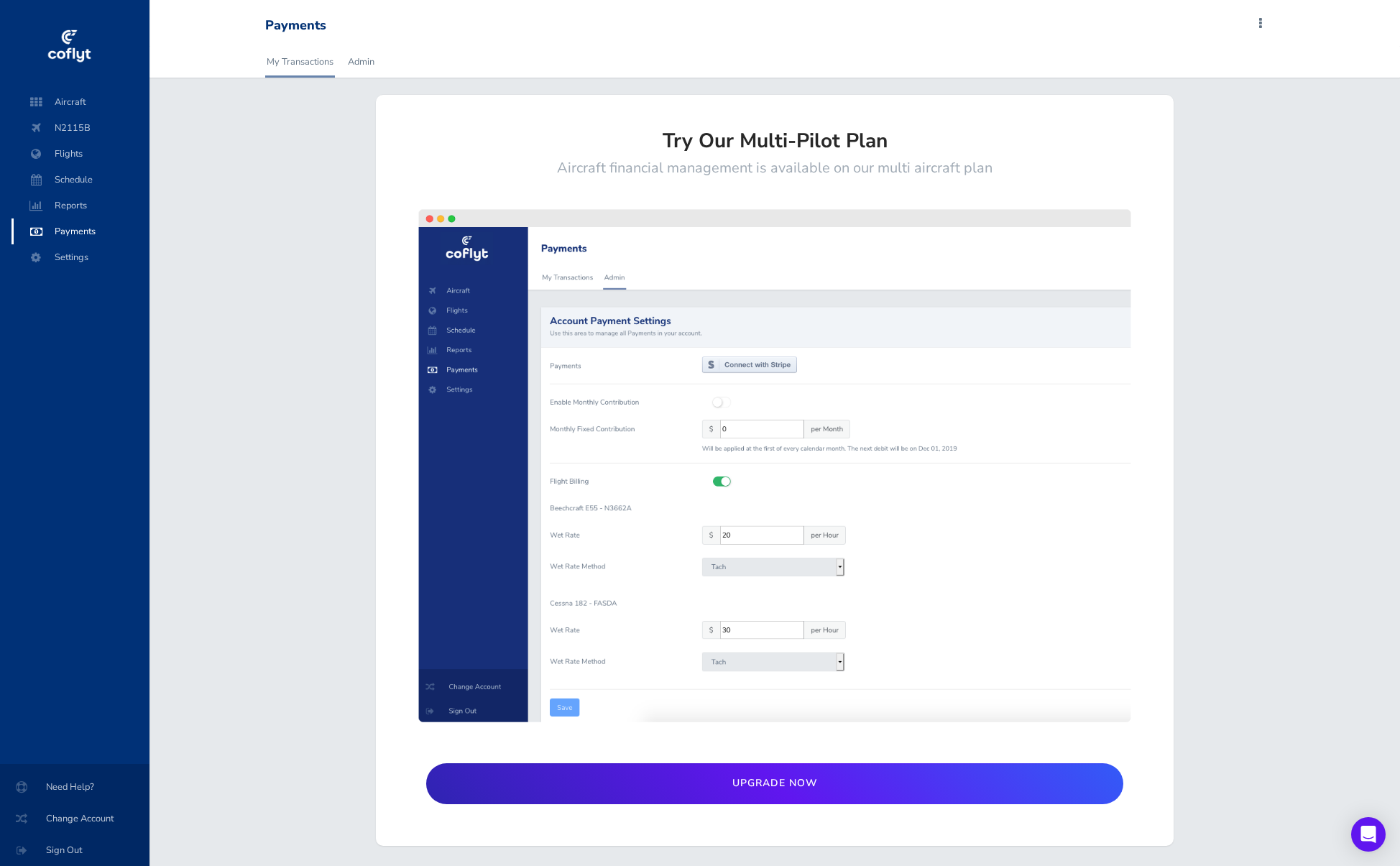
click at [81, 209] on span "Reports" at bounding box center [80, 206] width 109 height 26
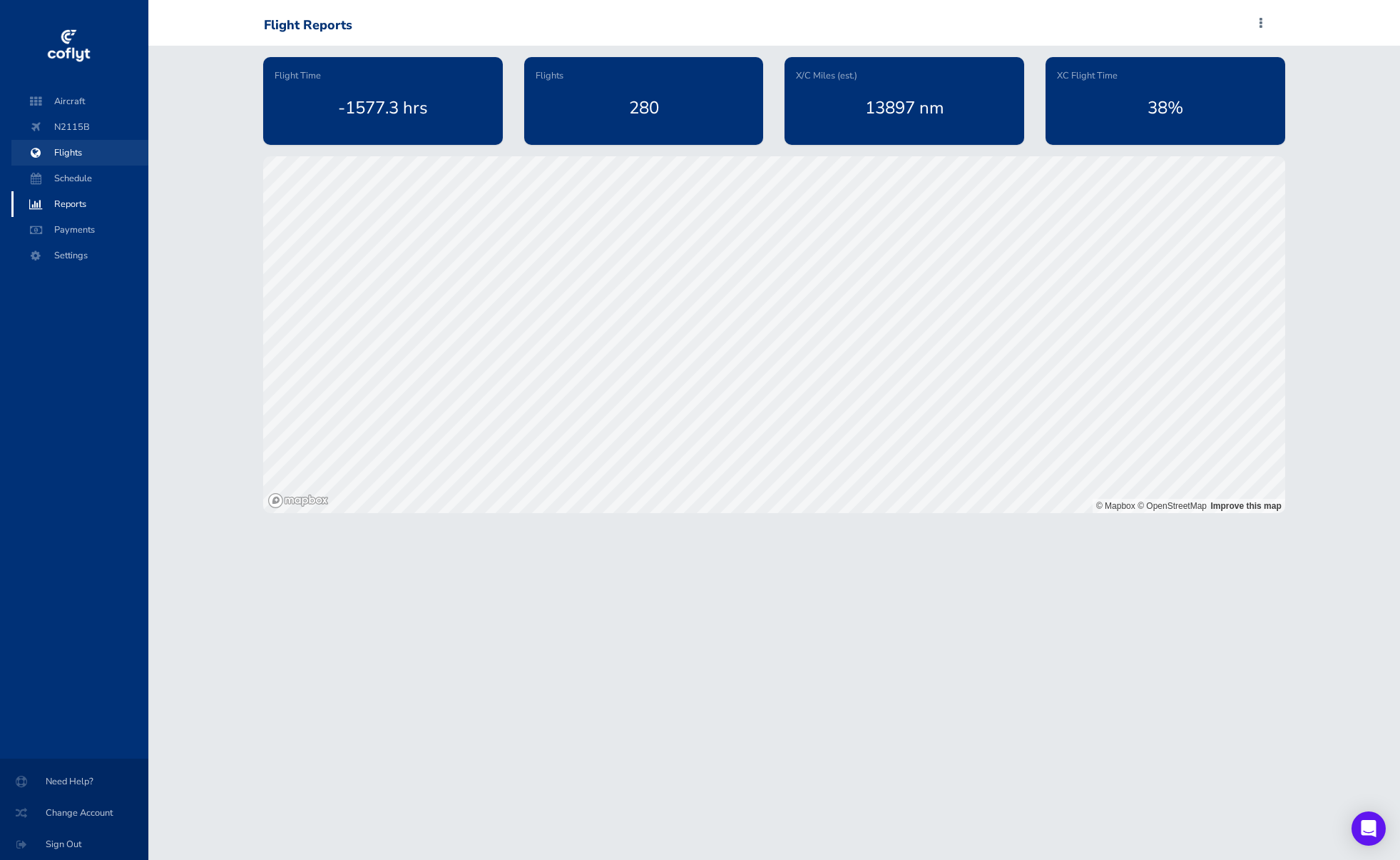
click at [72, 156] on span "Flights" at bounding box center [80, 152] width 108 height 26
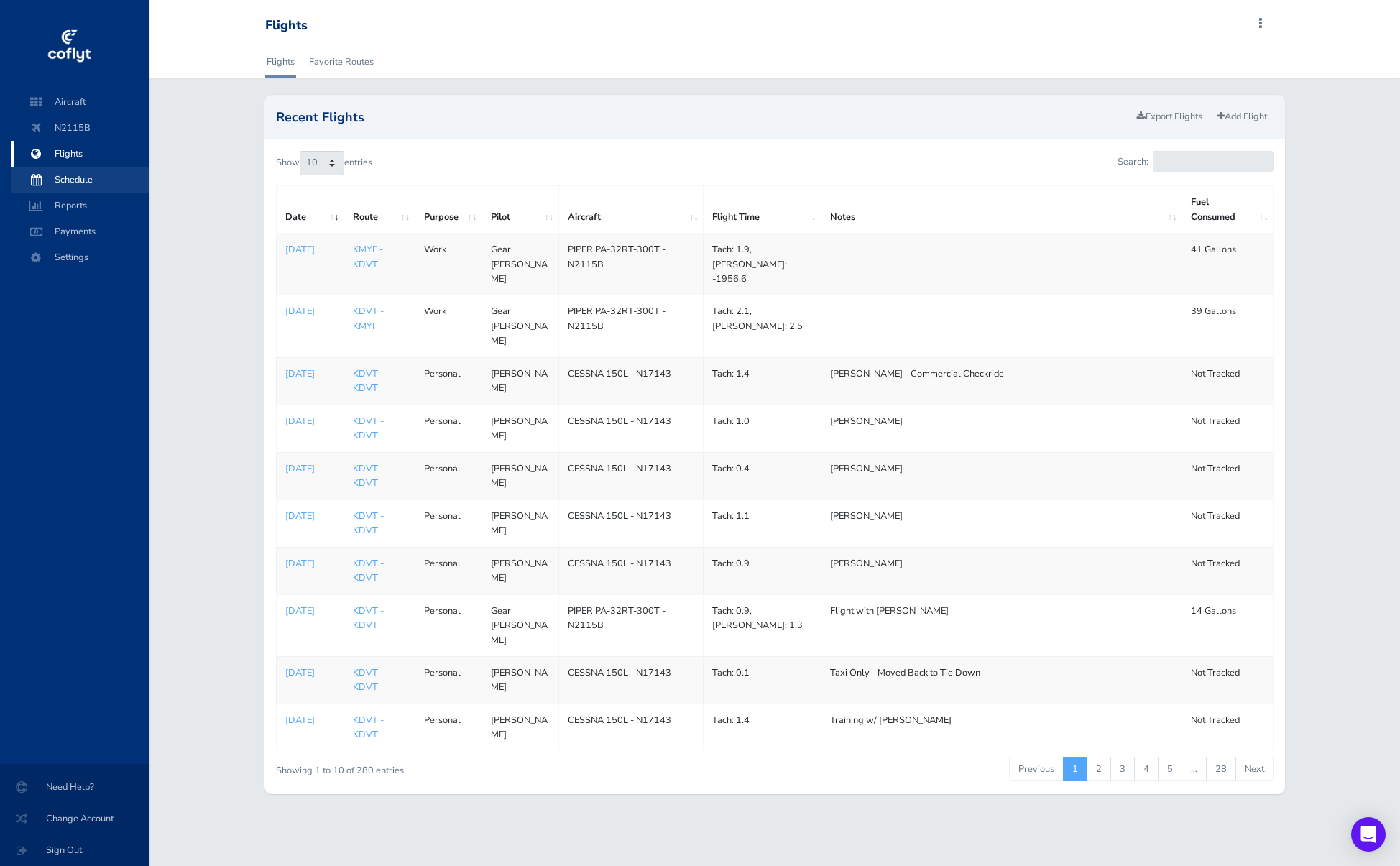
click at [72, 173] on span "Schedule" at bounding box center [80, 179] width 109 height 26
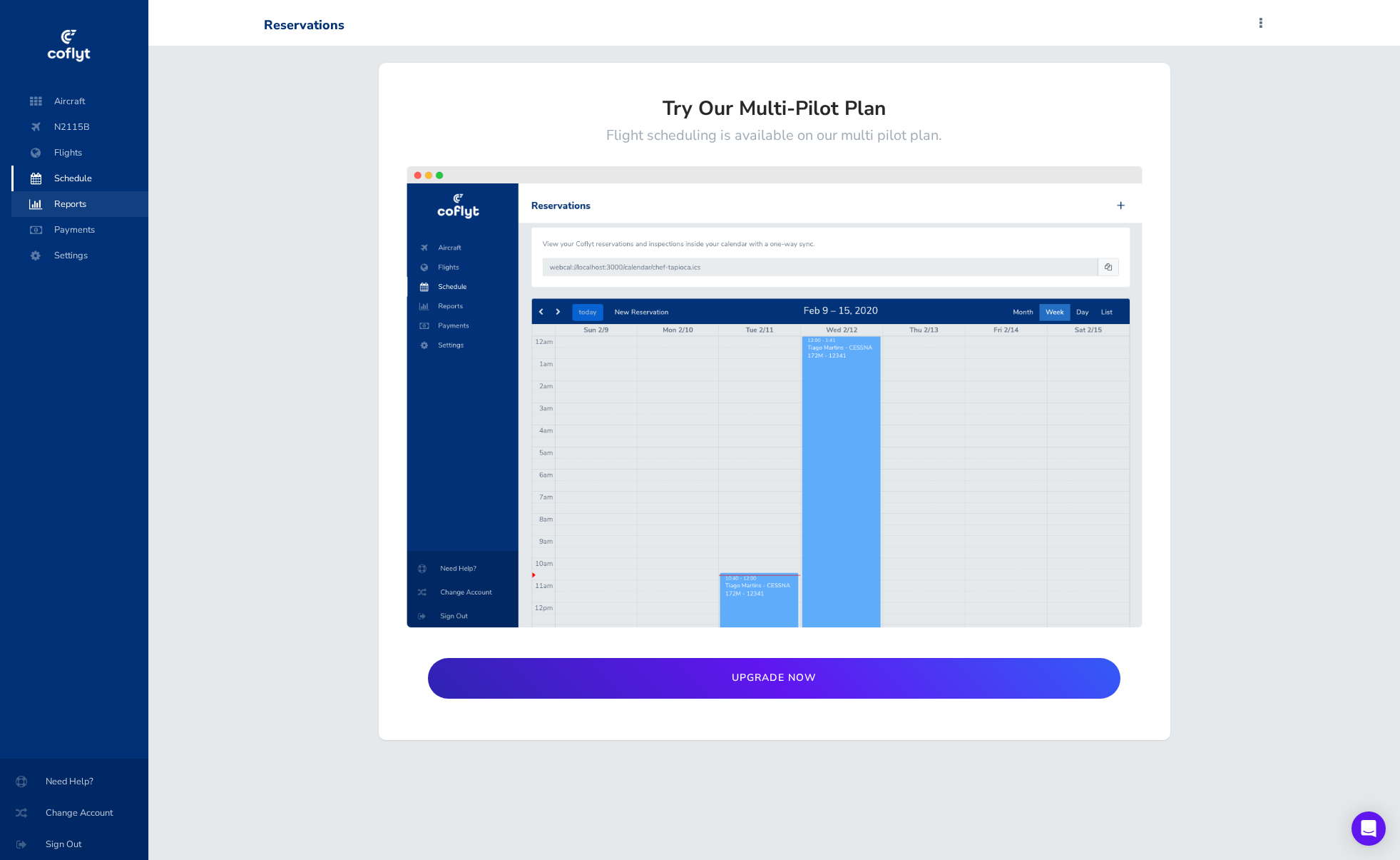
click at [78, 197] on span "Reports" at bounding box center [80, 204] width 108 height 26
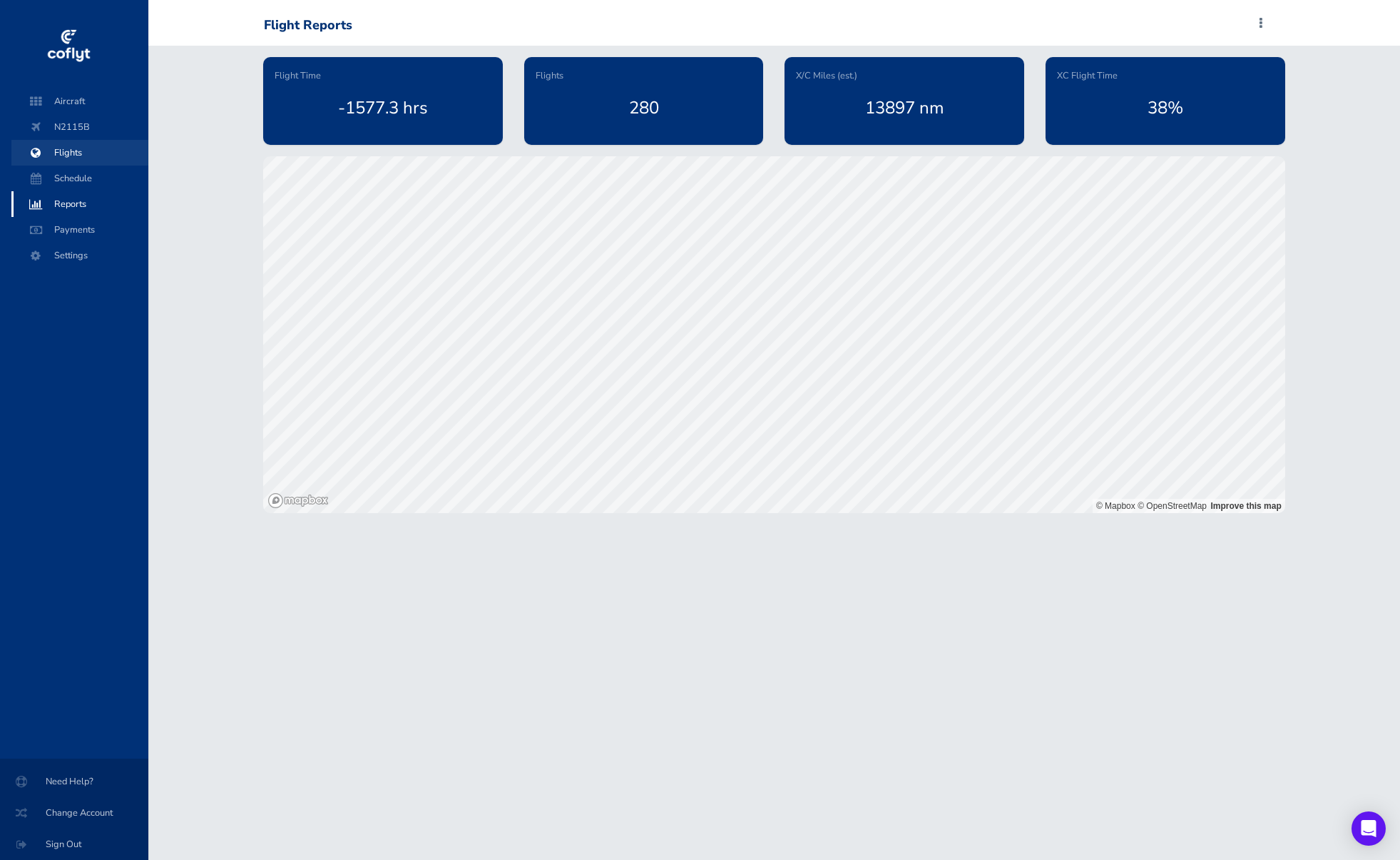
click at [74, 150] on span "Flights" at bounding box center [80, 152] width 108 height 26
